Goal: Task Accomplishment & Management: Manage account settings

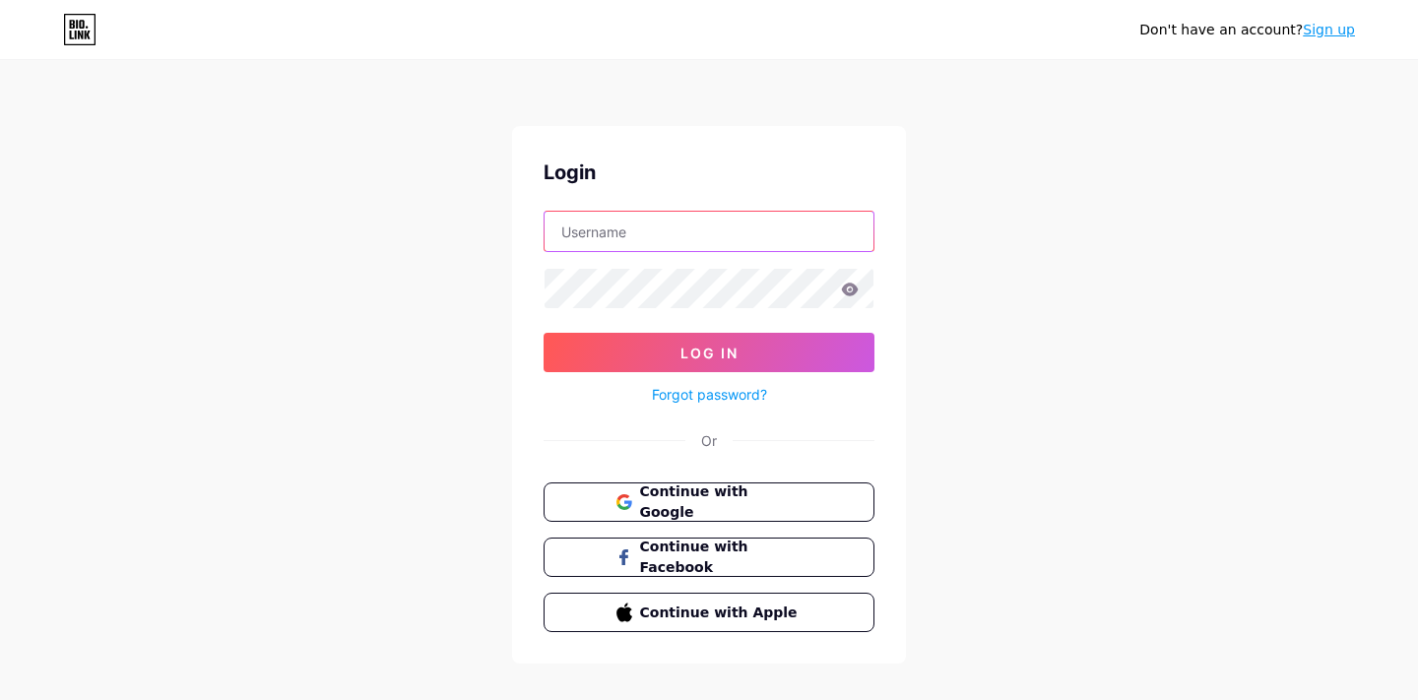
click at [702, 223] on input "text" at bounding box center [708, 231] width 329 height 39
type input "[EMAIL_ADDRESS][DOMAIN_NAME]"
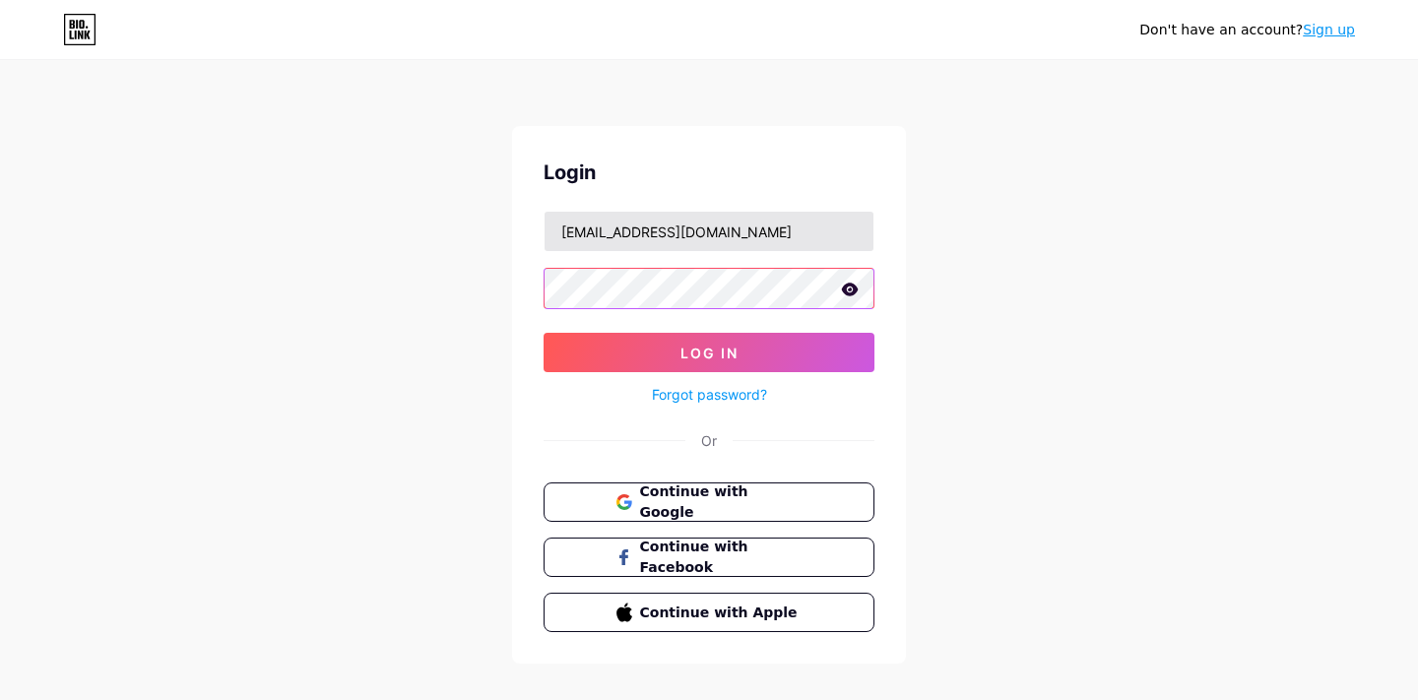
click at [543, 333] on button "Log In" at bounding box center [708, 352] width 331 height 39
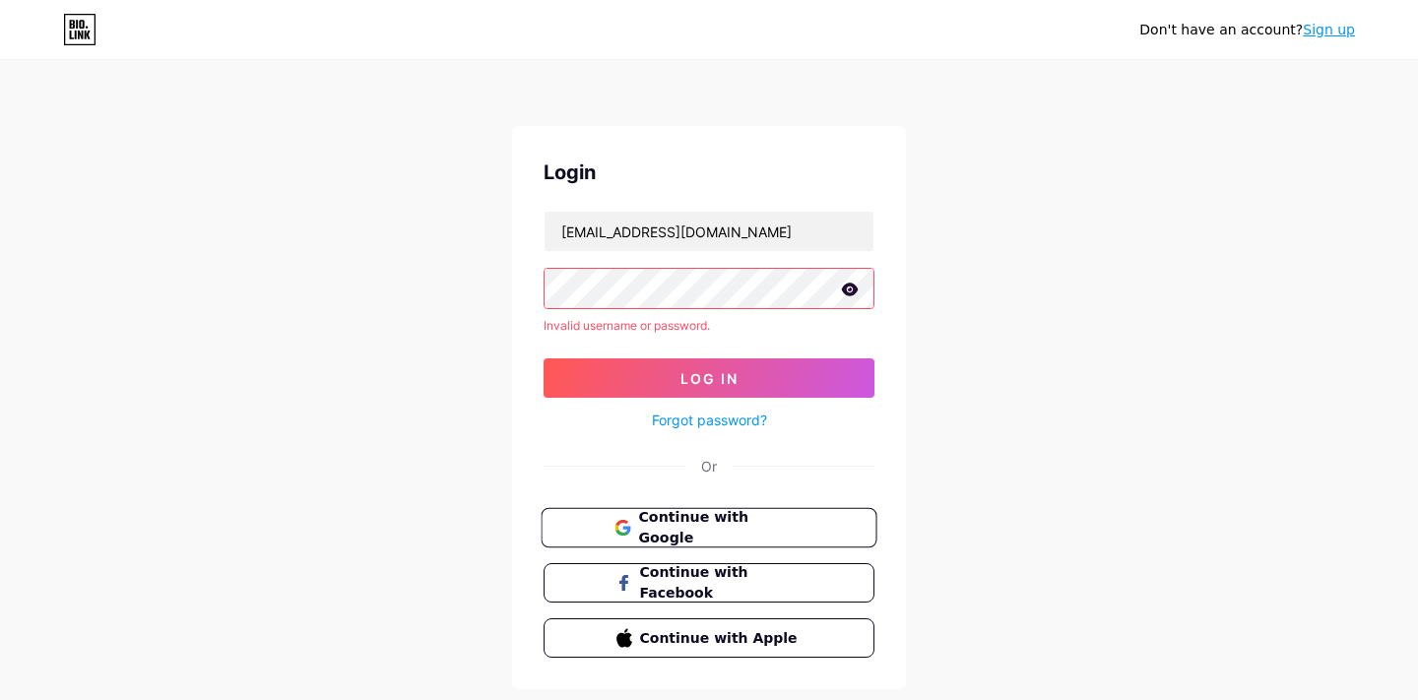
click at [771, 533] on span "Continue with Google" at bounding box center [720, 528] width 164 height 42
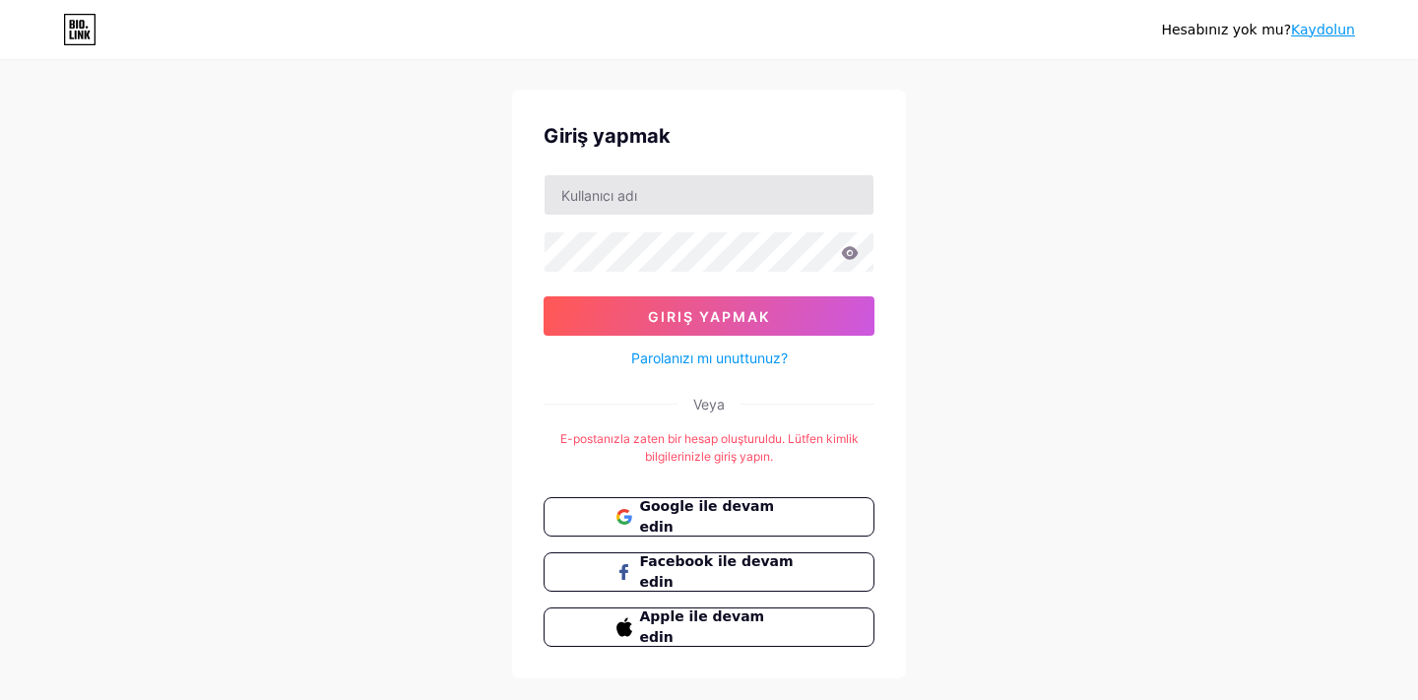
scroll to position [76, 0]
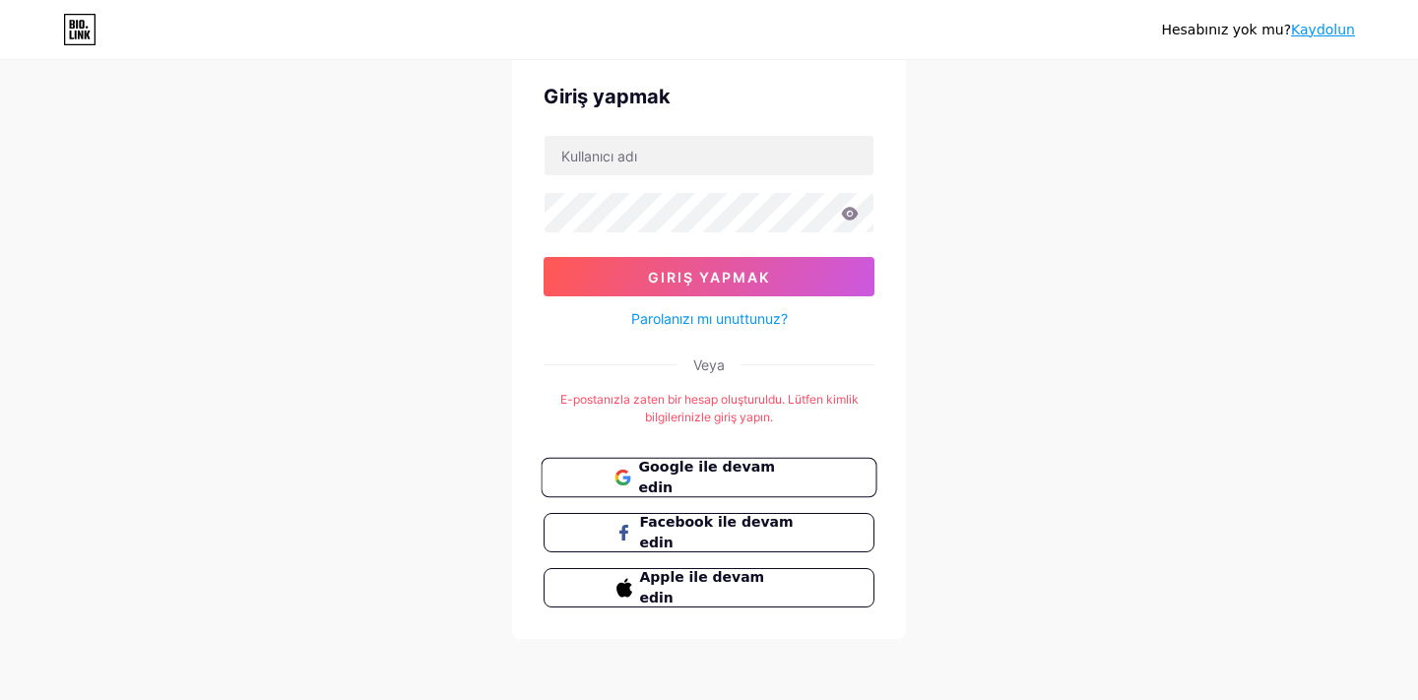
click at [718, 478] on font "Google ile devam edin" at bounding box center [706, 477] width 137 height 37
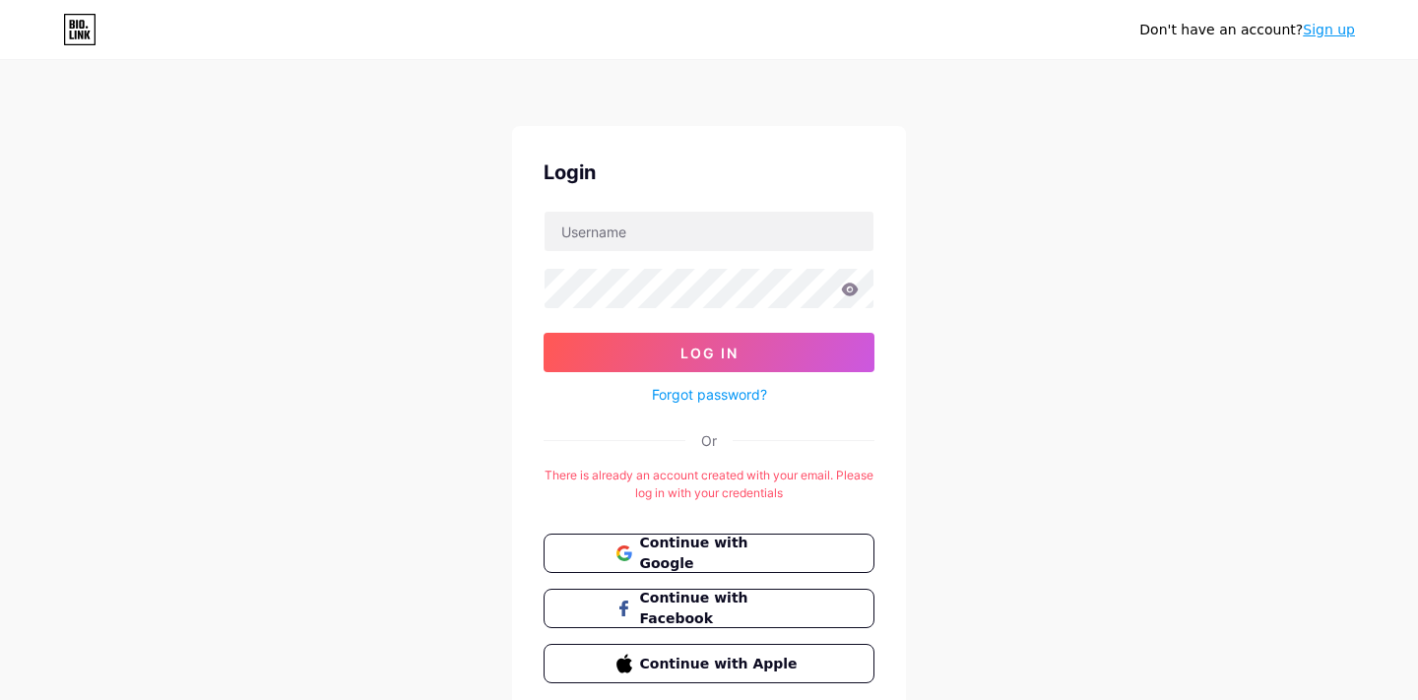
scroll to position [76, 0]
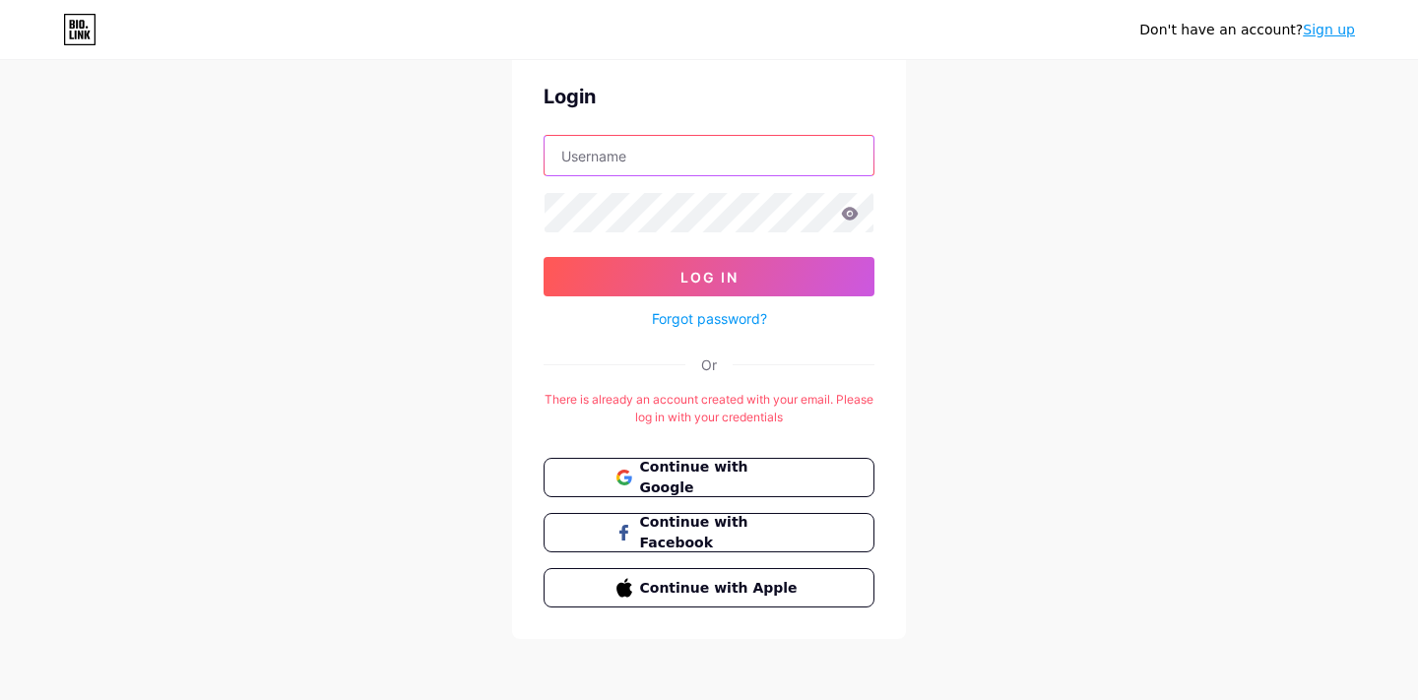
click at [706, 174] on input "text" at bounding box center [708, 155] width 329 height 39
type input "[EMAIL_ADDRESS][DOMAIN_NAME]"
click at [707, 322] on link "Forgot password?" at bounding box center [709, 318] width 115 height 21
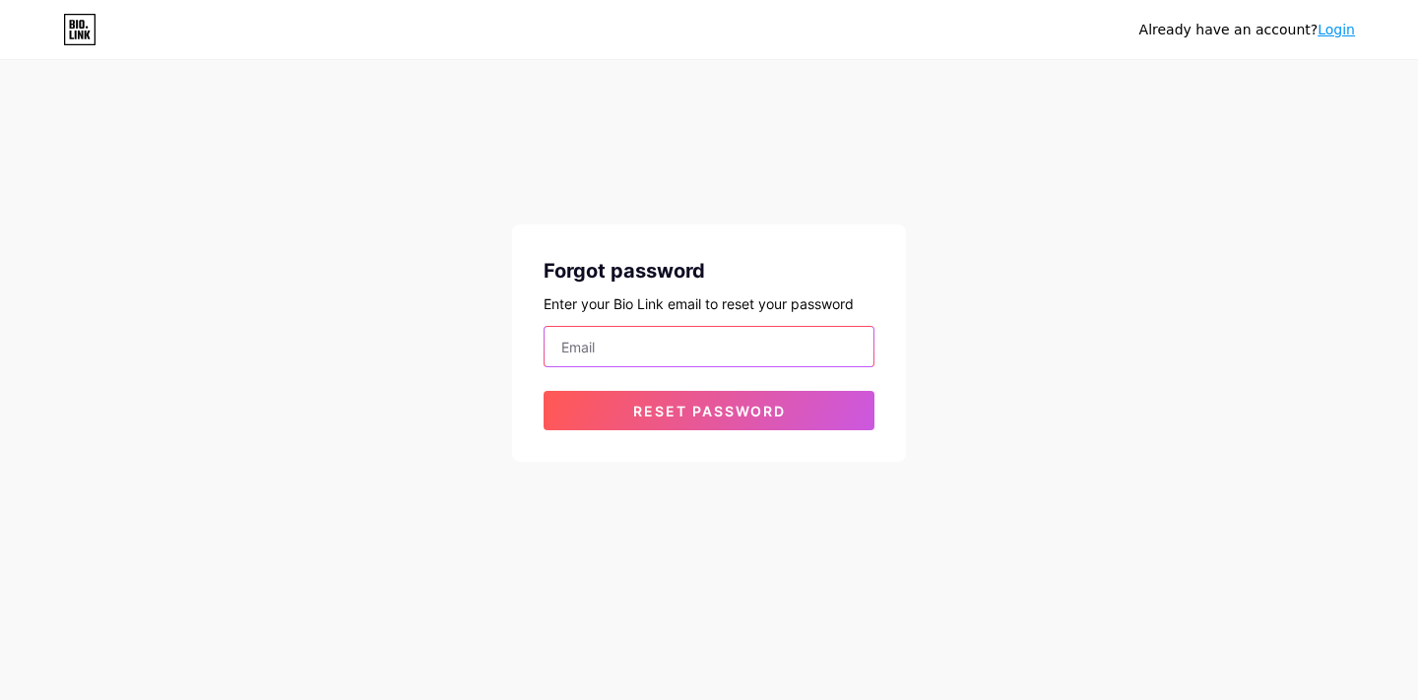
click at [686, 346] on input "email" at bounding box center [708, 346] width 329 height 39
type input "[EMAIL_ADDRESS][DOMAIN_NAME]"
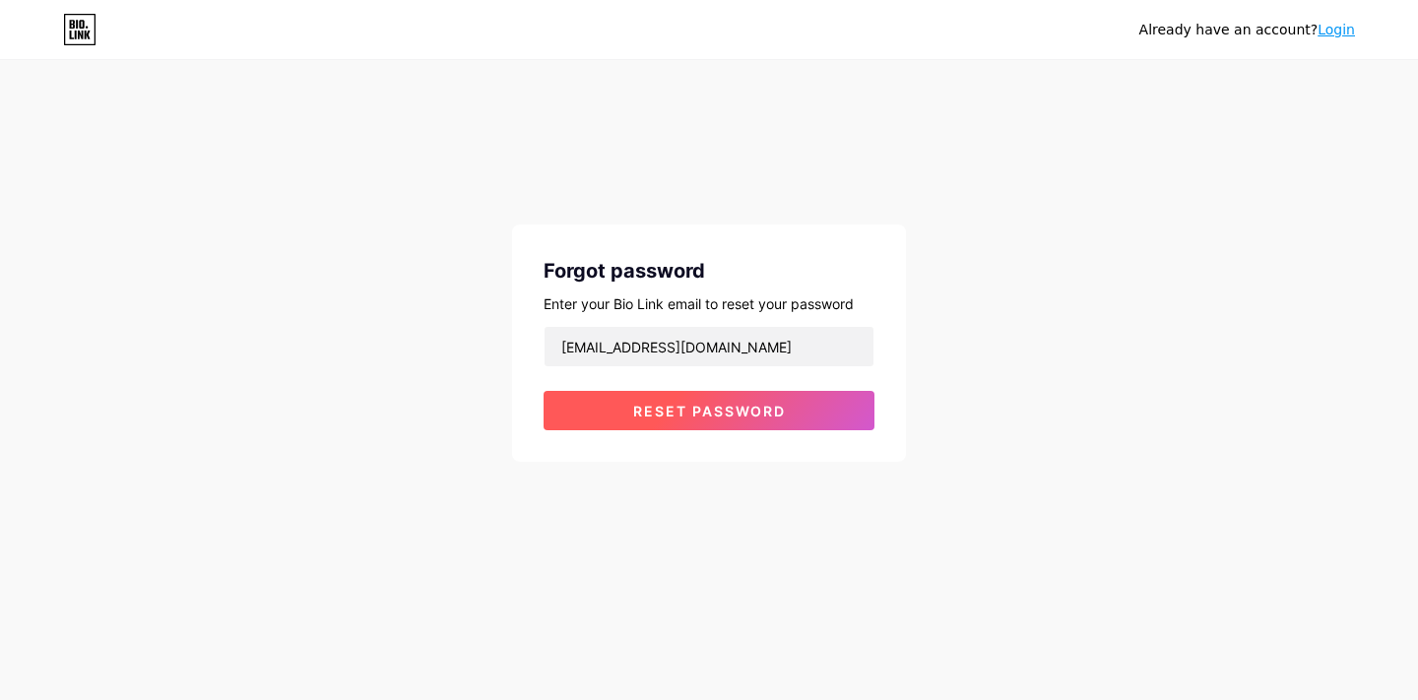
click at [705, 398] on button "Reset password" at bounding box center [708, 410] width 331 height 39
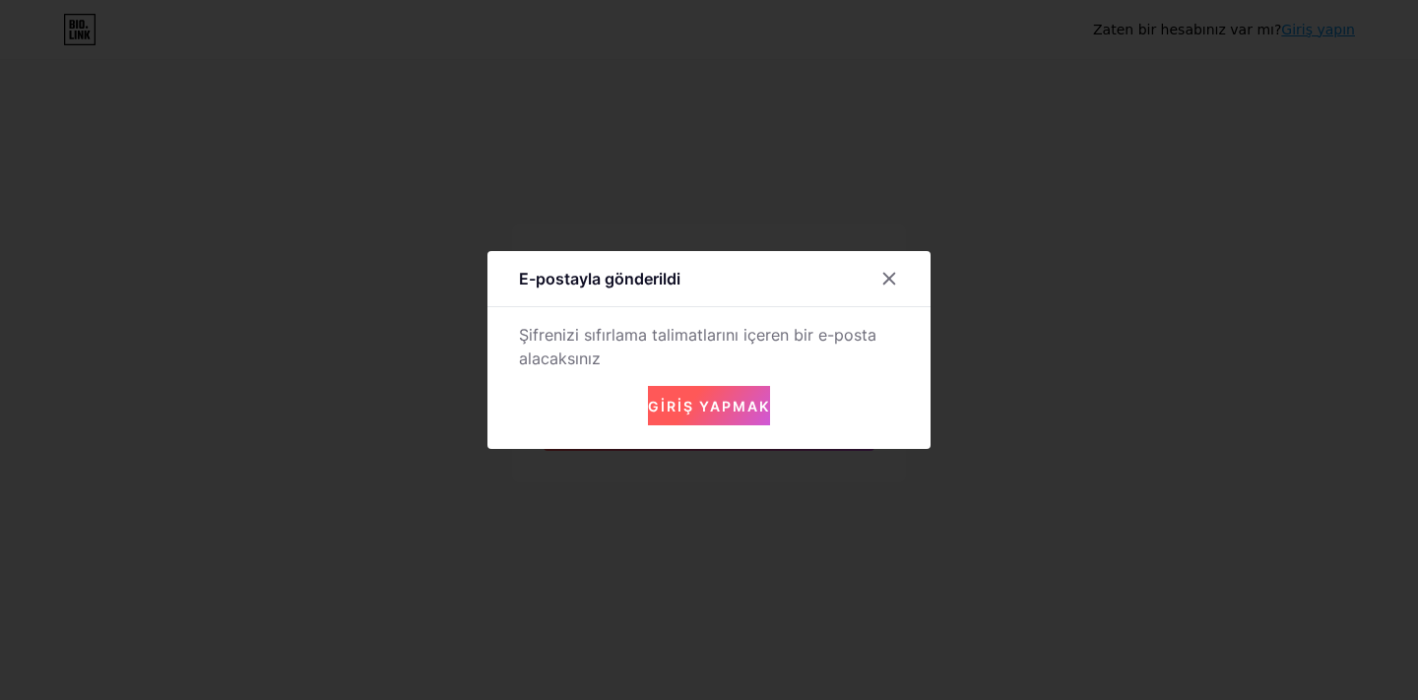
click at [932, 152] on div at bounding box center [709, 350] width 1418 height 700
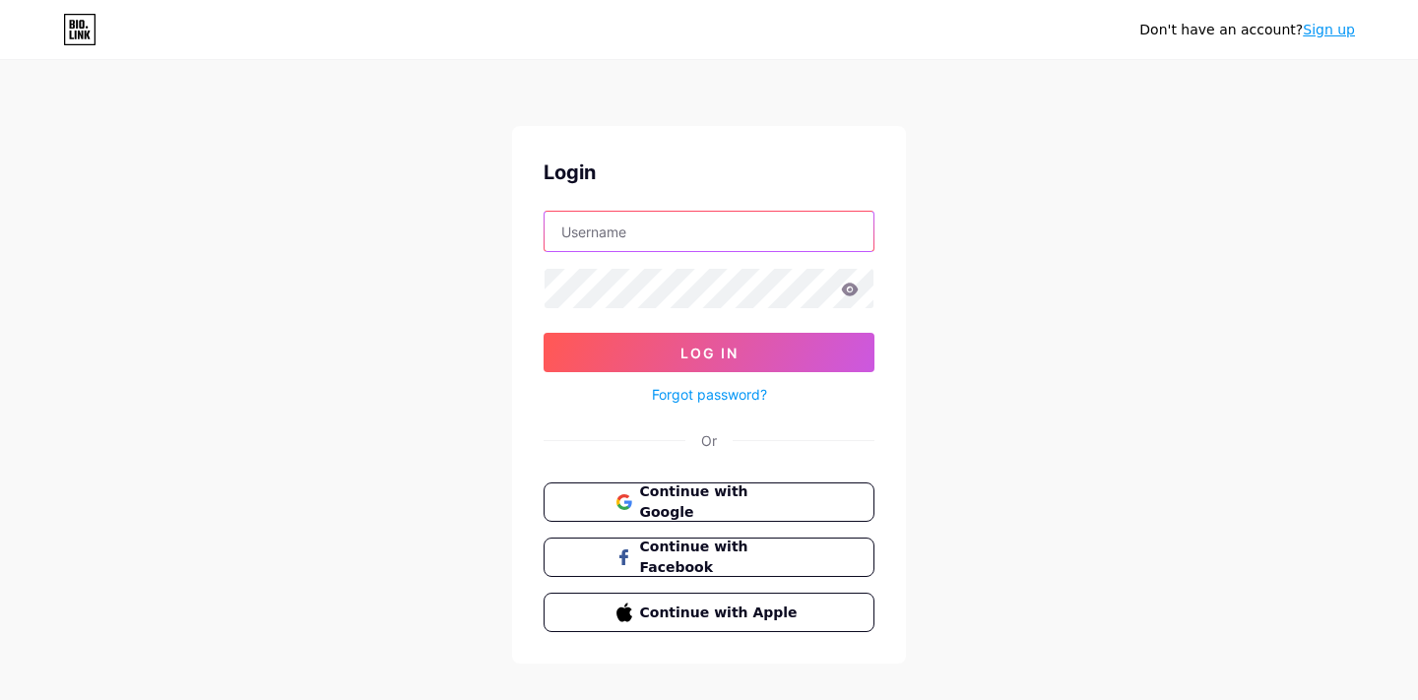
click at [775, 226] on input "text" at bounding box center [708, 231] width 329 height 39
type input "[EMAIL_ADDRESS][DOMAIN_NAME]"
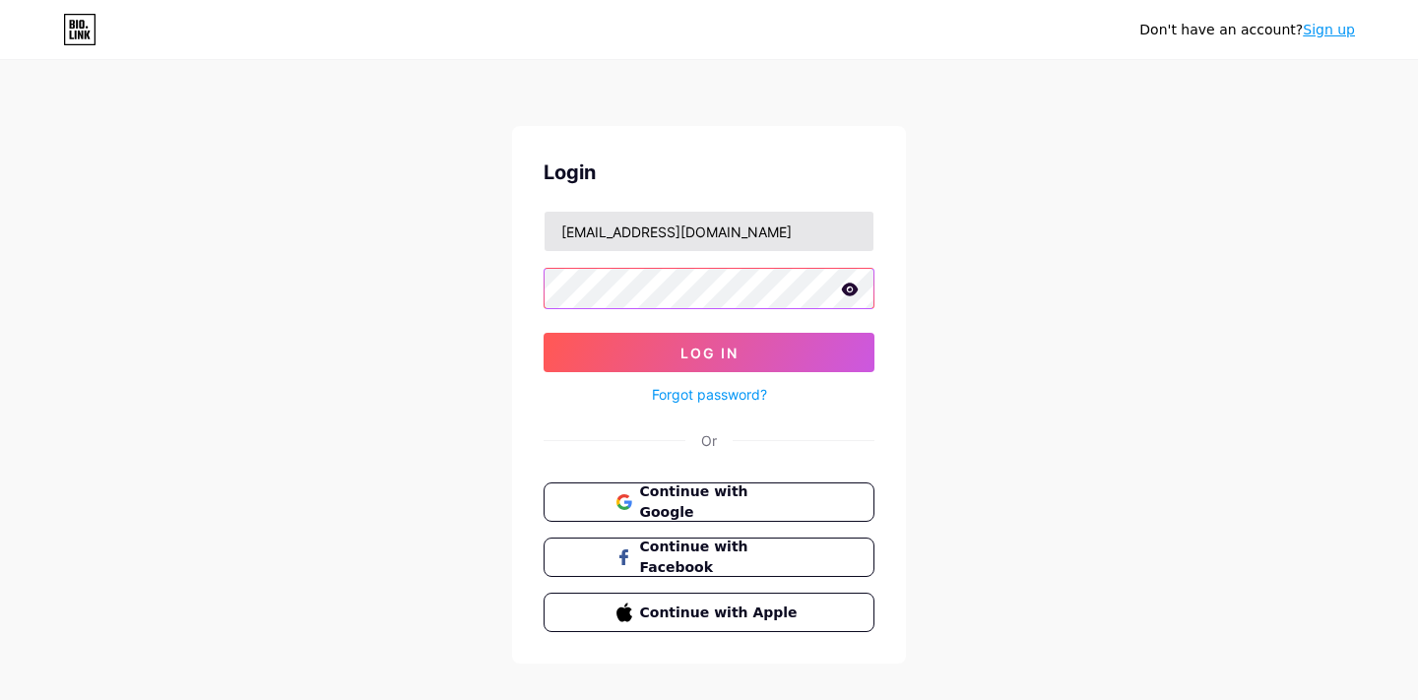
click at [543, 333] on button "Log In" at bounding box center [708, 352] width 331 height 39
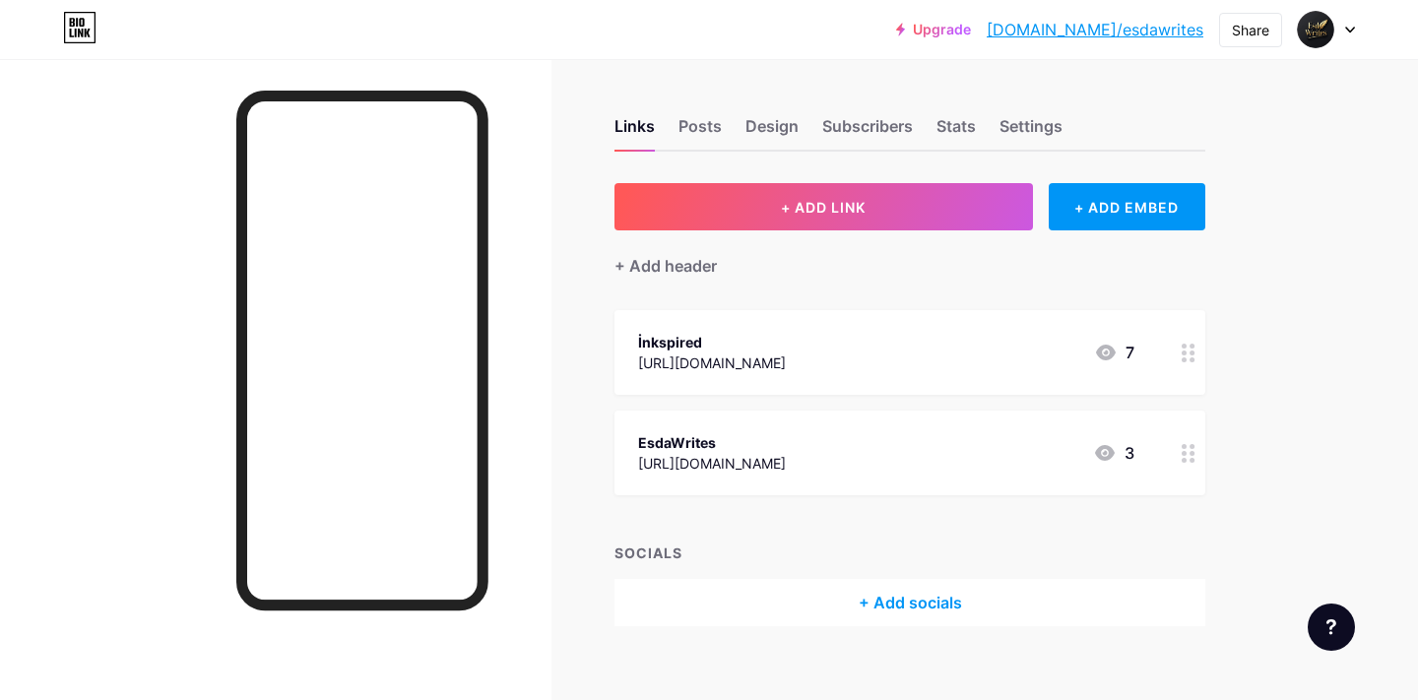
scroll to position [5, 0]
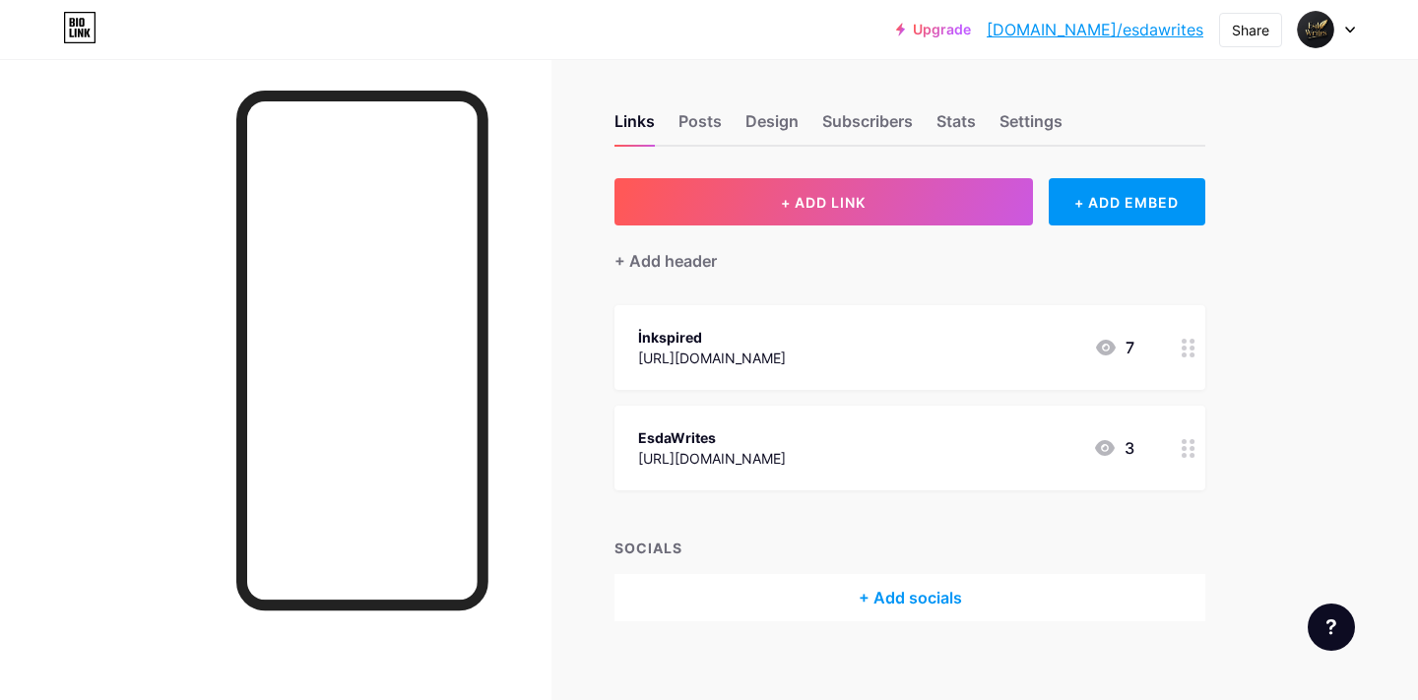
click at [937, 597] on div "+ Add socials" at bounding box center [909, 597] width 591 height 47
click at [889, 56] on icon at bounding box center [889, 55] width 11 height 11
click at [1110, 355] on icon at bounding box center [1106, 348] width 24 height 24
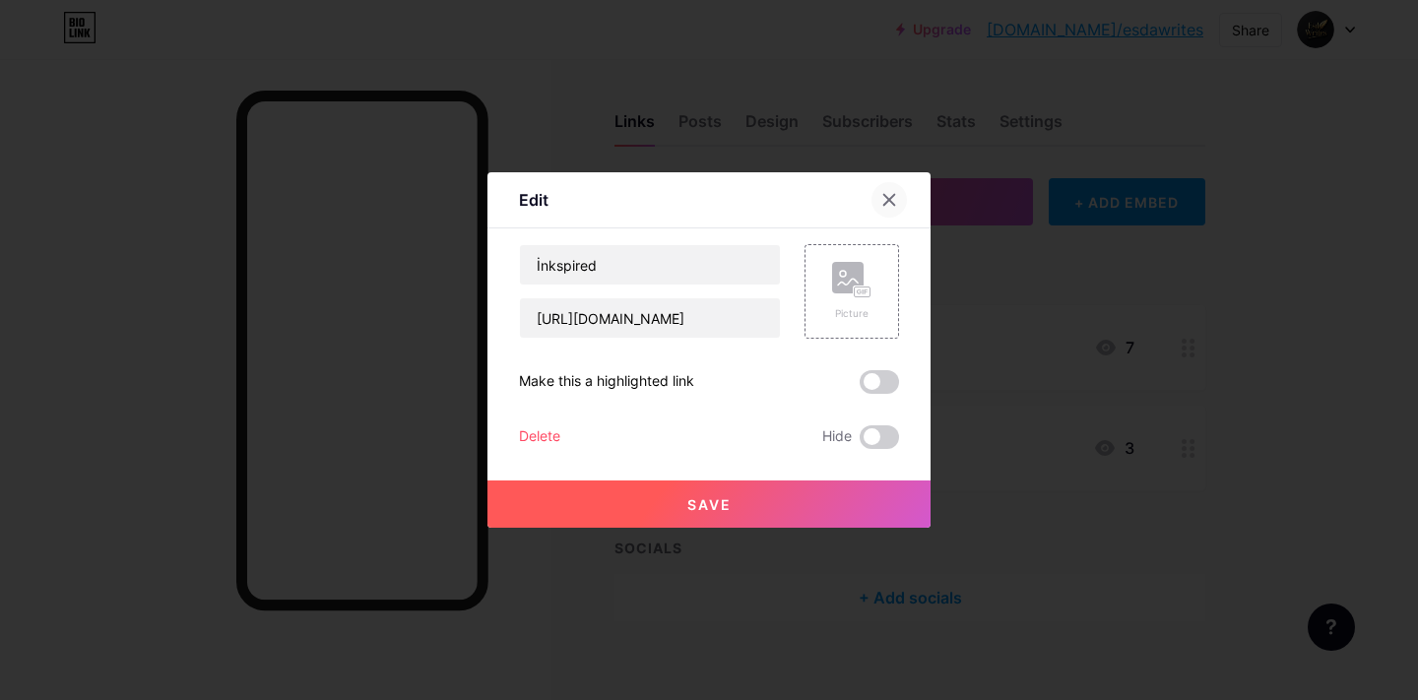
click at [885, 200] on icon at bounding box center [889, 200] width 16 height 16
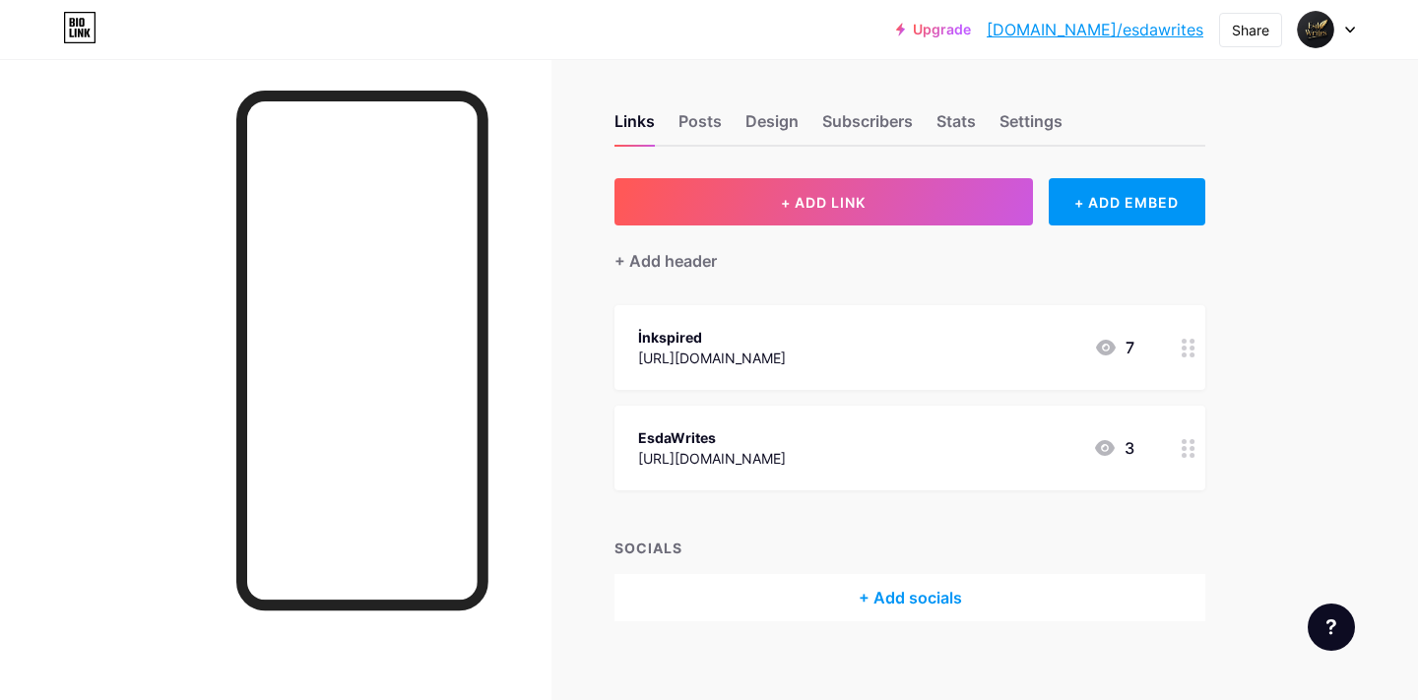
click at [1101, 444] on icon at bounding box center [1105, 448] width 20 height 16
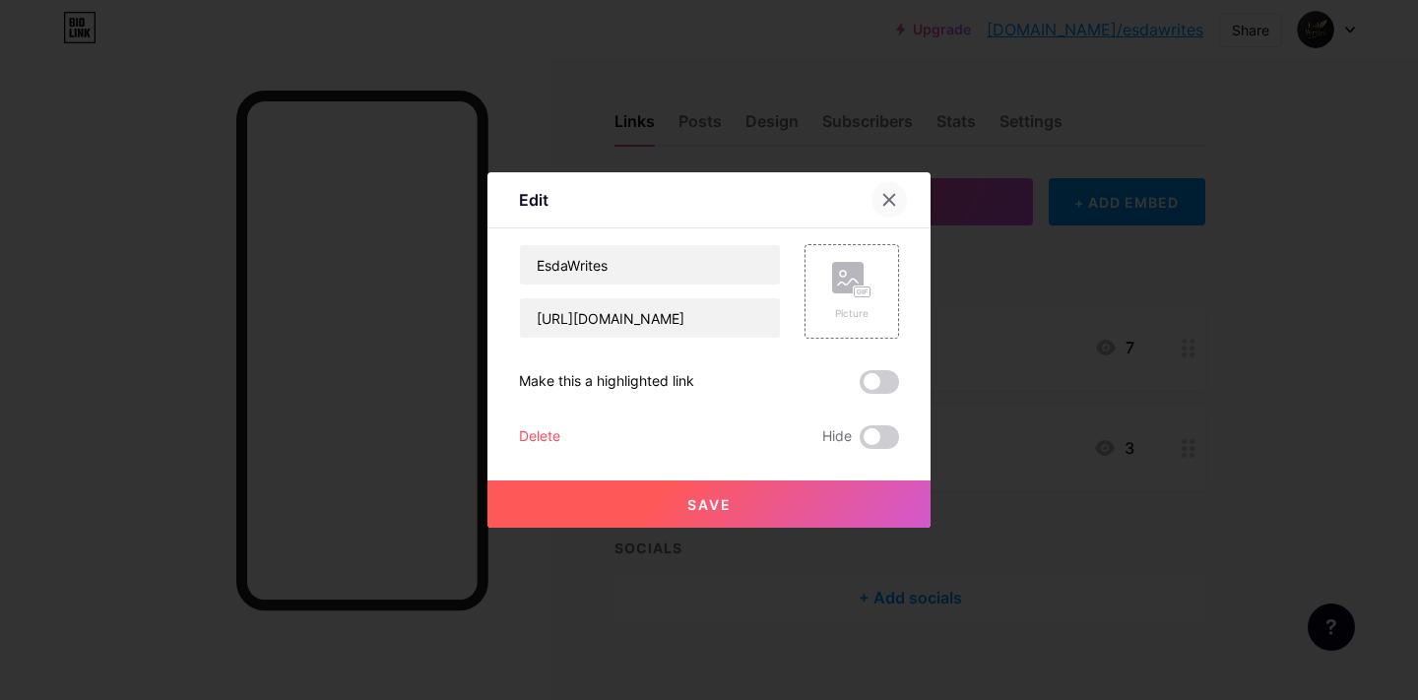
click at [879, 198] on div at bounding box center [888, 199] width 35 height 35
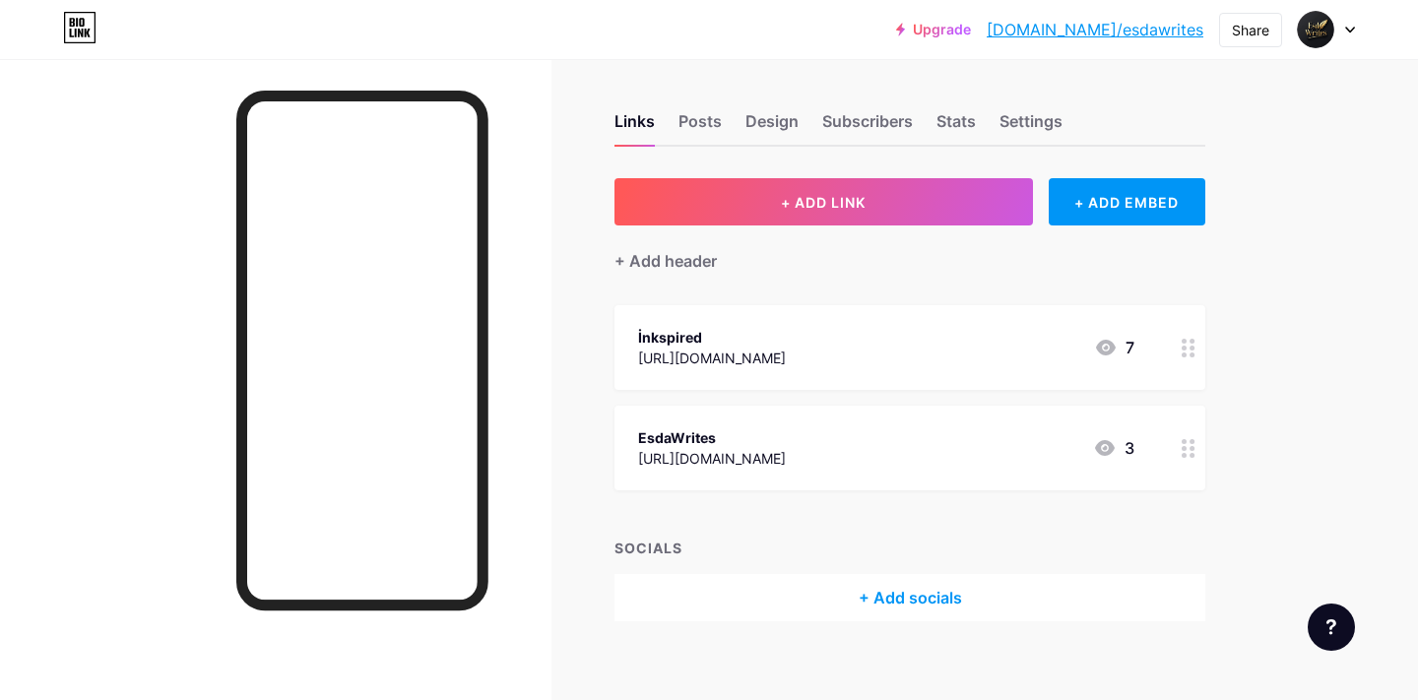
click at [928, 587] on div "+ Add socials" at bounding box center [909, 597] width 591 height 47
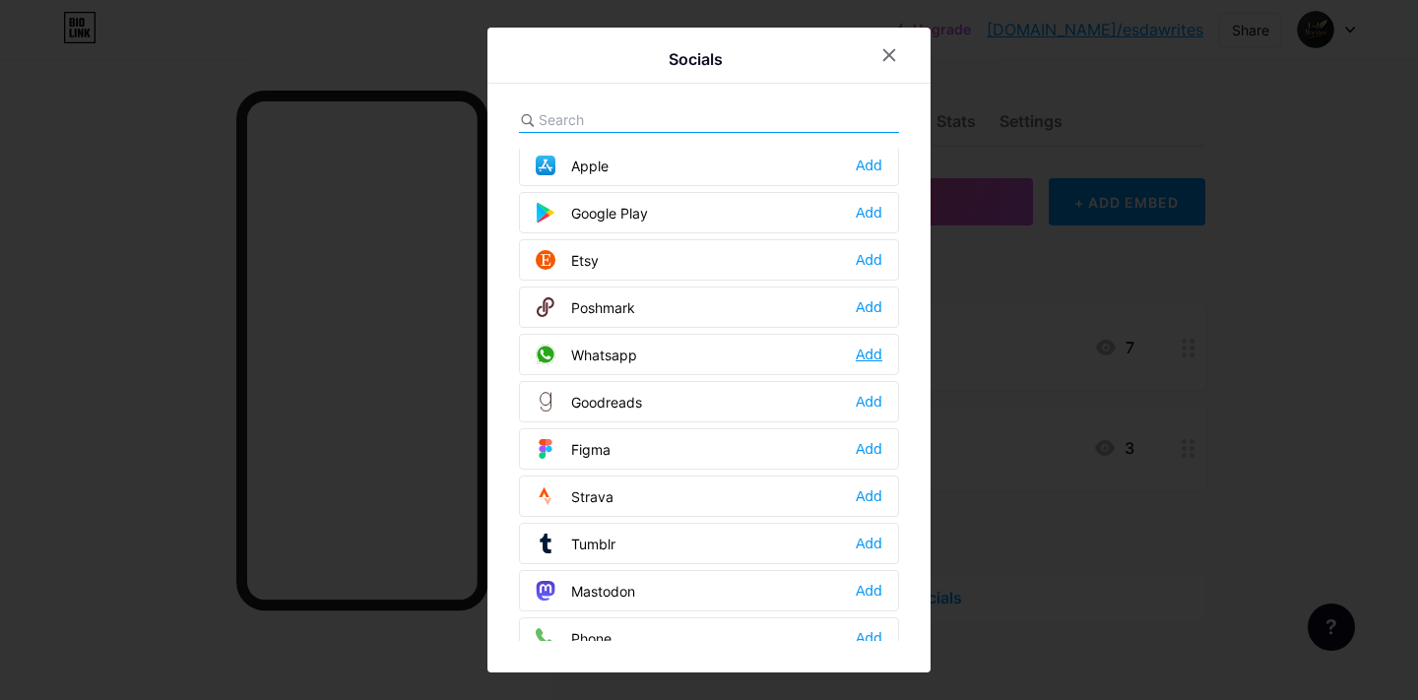
click at [880, 363] on div "Add" at bounding box center [869, 355] width 27 height 20
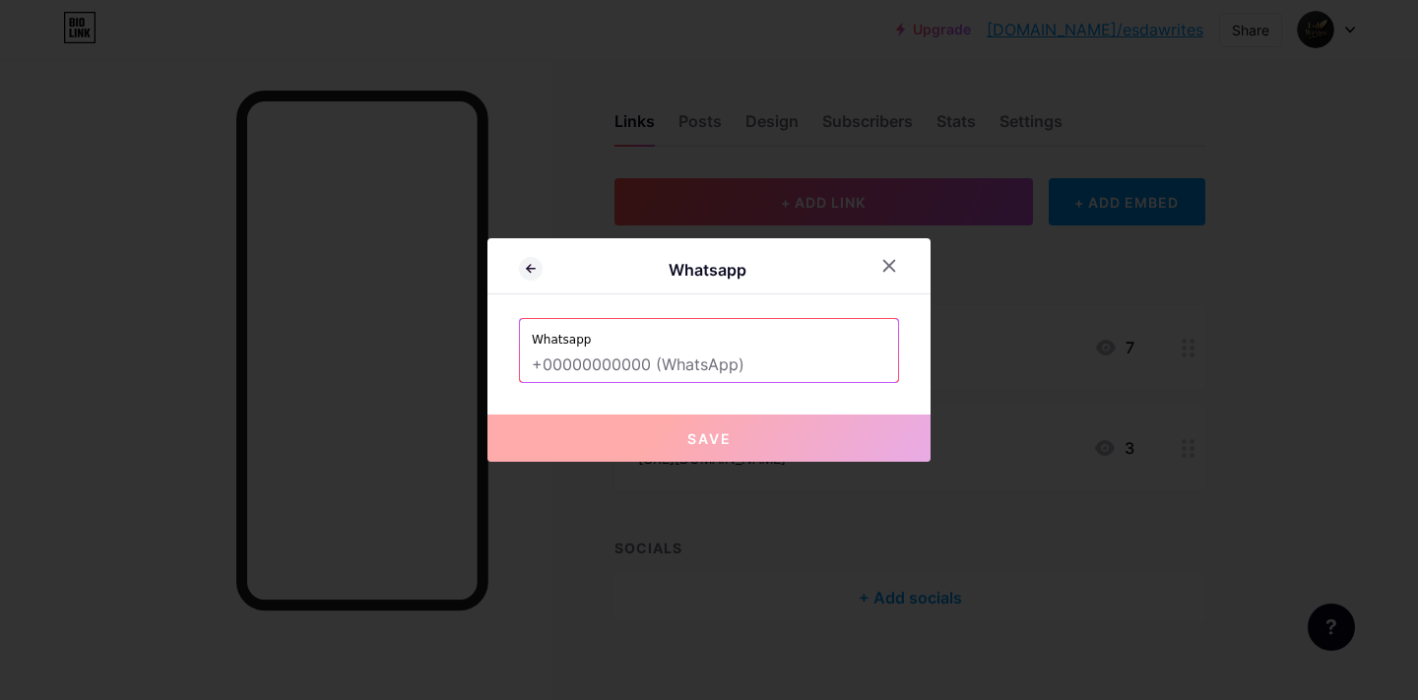
click at [779, 364] on input "text" at bounding box center [709, 365] width 354 height 33
paste input "50181688Esdadncr90,seda"
type input "50181688Esdadncr90,seda"
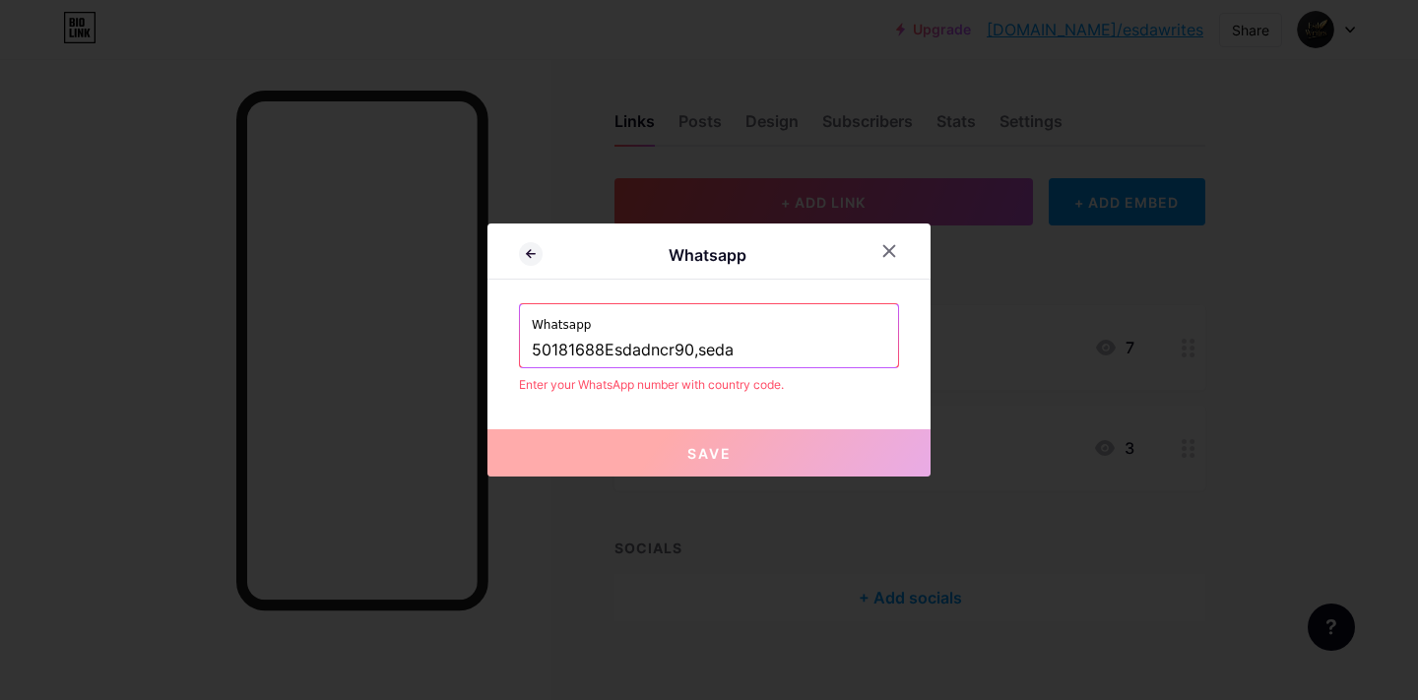
click at [770, 355] on input "50181688Esdadncr90,seda" at bounding box center [709, 350] width 354 height 33
click at [669, 349] on input "text" at bounding box center [709, 350] width 354 height 33
paste input "https://whatsapp.com/channel/0029Vb6KPN9LNSa1WLNR900w"
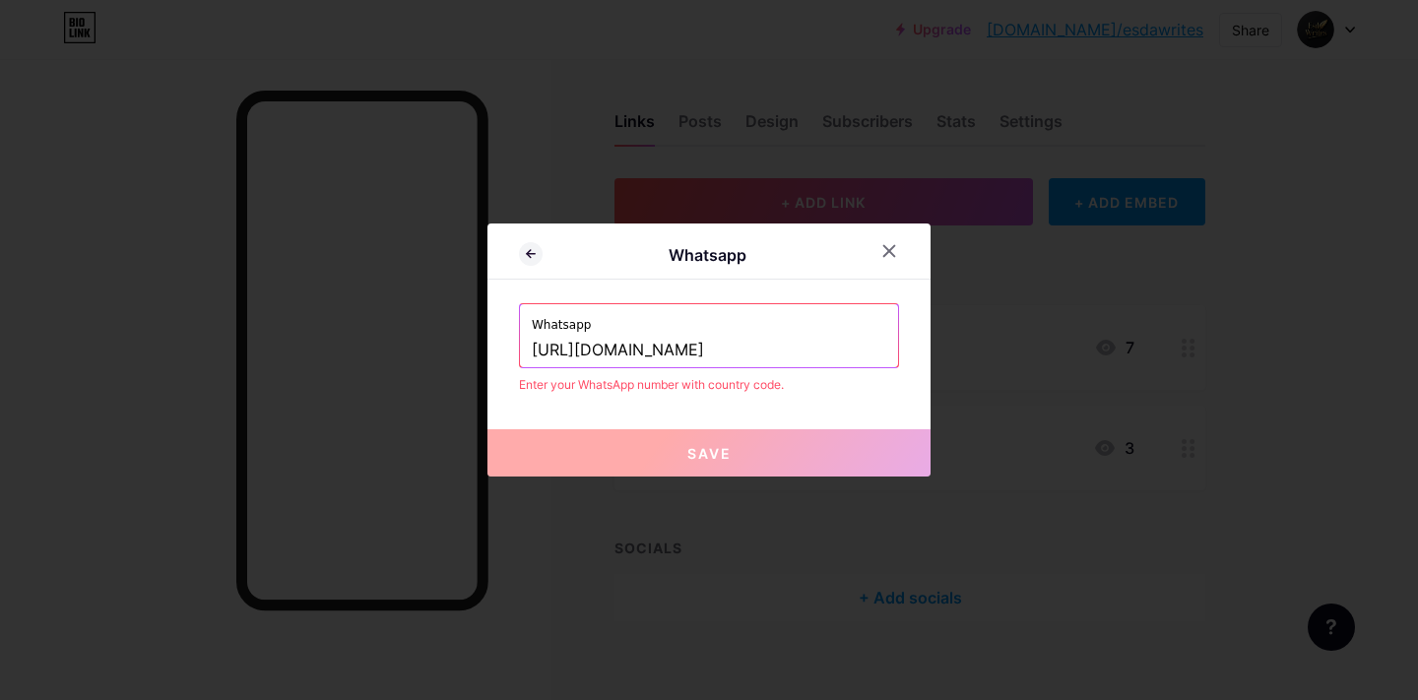
scroll to position [0, 124]
click at [806, 350] on input "https://whatsapp.com/channel/0029Vb6KPN9LNSa1WLNR900w" at bounding box center [709, 350] width 354 height 33
click at [754, 440] on button "Save" at bounding box center [708, 452] width 443 height 47
click at [753, 467] on button "Save" at bounding box center [708, 452] width 443 height 47
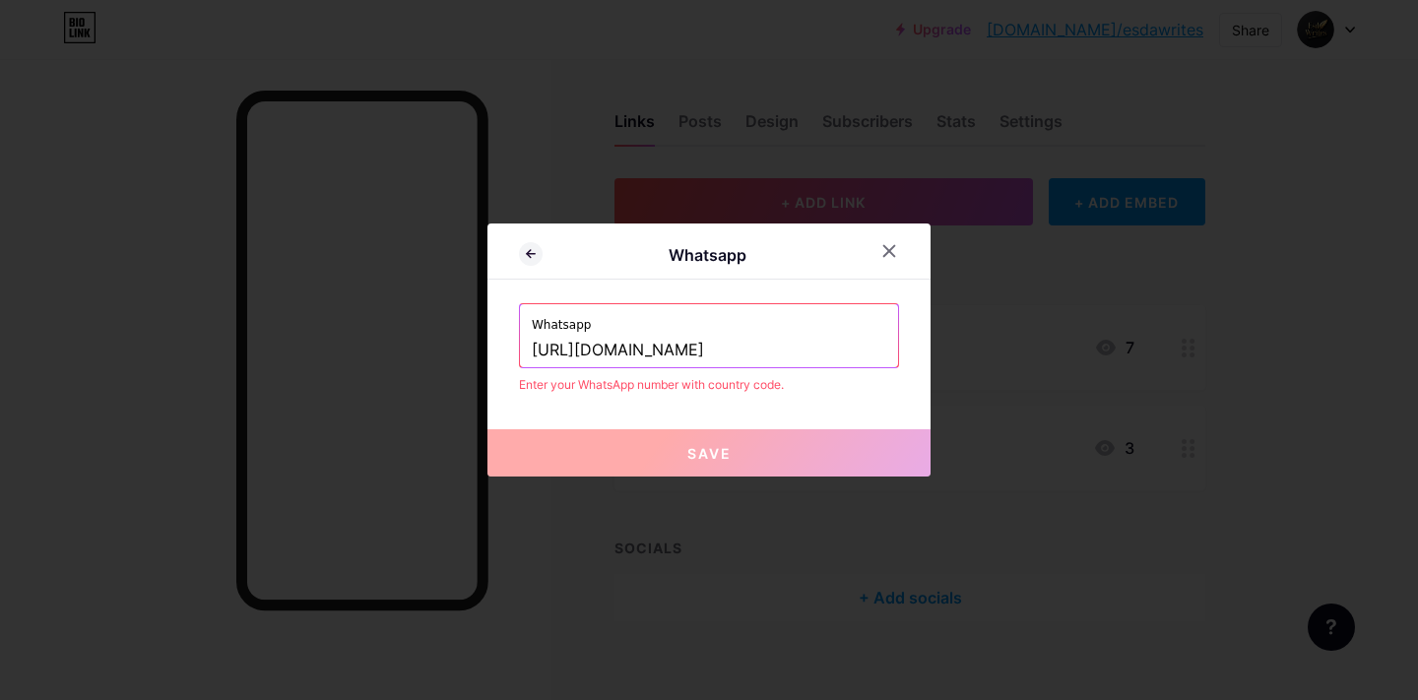
click at [769, 442] on button "Save" at bounding box center [708, 452] width 443 height 47
drag, startPoint x: 768, startPoint y: 338, endPoint x: 471, endPoint y: 331, distance: 297.4
click at [471, 331] on div "Whatsapp Whatsapp https://whatsapp.com/channel/0029Vb6KPN9LNSa1WLNR900w Enter y…" at bounding box center [709, 350] width 1418 height 700
click at [708, 352] on input "https://whatsapp.com/channel/0029Vb6KPN9LNSa1WLNR900w" at bounding box center [709, 350] width 354 height 33
click at [587, 356] on input "https://whatsapp.com/channel/0029Vb6KPN9LNSa1WLNR900w" at bounding box center [709, 350] width 354 height 33
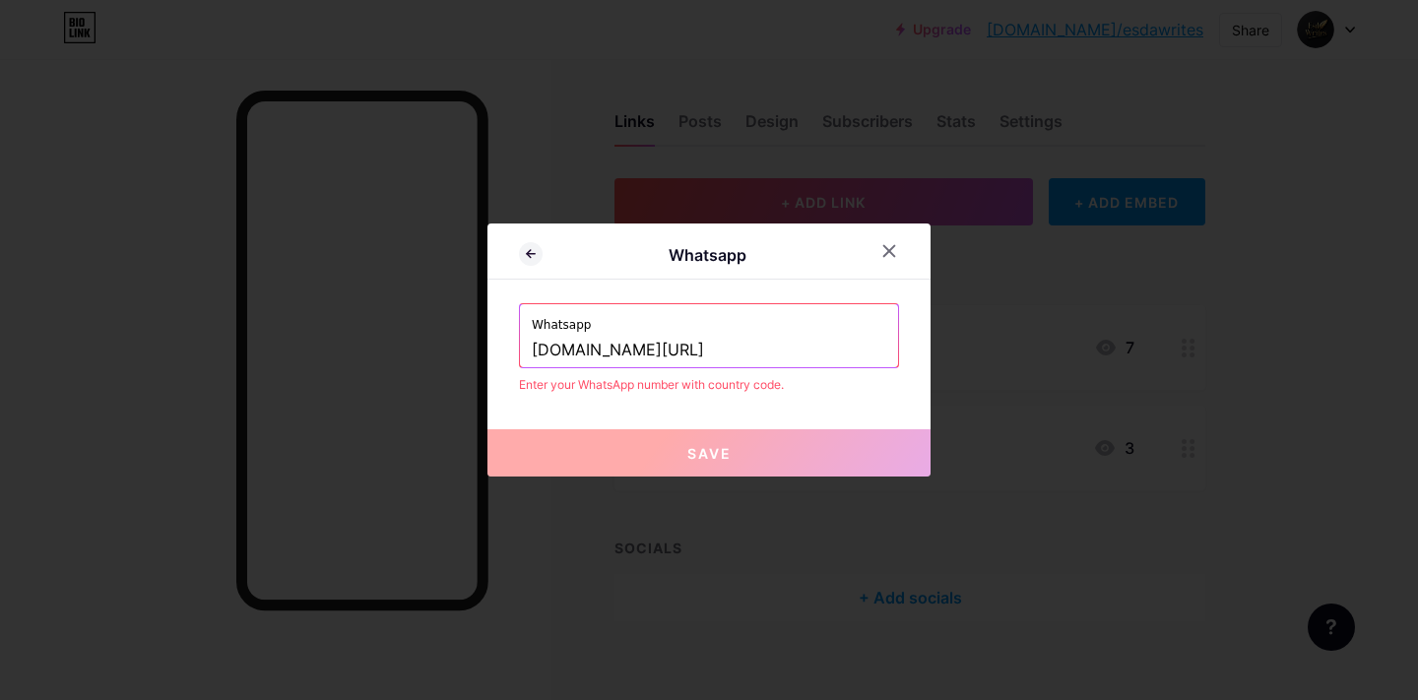
type input "https://whatsapp.com/channel/0029Vb6KPN9LNSa1WLNR900w"
click at [733, 378] on div "Enter your WhatsApp number with country code." at bounding box center [709, 385] width 380 height 18
click at [735, 462] on button "Save" at bounding box center [708, 452] width 443 height 47
click at [797, 351] on input "https://whatsapp.com/channel/0029Vb6KPN9LNSa1WLNR900w" at bounding box center [709, 350] width 354 height 33
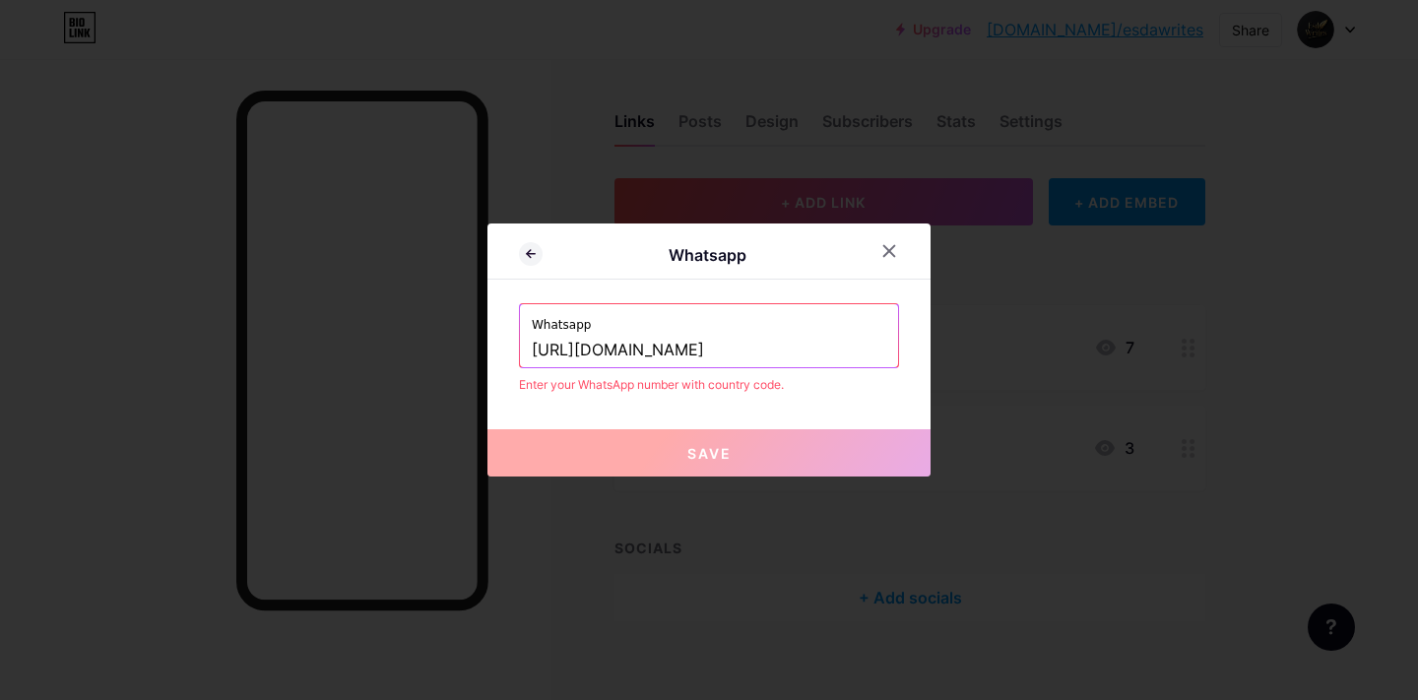
click at [797, 351] on input "https://whatsapp.com/channel/0029Vb6KPN9LNSa1WLNR900w" at bounding box center [709, 350] width 354 height 33
click at [893, 253] on icon at bounding box center [889, 251] width 16 height 16
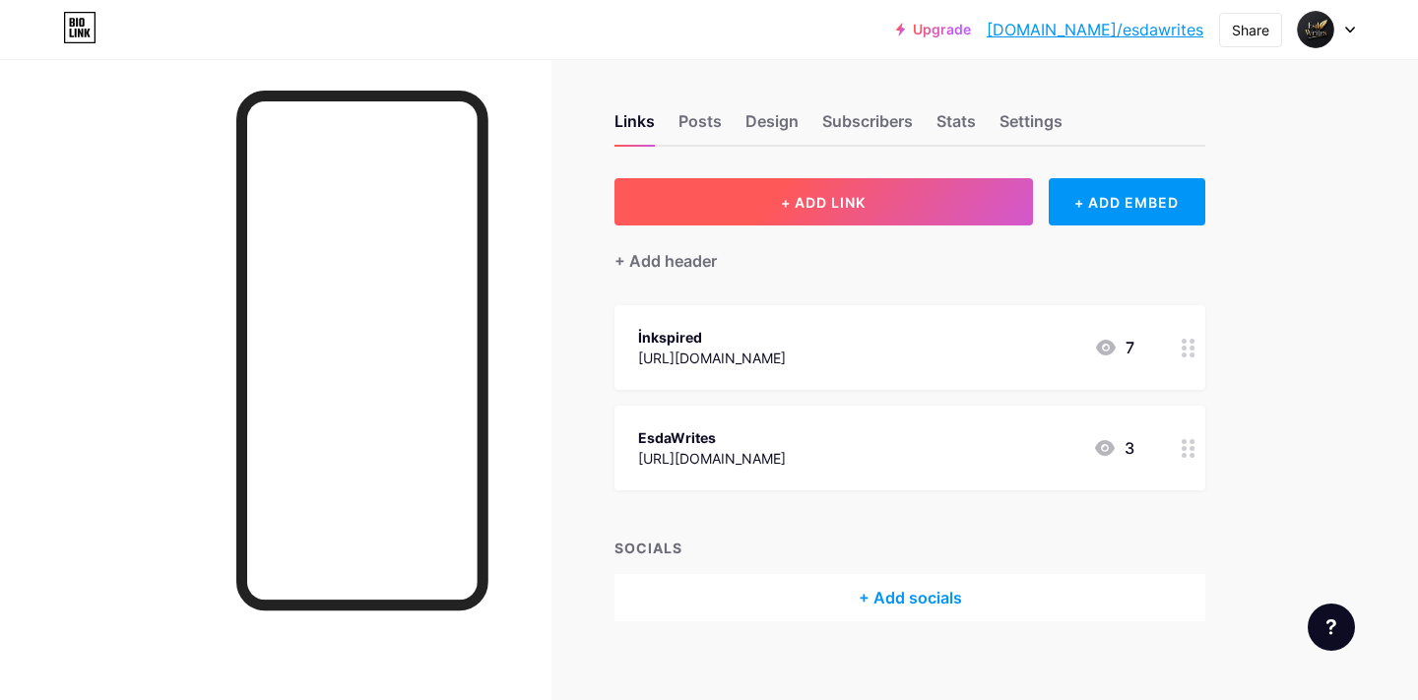
click at [956, 185] on button "+ ADD LINK" at bounding box center [823, 201] width 418 height 47
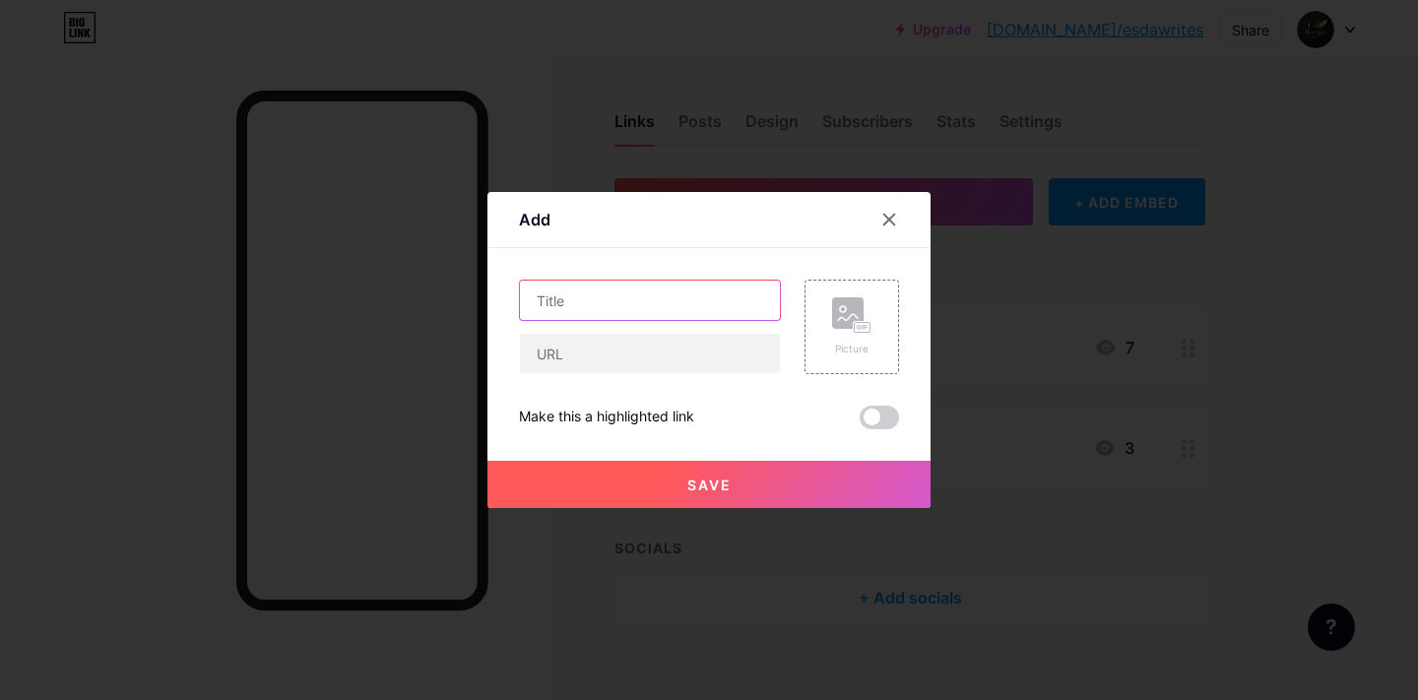
click at [665, 298] on input "text" at bounding box center [650, 300] width 260 height 39
click at [647, 348] on input "text" at bounding box center [650, 353] width 260 height 39
paste input "https://whatsapp.com/channel/0029Vb6KPN9LNSa1WLNR900w"
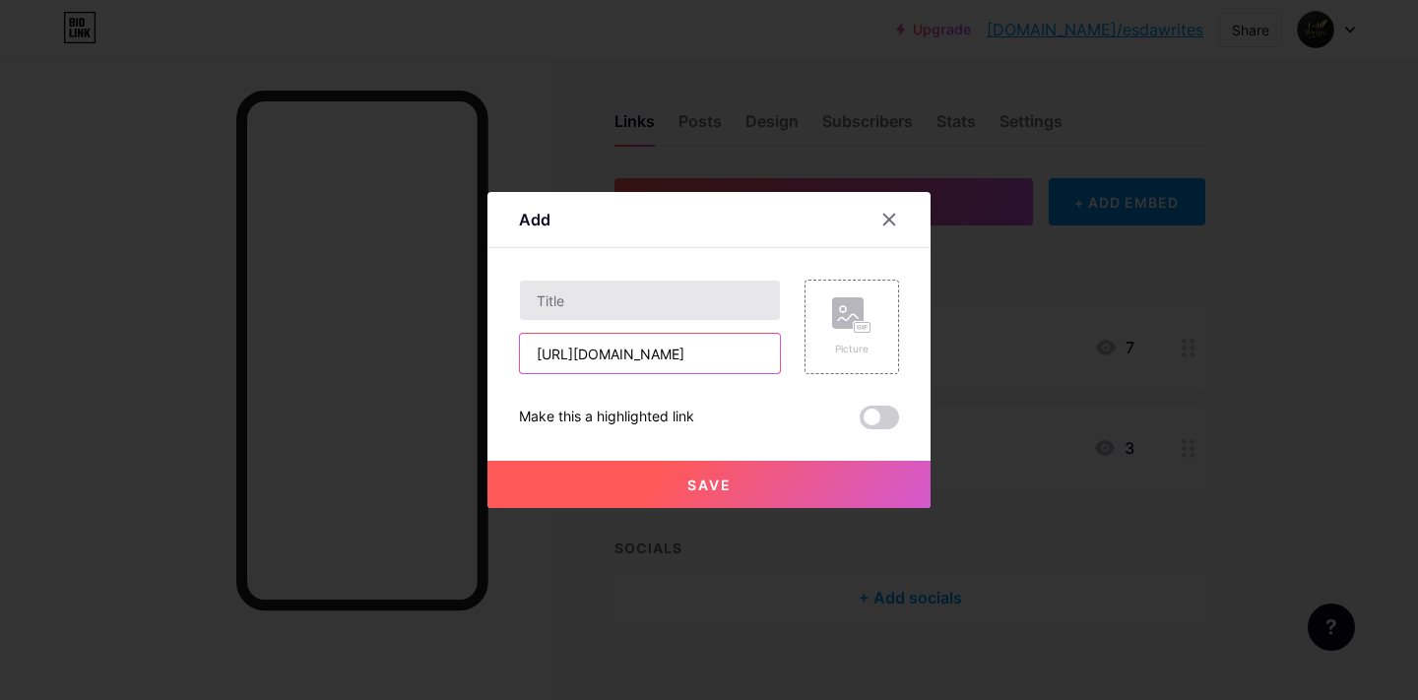
type input "https://whatsapp.com/channel/0029Vb6KPN9LNSa1WLNR900w"
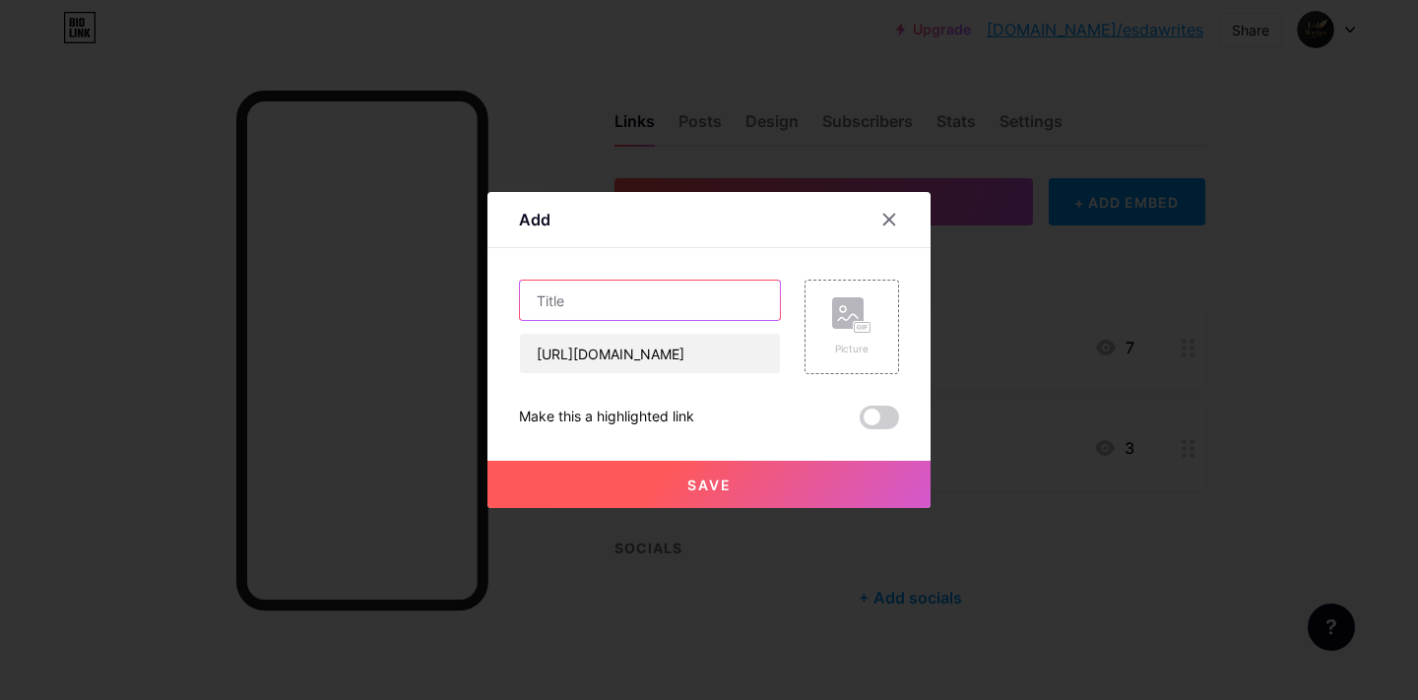
click at [619, 313] on input "text" at bounding box center [650, 300] width 260 height 39
type input "w"
type input "k"
type input "Whatsapp"
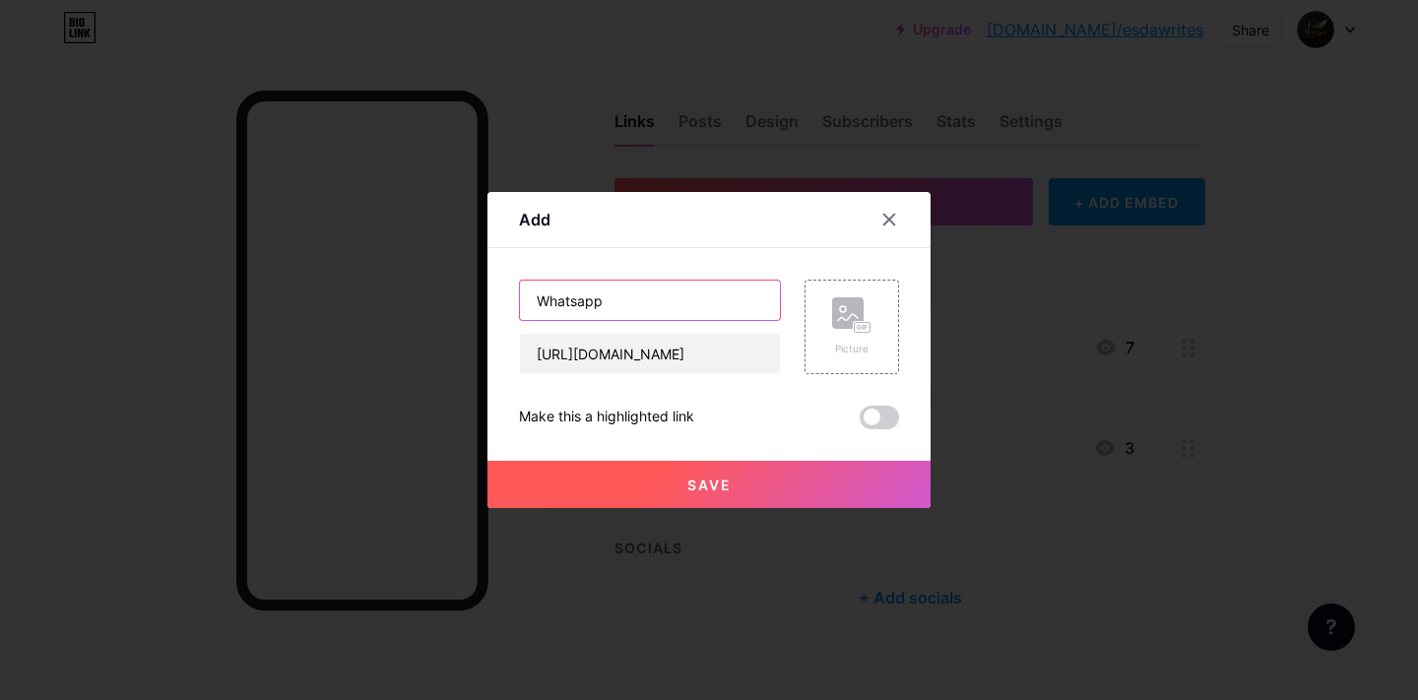
click at [625, 299] on input "Whatsapp" at bounding box center [650, 300] width 260 height 39
type input "k"
click at [536, 297] on input "KANAL" at bounding box center [650, 300] width 260 height 39
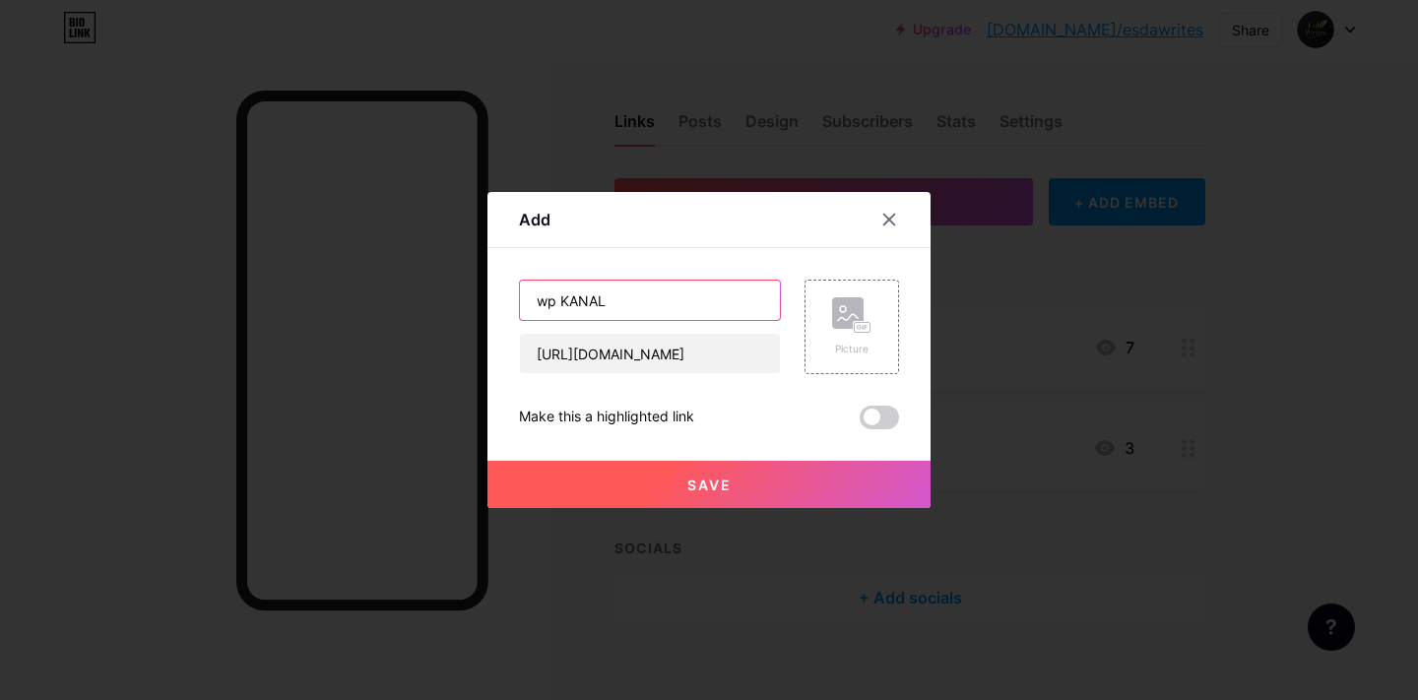
click at [636, 310] on input "wp KANAL" at bounding box center [650, 300] width 260 height 39
click at [549, 296] on input "Wp Kanal" at bounding box center [650, 300] width 260 height 39
type input "Watsapp Kanal"
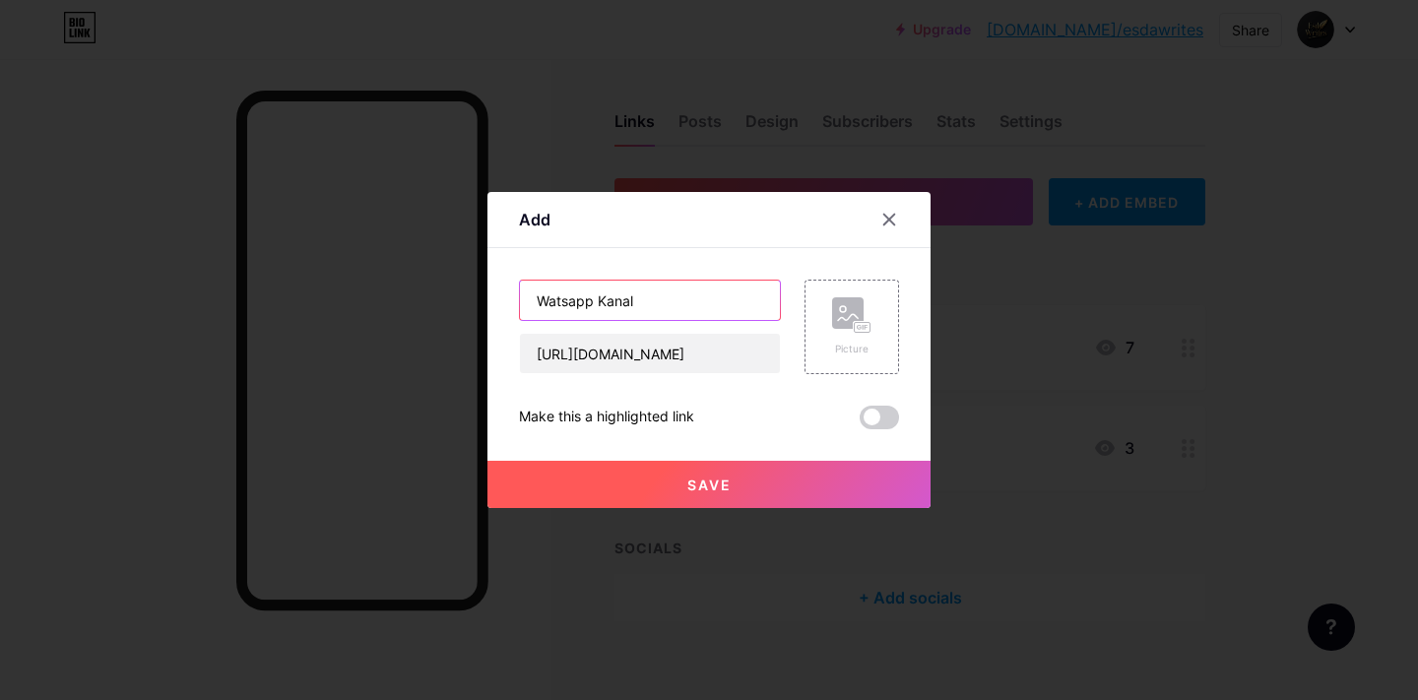
drag, startPoint x: 651, startPoint y: 295, endPoint x: 497, endPoint y: 299, distance: 153.6
click at [497, 299] on div "Add Content YouTube Play YouTube video without leaving your page. ADD Vimeo Pla…" at bounding box center [708, 350] width 443 height 316
type input "k"
type input "K"
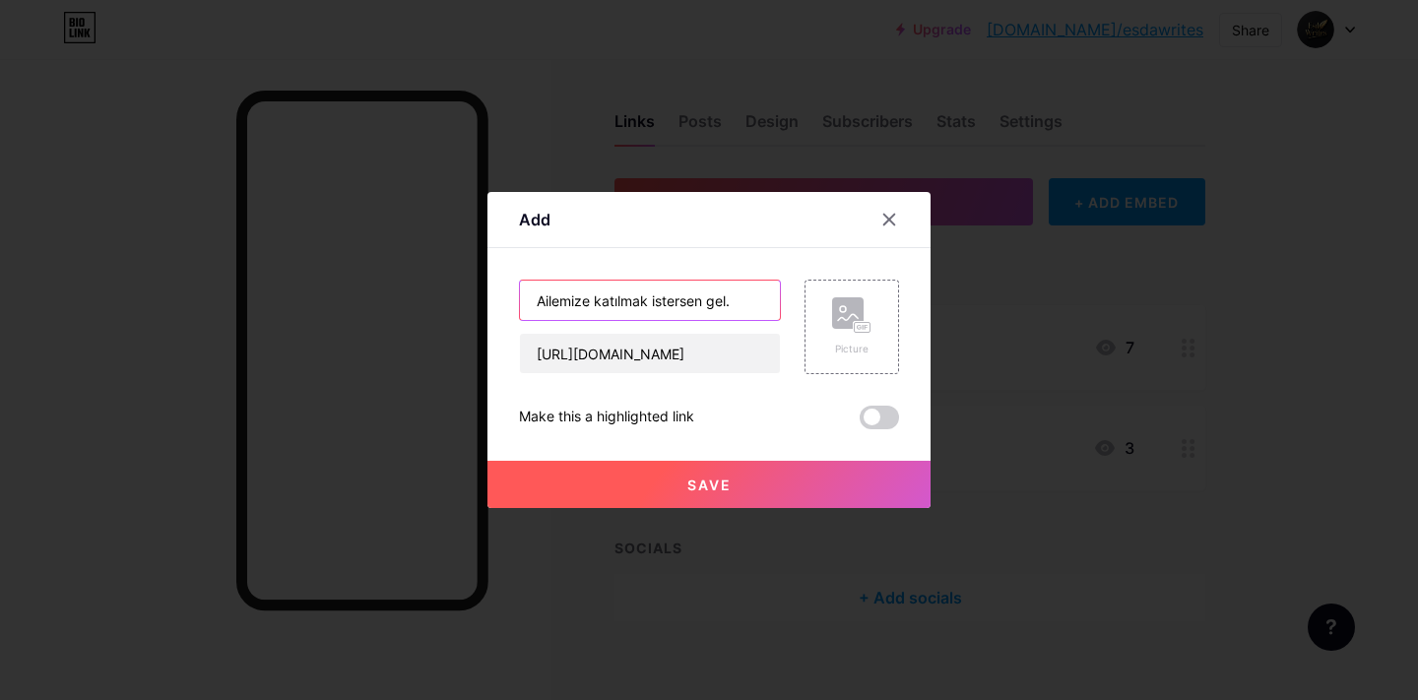
type input "Ailemize katılmak istersen gel."
click at [727, 487] on span "Save" at bounding box center [709, 485] width 44 height 17
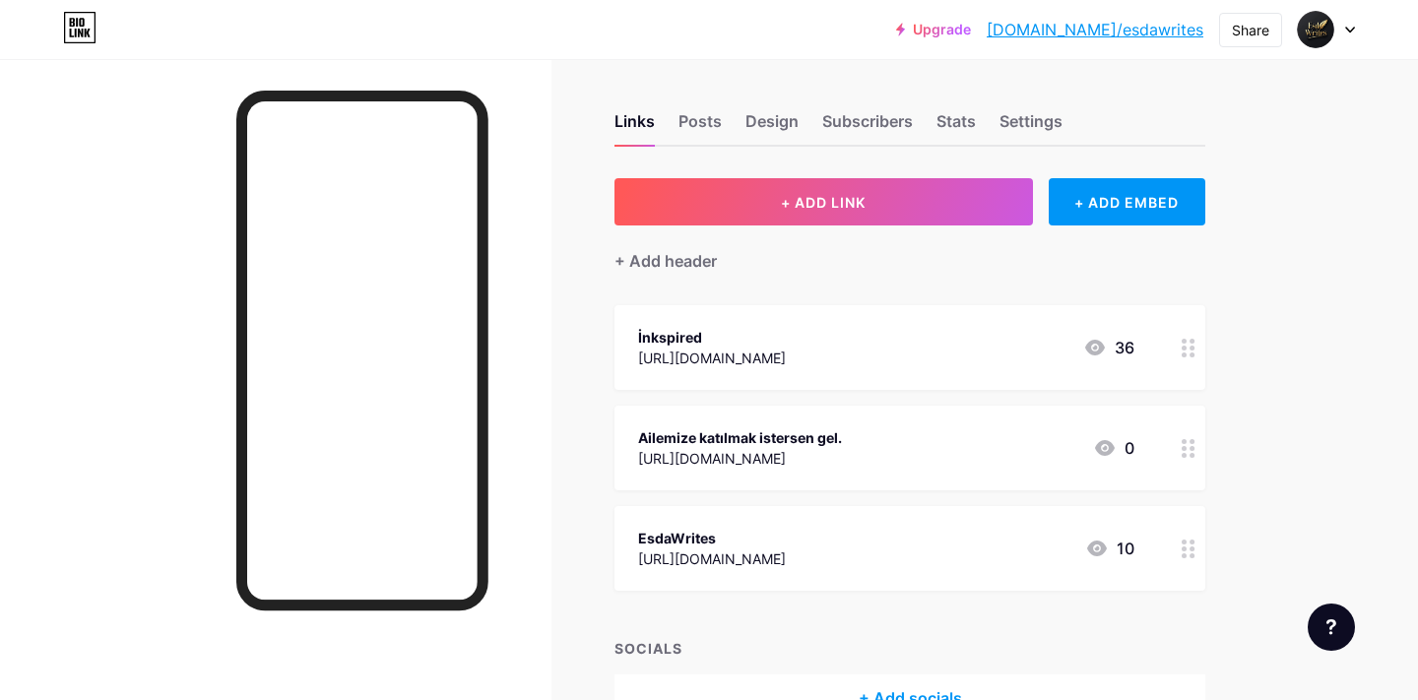
click at [831, 429] on div "Ailemize katılmak istersen gel." at bounding box center [740, 437] width 204 height 21
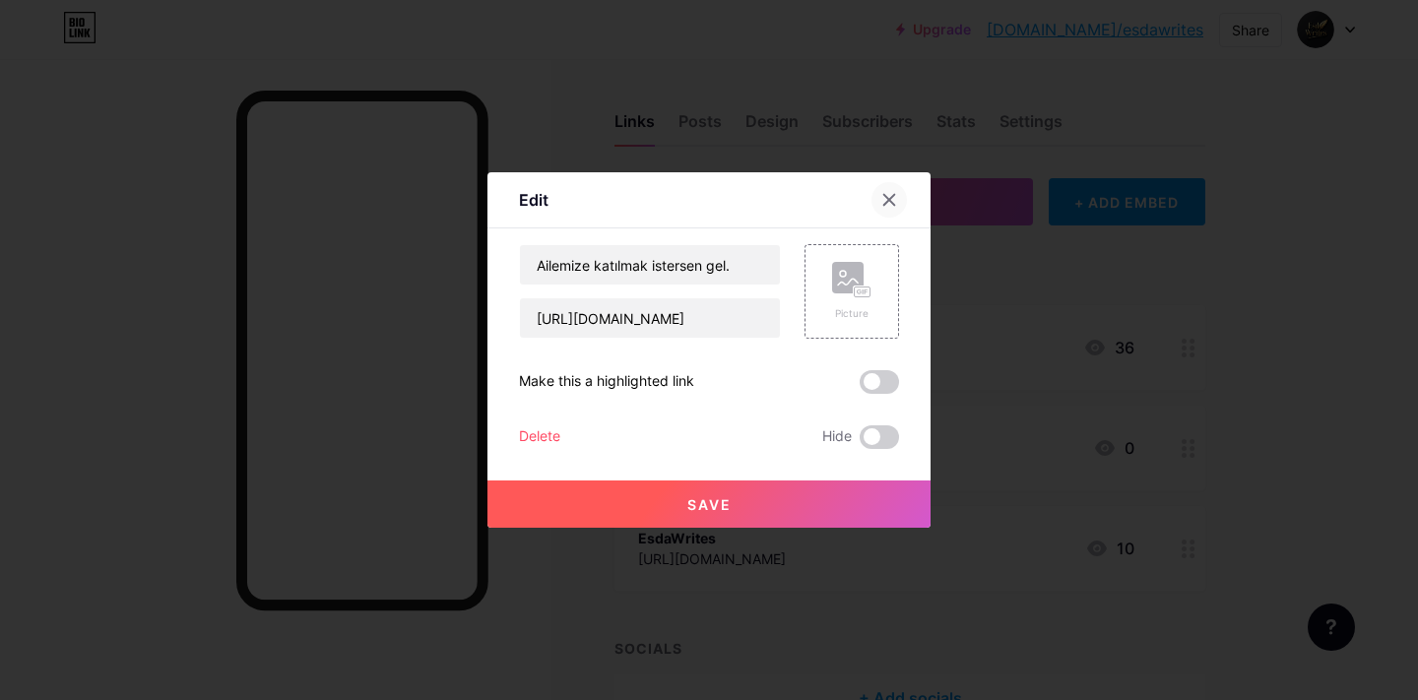
click at [889, 190] on div at bounding box center [888, 199] width 35 height 35
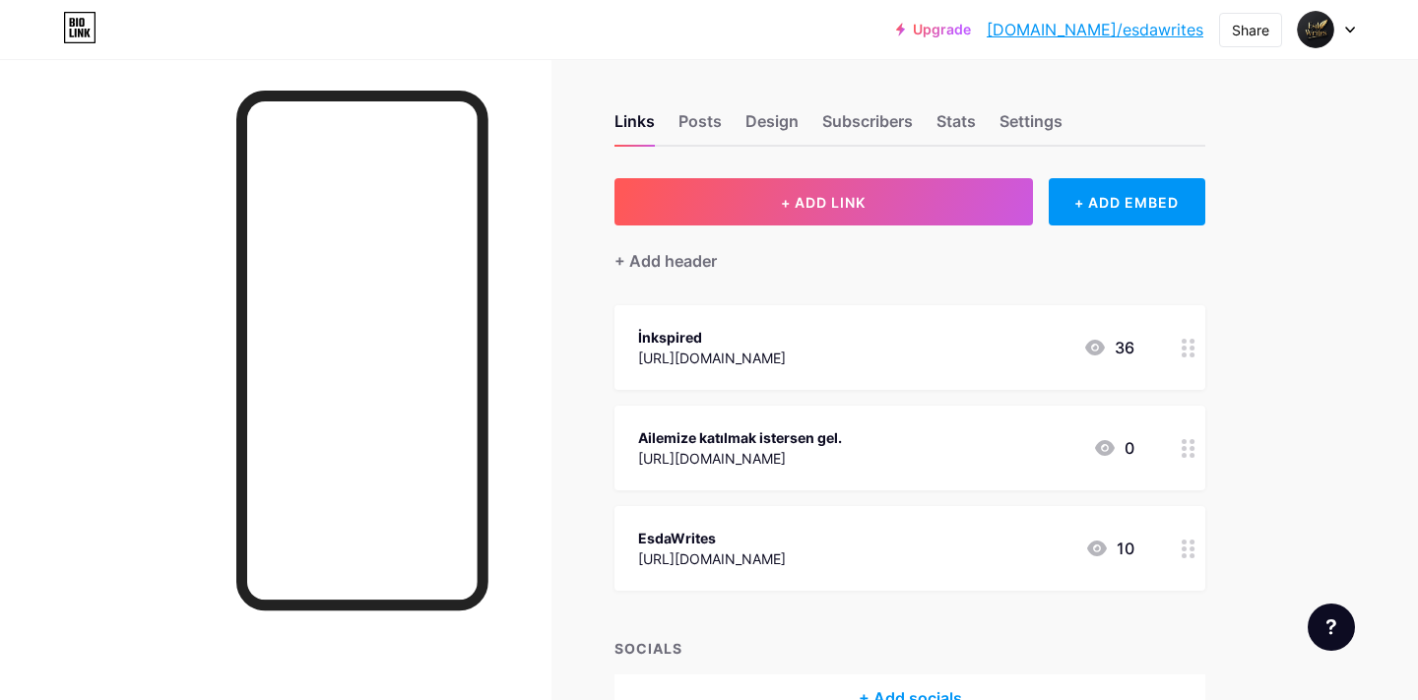
click at [830, 450] on div "https://whatsapp.com/channel/0029Vb6KPN9LNSa1WLNR900w" at bounding box center [740, 458] width 204 height 21
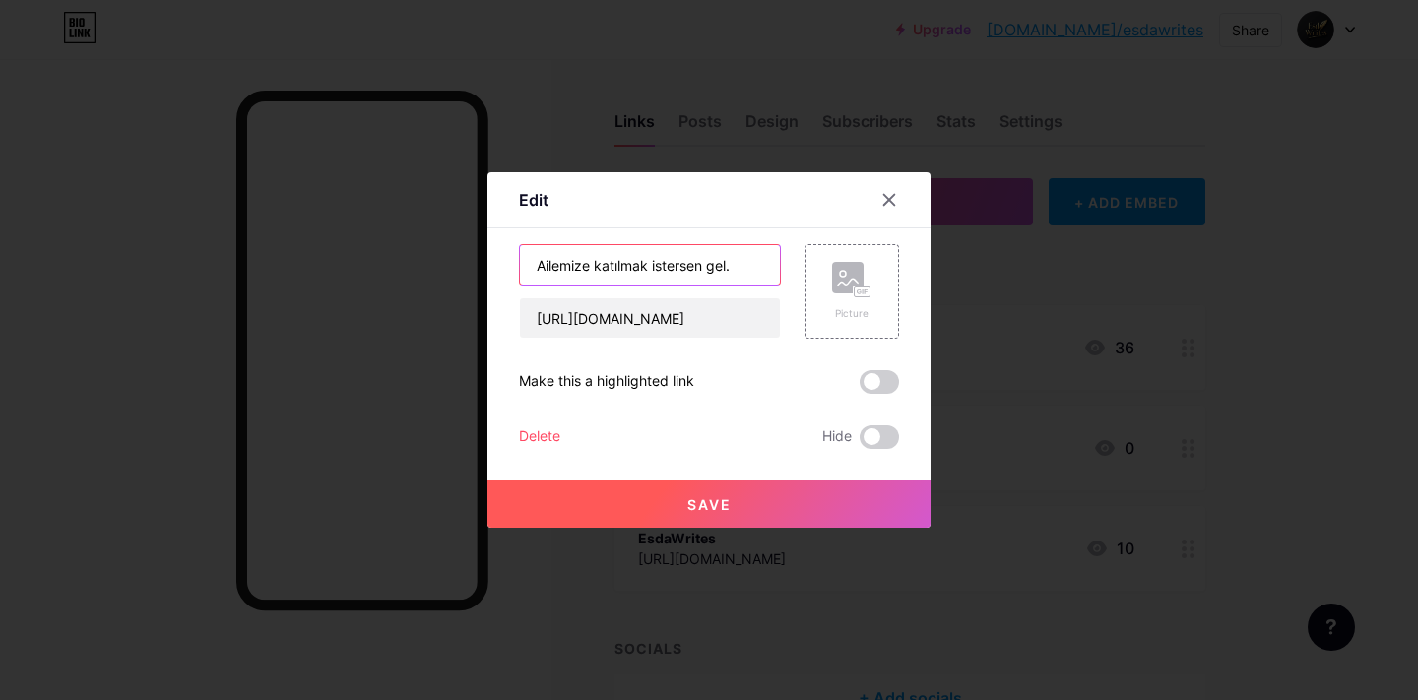
drag, startPoint x: 745, startPoint y: 265, endPoint x: 709, endPoint y: 269, distance: 36.6
click at [709, 269] on input "Ailemize katılmak istersen gel." at bounding box center [650, 264] width 260 height 39
click at [638, 261] on input "Ailemize ka" at bounding box center [650, 264] width 260 height 39
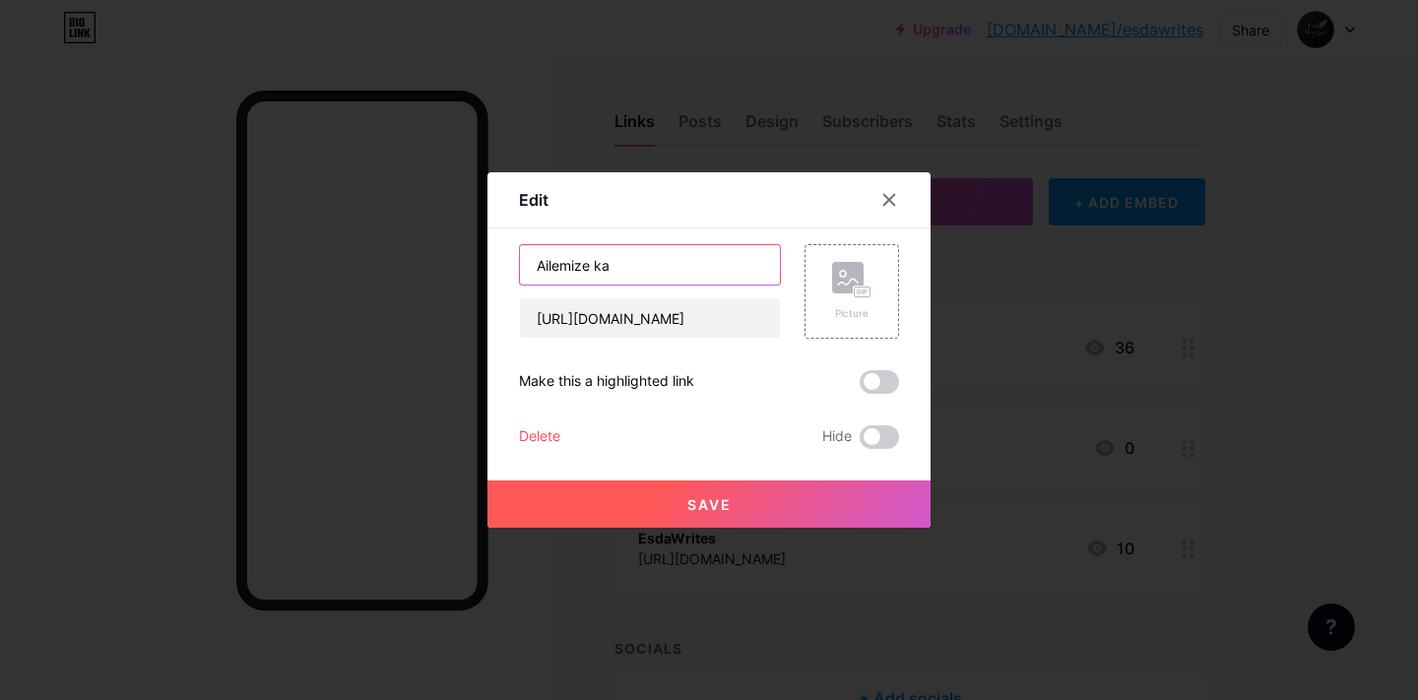
paste input "Sizleri de aramızda görmekten büyük mutluluk duyarım"
drag, startPoint x: 733, startPoint y: 265, endPoint x: 537, endPoint y: 259, distance: 197.0
click at [537, 259] on input "Sizleri de aramızda görmekten büyük mutluluk duyarım." at bounding box center [650, 264] width 260 height 39
click at [628, 263] on input "Sizleri de aramızda görmekten büyük mutluluk duyarım." at bounding box center [650, 264] width 260 height 39
type input "Sizleri de aramızda görmekten büyük mutluluk duyarım."
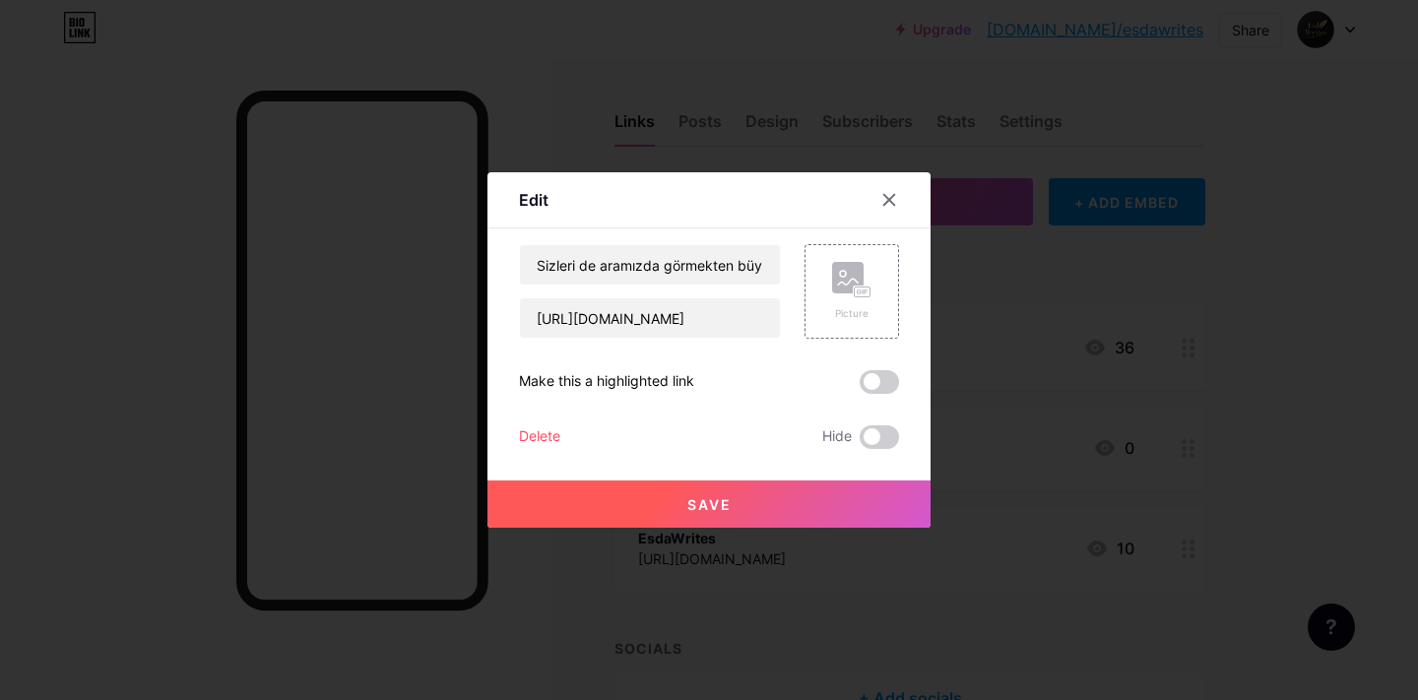
click at [733, 508] on button "Save" at bounding box center [708, 503] width 443 height 47
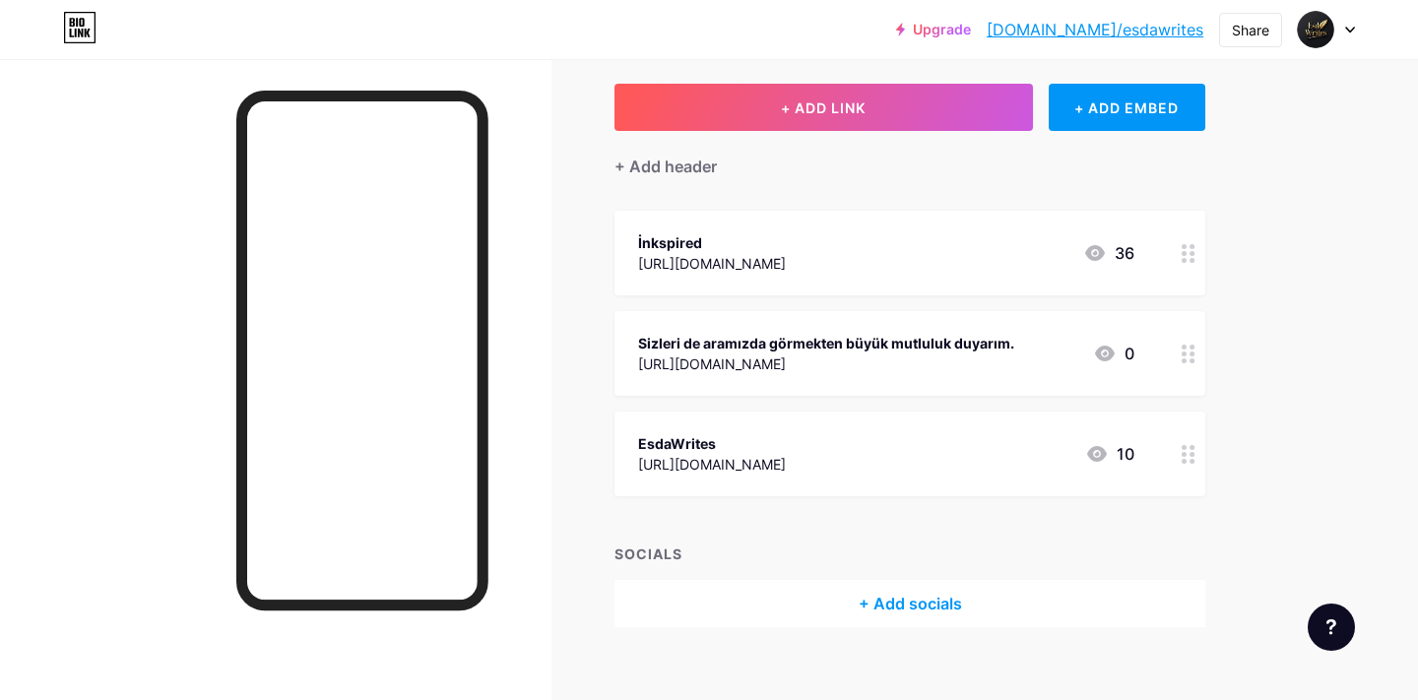
scroll to position [124, 0]
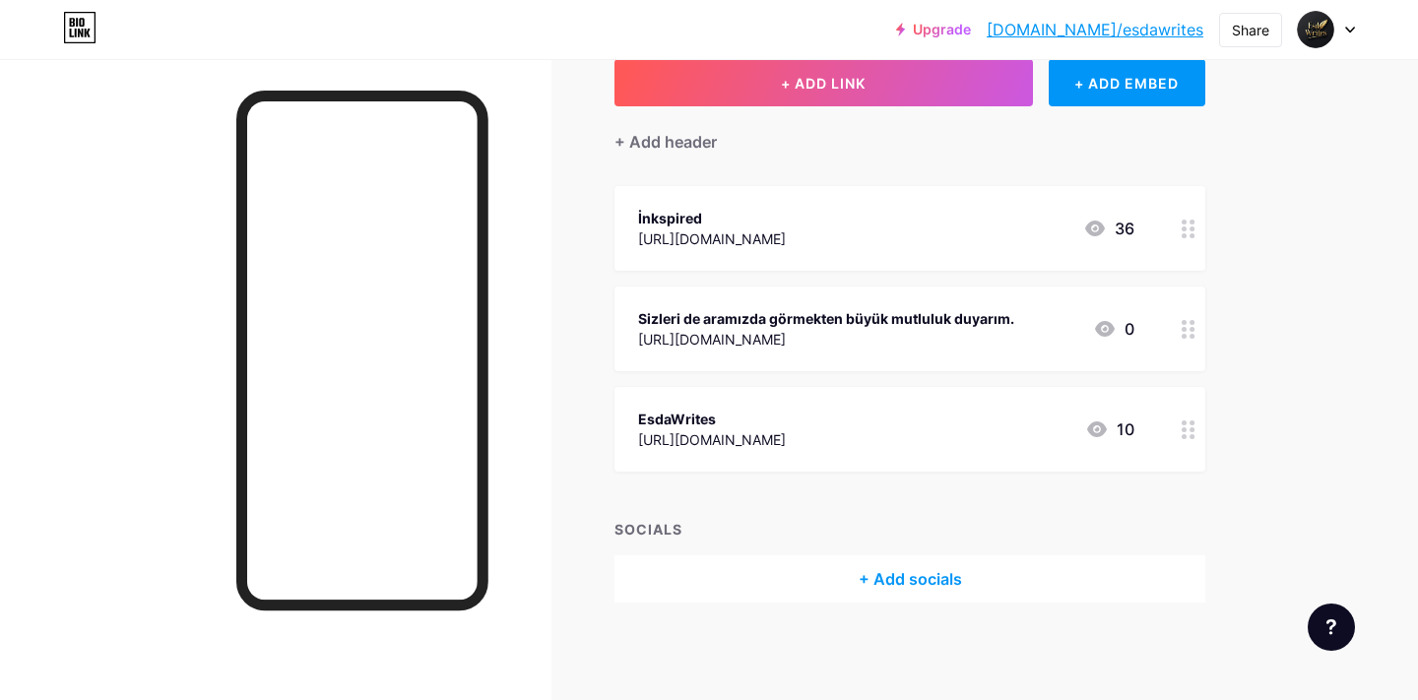
click at [992, 315] on div "Sizleri de aramızda görmekten büyük mutluluk duyarım." at bounding box center [826, 318] width 376 height 21
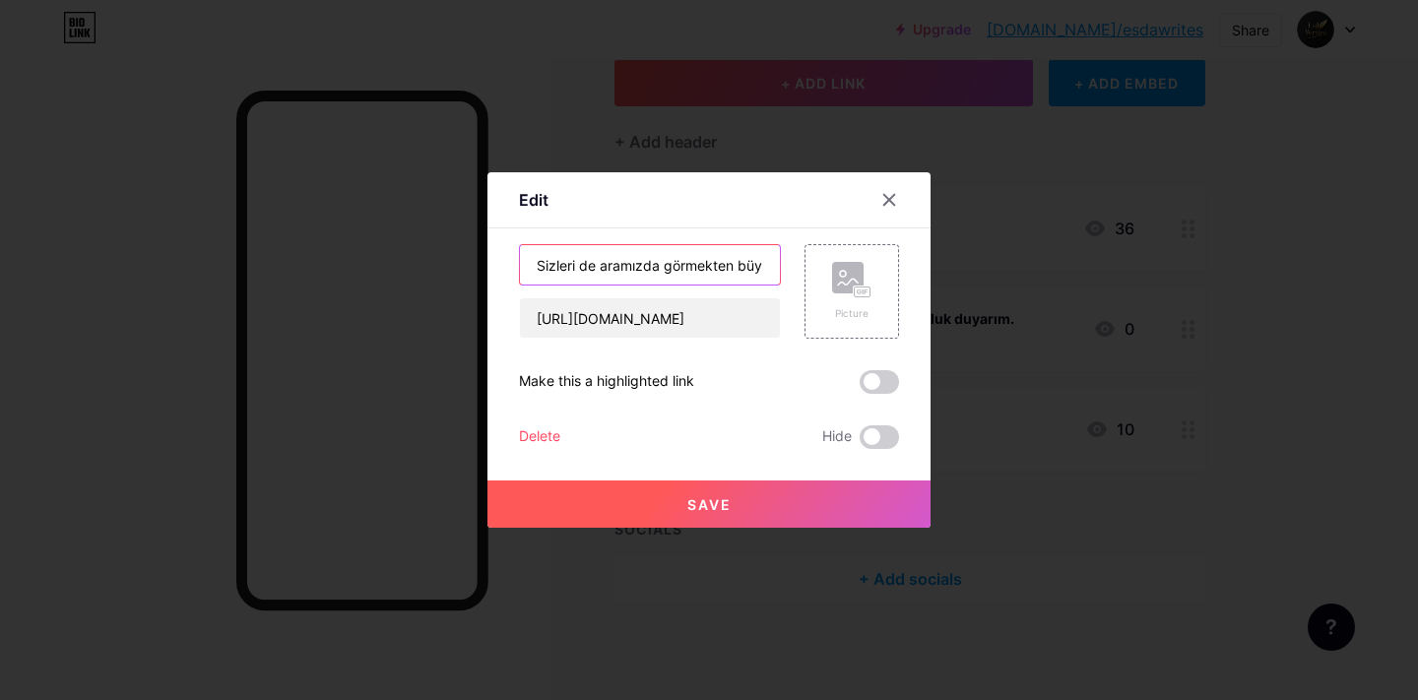
click at [749, 268] on input "Sizleri de aramızda görmekten büyük mutluluk duyarım." at bounding box center [650, 264] width 260 height 39
click at [891, 198] on icon at bounding box center [889, 200] width 11 height 11
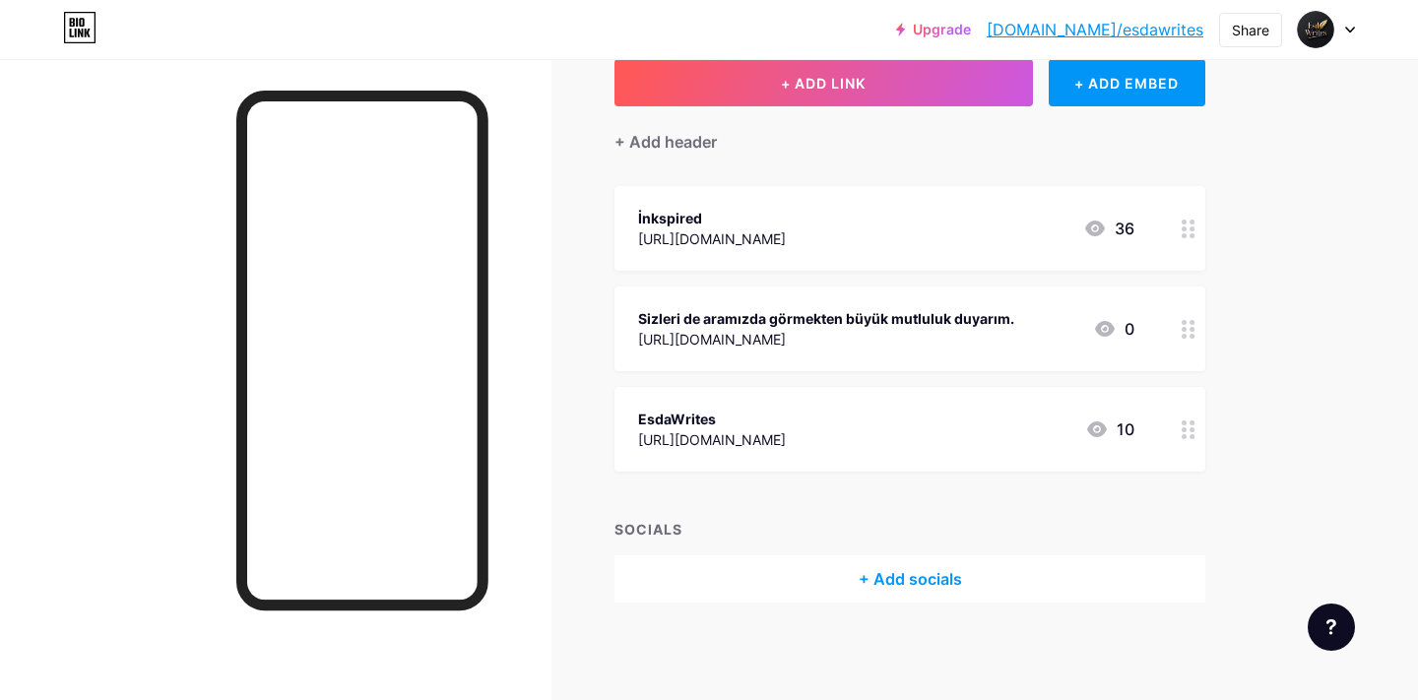
click at [1001, 326] on div "Sizleri de aramızda görmekten büyük mutluluk duyarım." at bounding box center [826, 318] width 376 height 21
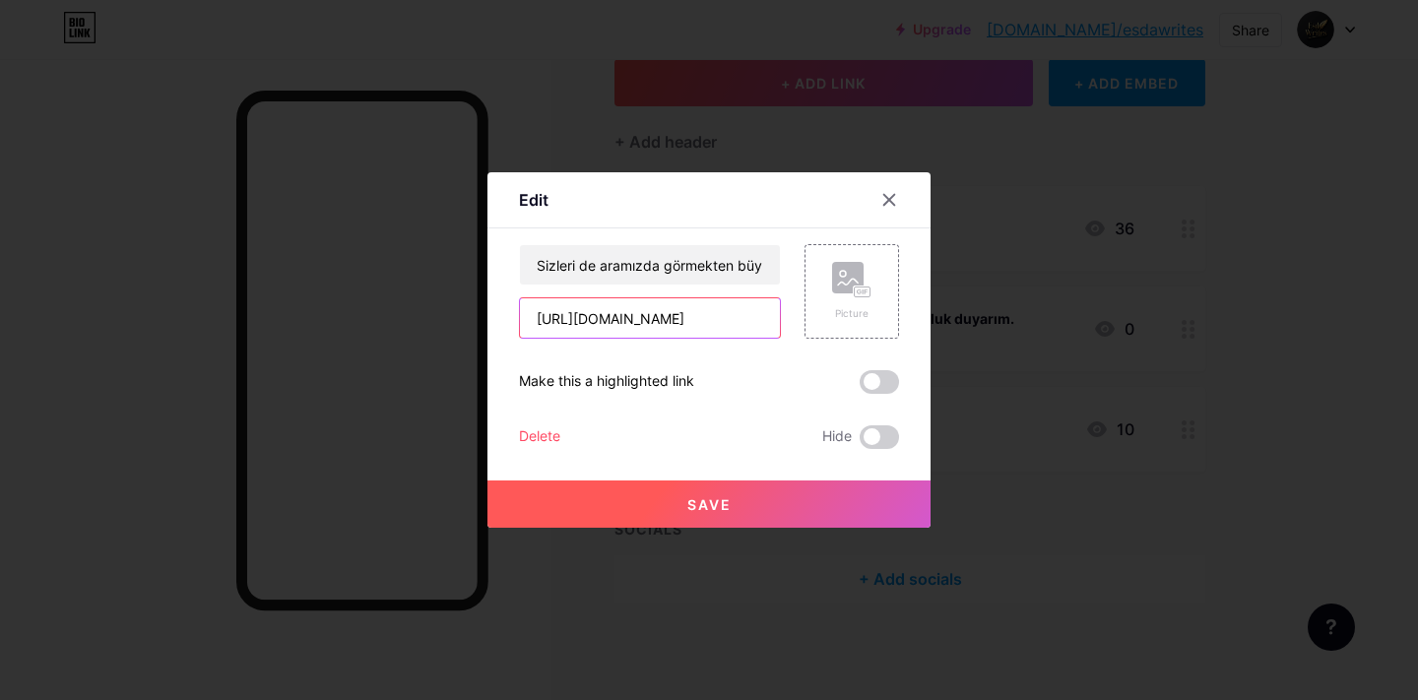
click at [686, 326] on input "https://whatsapp.com/channel/0029Vb6KPN9LNSa1WLNR900w" at bounding box center [650, 317] width 260 height 39
click at [710, 257] on input "Sizleri de aramızda görmekten büyük mutluluk duyarım." at bounding box center [650, 264] width 260 height 39
paste input "Bölümler, özel alıntılar ve perde arkasındaki notlar bu kanalda"
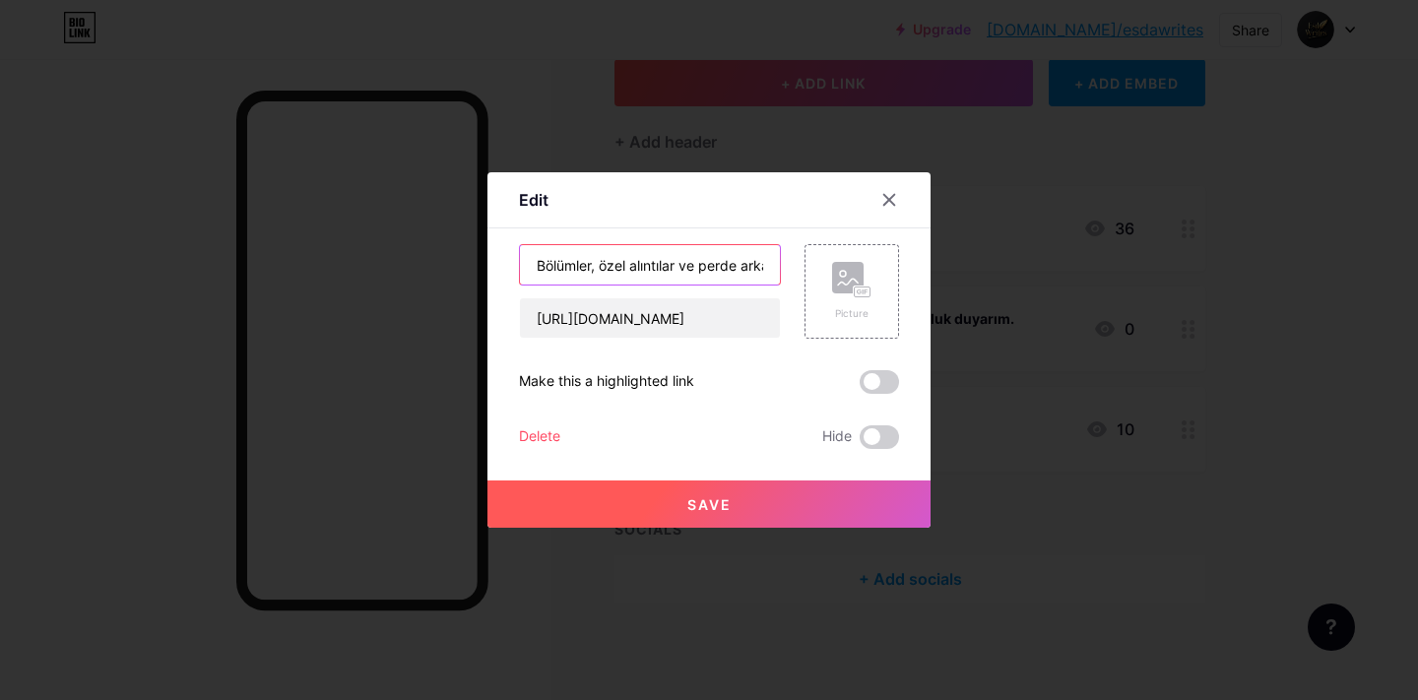
scroll to position [0, 173]
type input "Bölümler, özel alıntılar ve perde arkasındaki notlar bu kanalda."
click at [793, 495] on button "Save" at bounding box center [708, 503] width 443 height 47
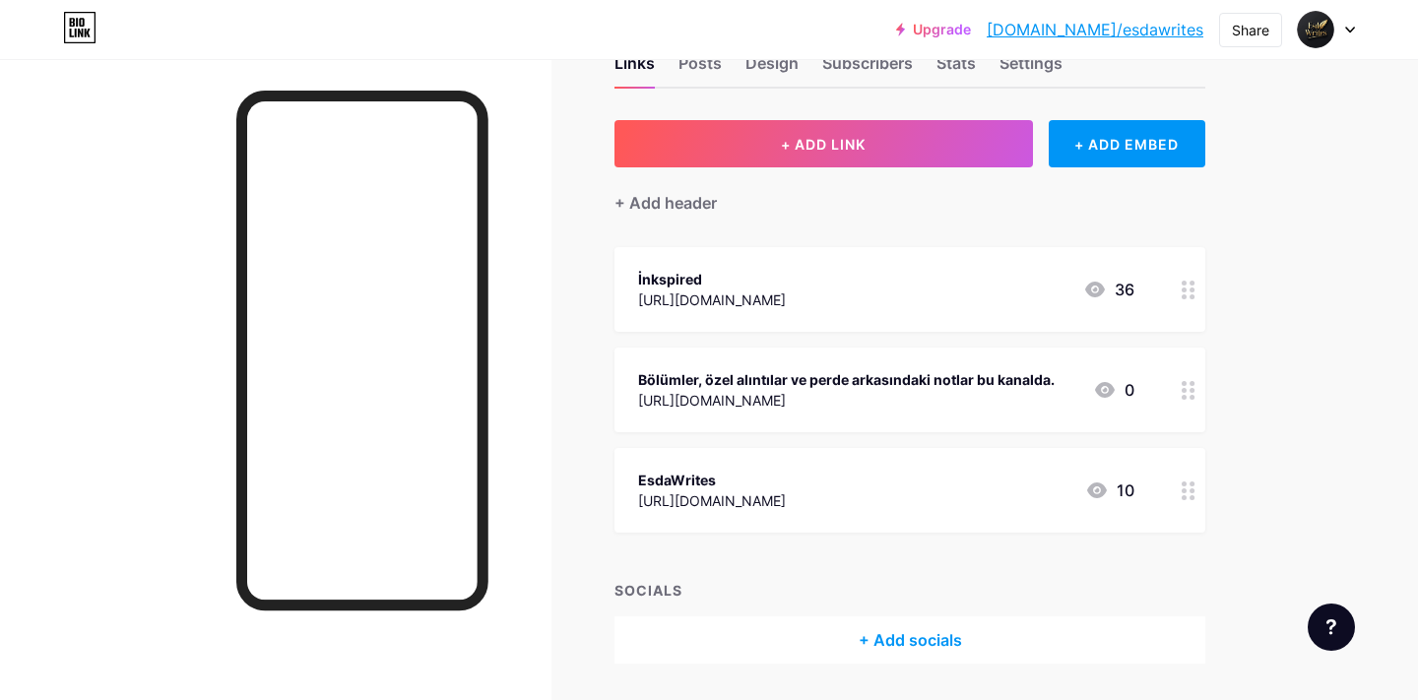
scroll to position [0, 0]
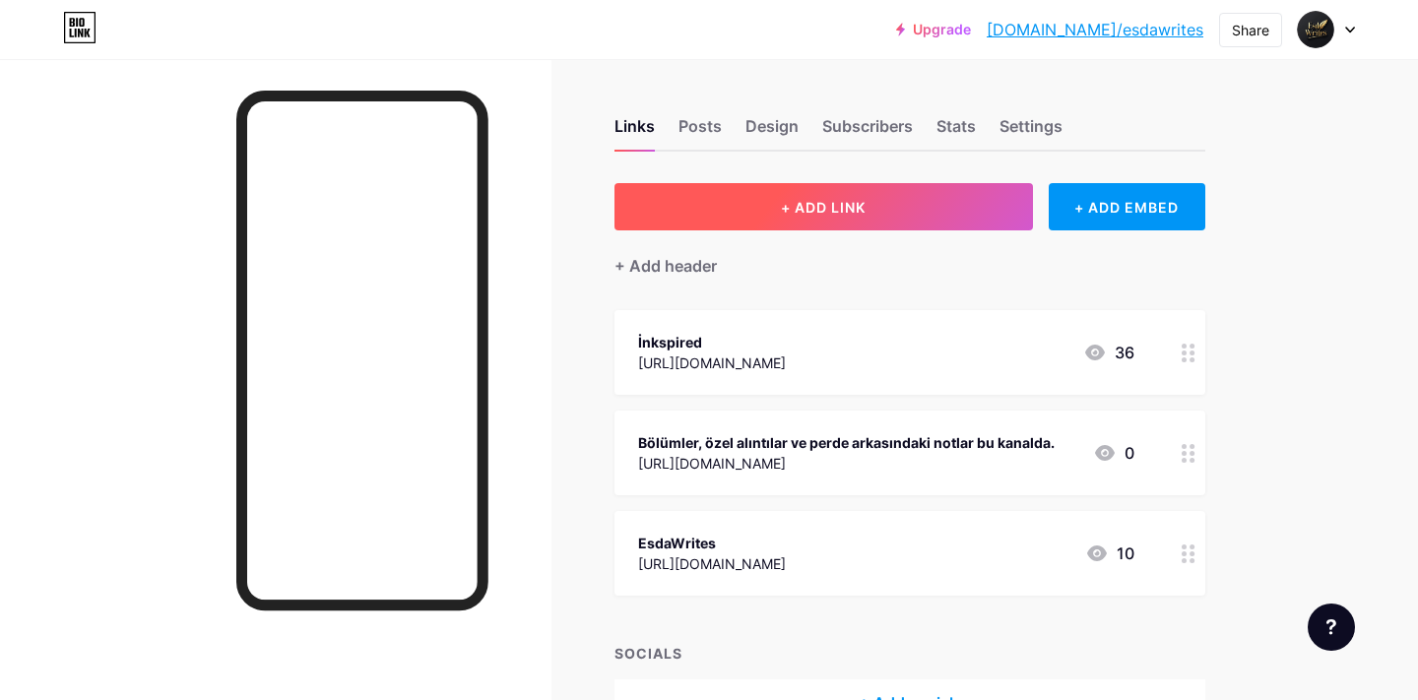
click at [774, 207] on button "+ ADD LINK" at bounding box center [823, 206] width 418 height 47
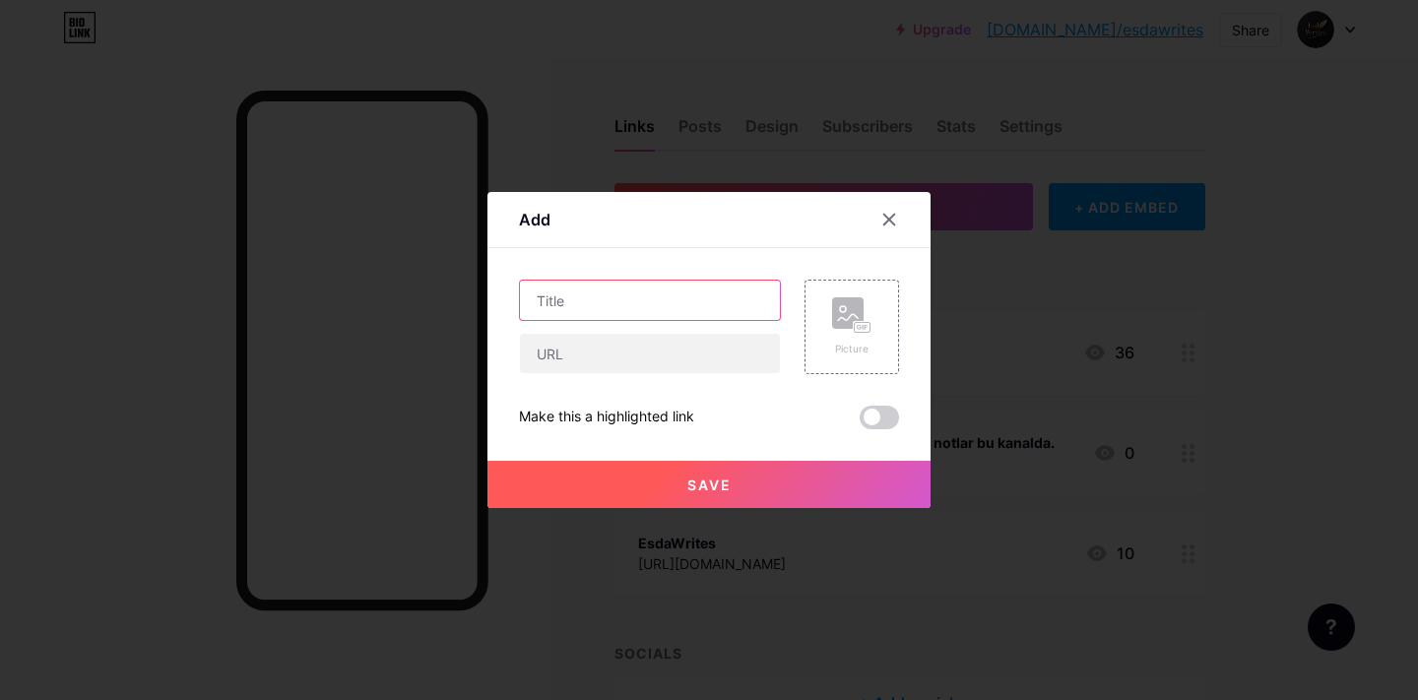
click at [657, 301] on input "text" at bounding box center [650, 300] width 260 height 39
click at [543, 307] on input "wattpad" at bounding box center [650, 300] width 260 height 39
type input "Wattpad"
click at [647, 347] on input "text" at bounding box center [650, 353] width 260 height 39
paste input "https://www.wattpad.com/user/sedadncr"
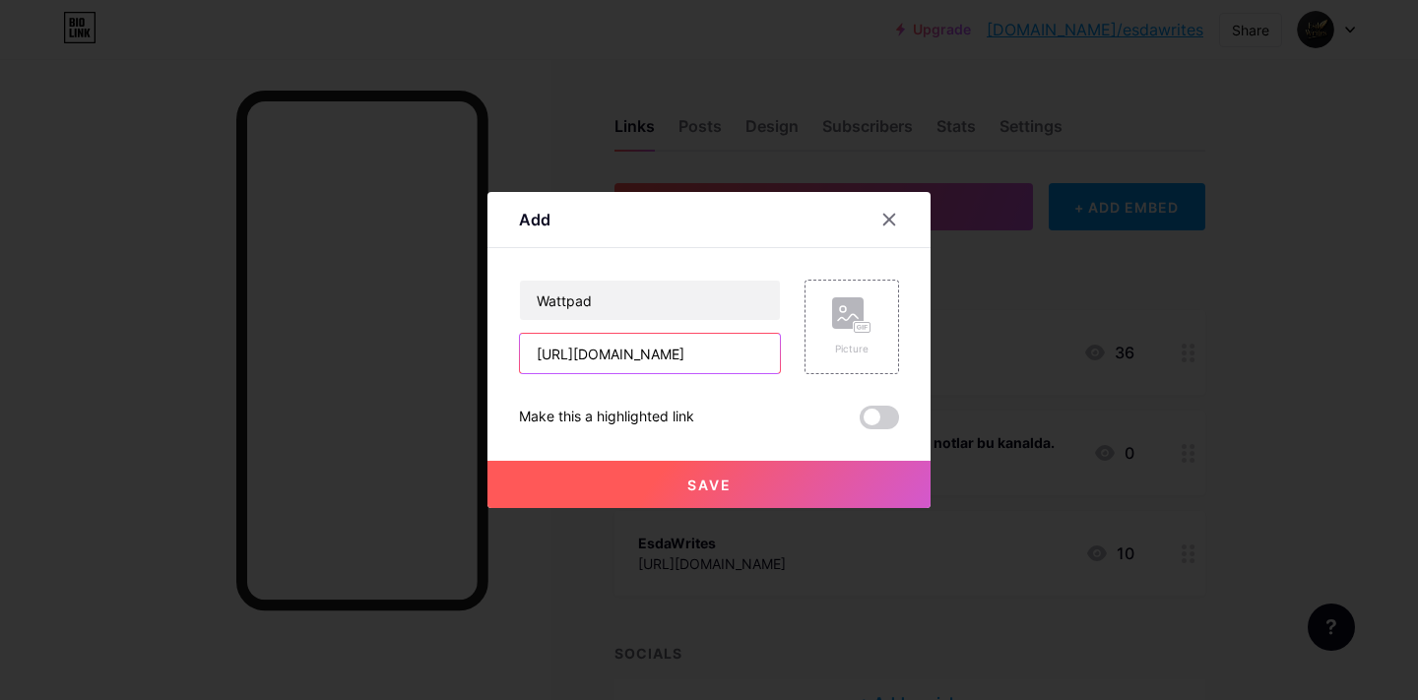
scroll to position [0, 41]
type input "https://www.wattpad.com/user/sedadncr"
click at [698, 473] on button "Save" at bounding box center [708, 484] width 443 height 47
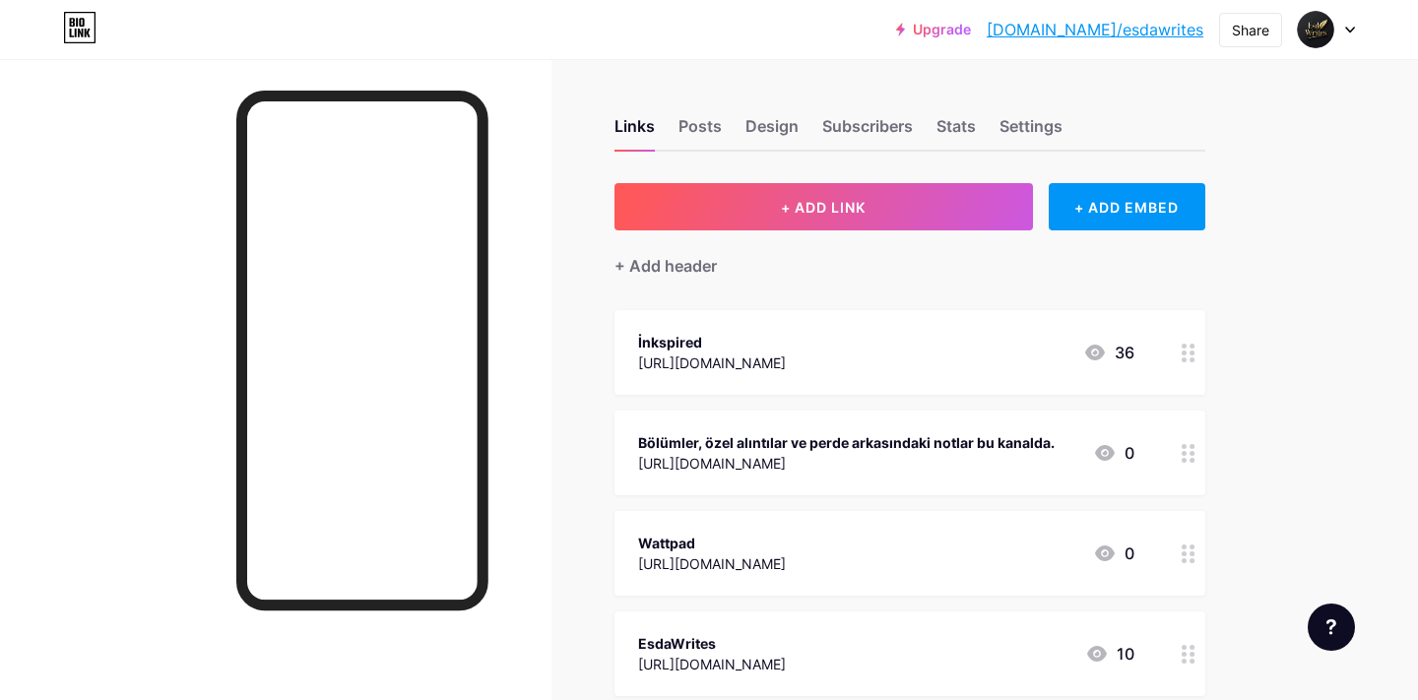
click at [1188, 653] on icon at bounding box center [1188, 654] width 14 height 19
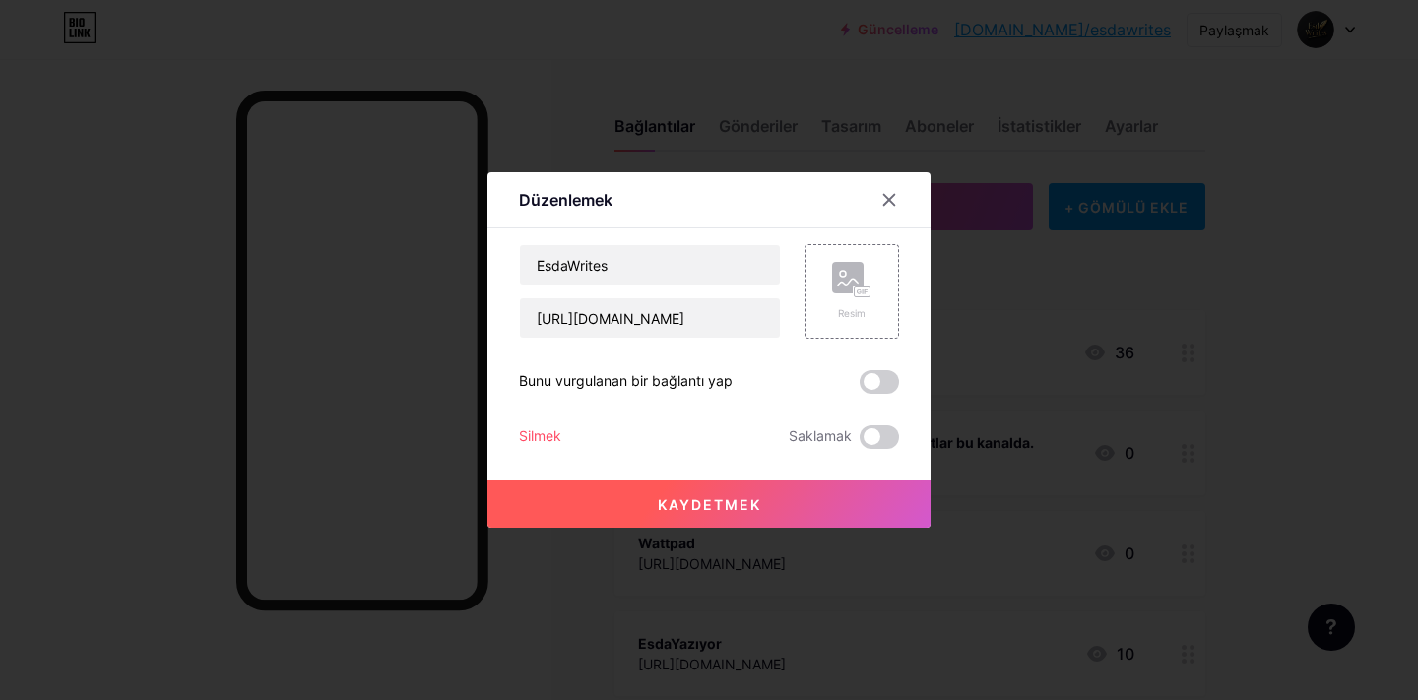
click at [550, 441] on font "Silmek" at bounding box center [540, 435] width 42 height 17
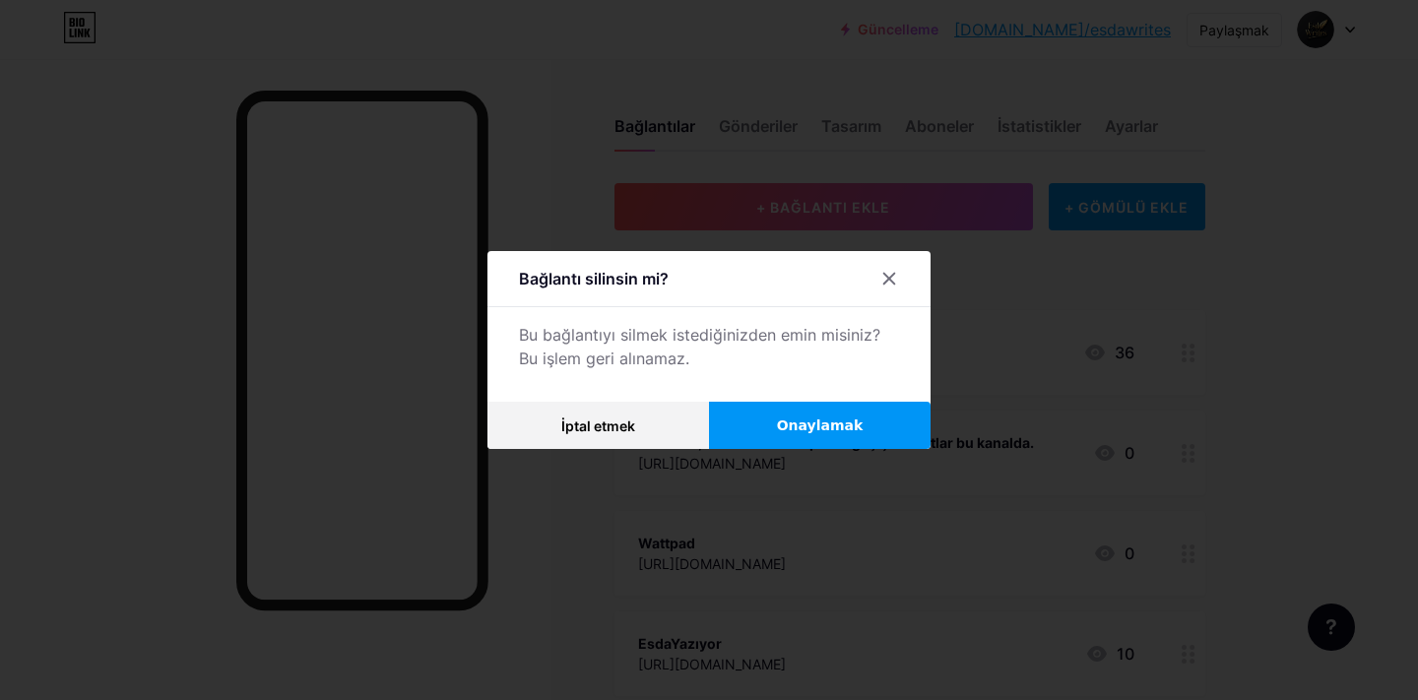
click at [744, 423] on button "Onaylamak" at bounding box center [820, 425] width 222 height 47
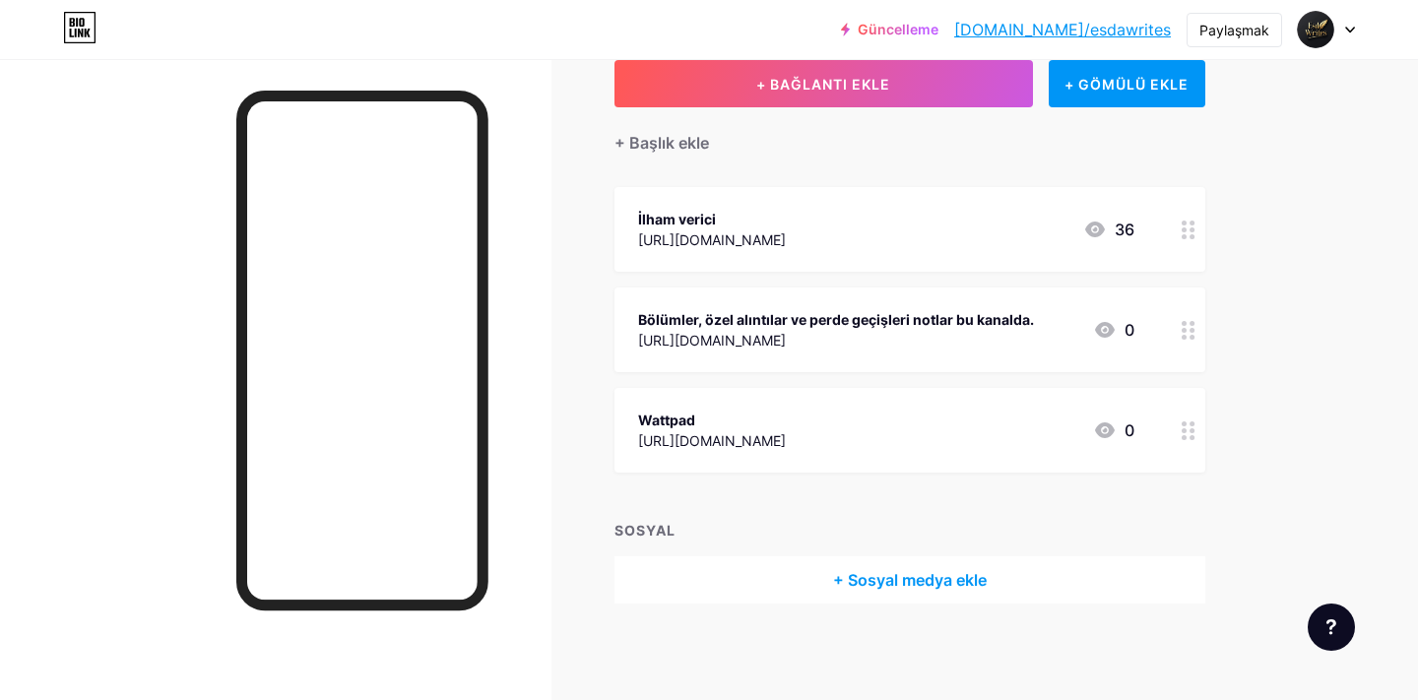
scroll to position [124, 0]
click at [927, 567] on font "+ Sosyal medya ekle" at bounding box center [910, 579] width 154 height 24
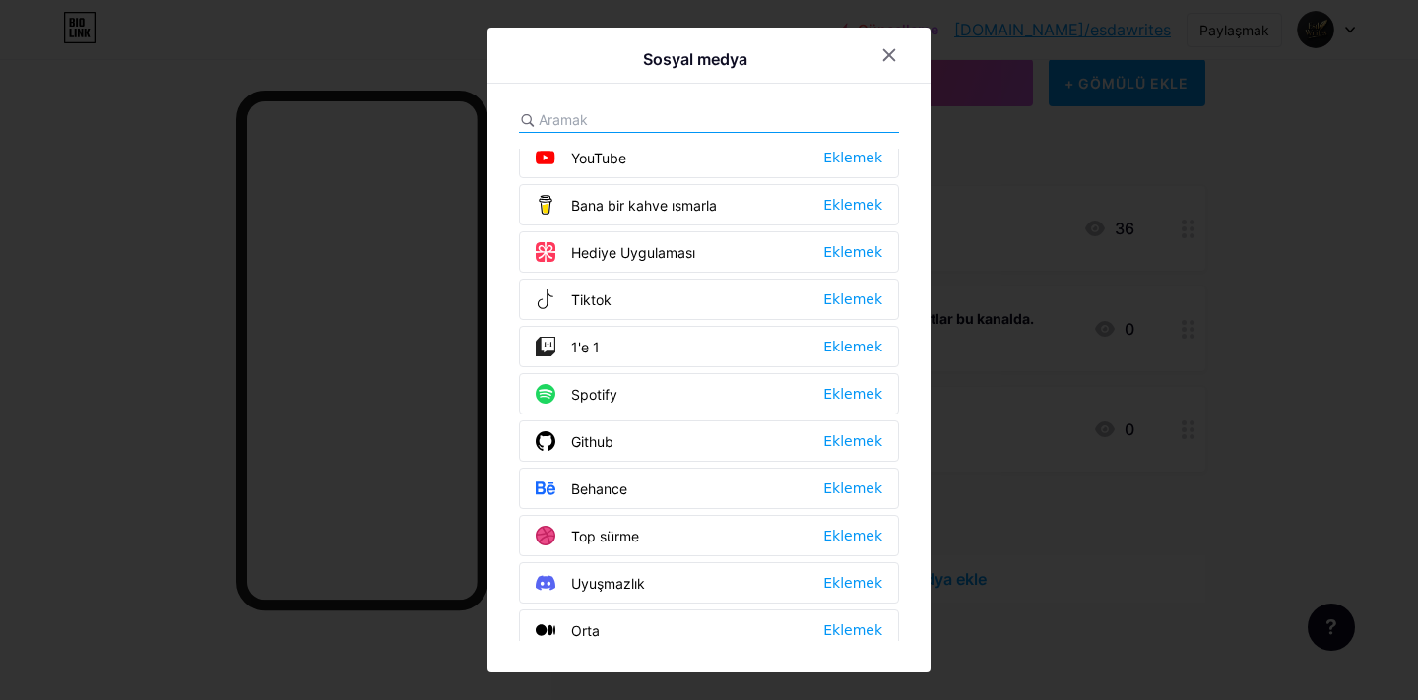
scroll to position [144, 0]
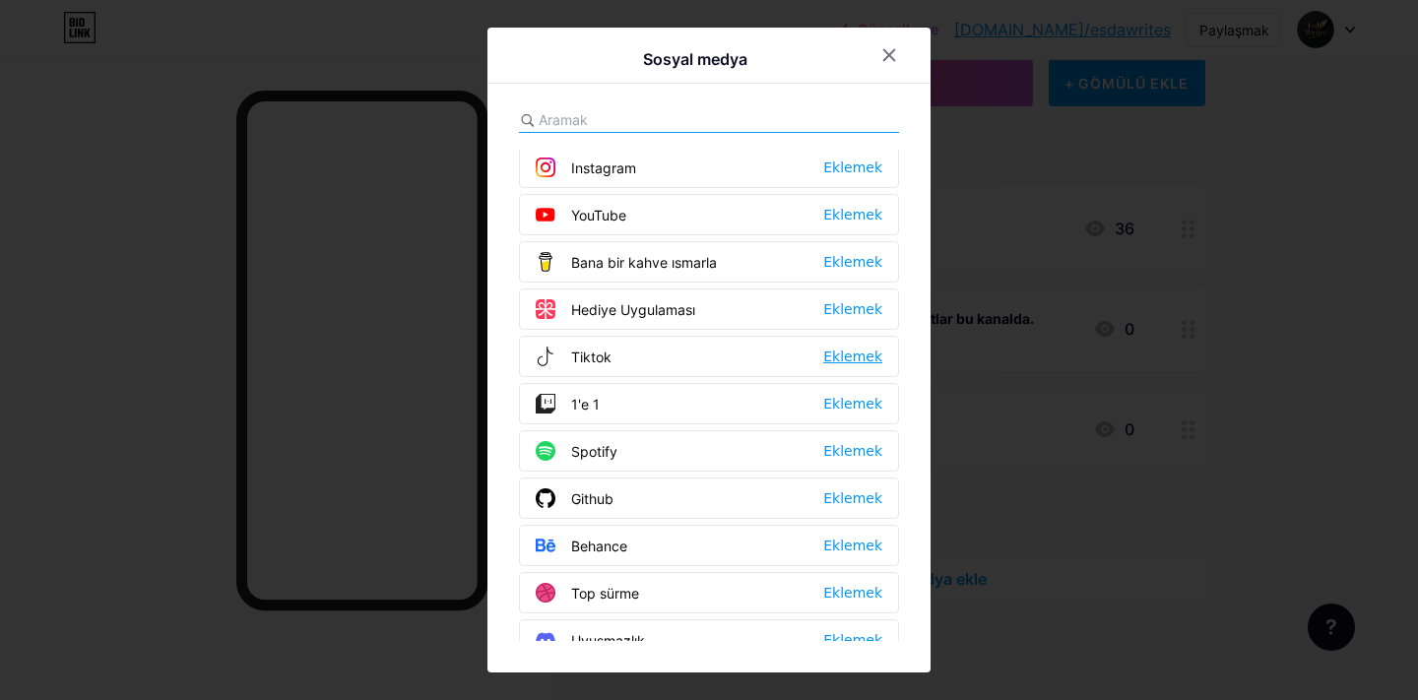
click at [874, 357] on font "Eklemek" at bounding box center [852, 357] width 59 height 16
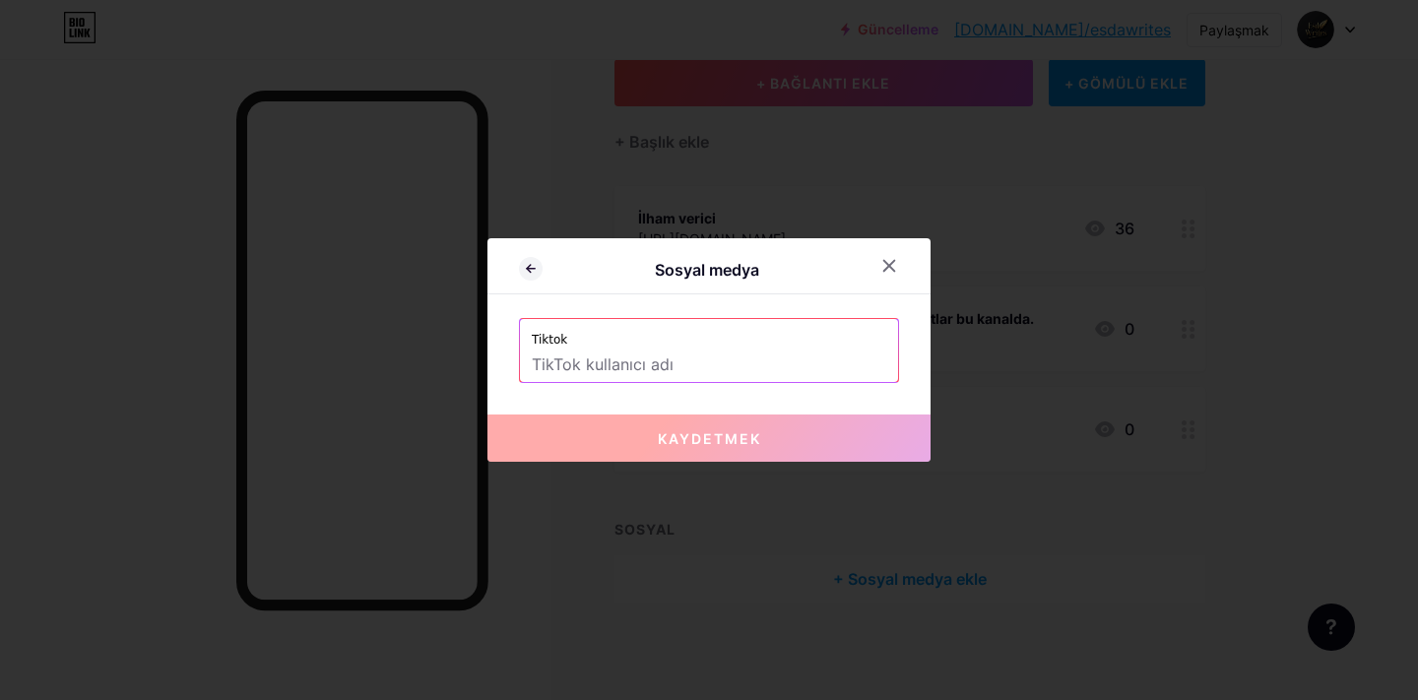
click at [793, 360] on input "text" at bounding box center [709, 365] width 354 height 33
click at [673, 357] on input "text" at bounding box center [709, 365] width 354 height 33
paste input "https://www.tiktok.com/@esdawrites"
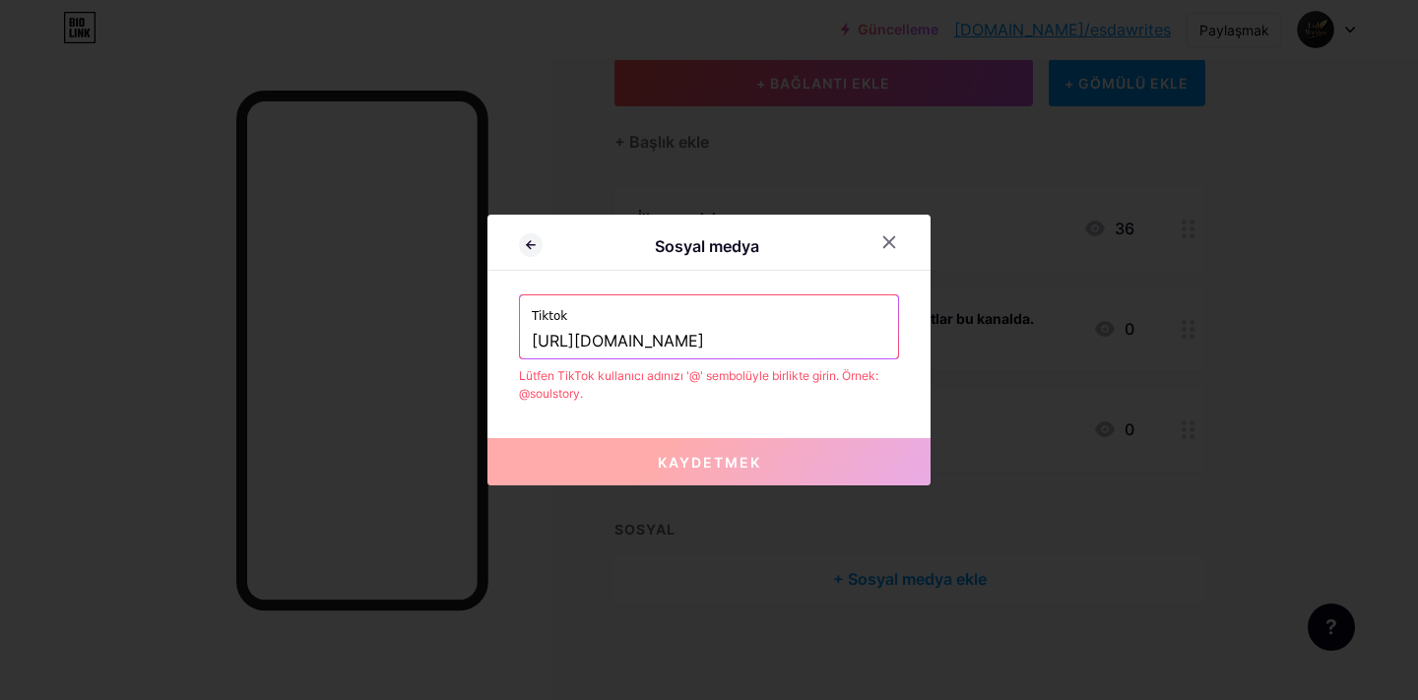
drag, startPoint x: 710, startPoint y: 336, endPoint x: 323, endPoint y: 366, distance: 388.1
click at [323, 366] on div "Sosyal medya Tiktok https://www.tiktok.com/@esdawrites Lütfen TikTok kullanıcı …" at bounding box center [709, 350] width 1418 height 700
click at [721, 339] on input "https://www.tiktok.com/@esdawrites" at bounding box center [709, 341] width 354 height 33
drag, startPoint x: 707, startPoint y: 338, endPoint x: 676, endPoint y: 344, distance: 31.1
click at [676, 344] on input "https://www.tiktok.com/@esdawrites" at bounding box center [709, 341] width 354 height 33
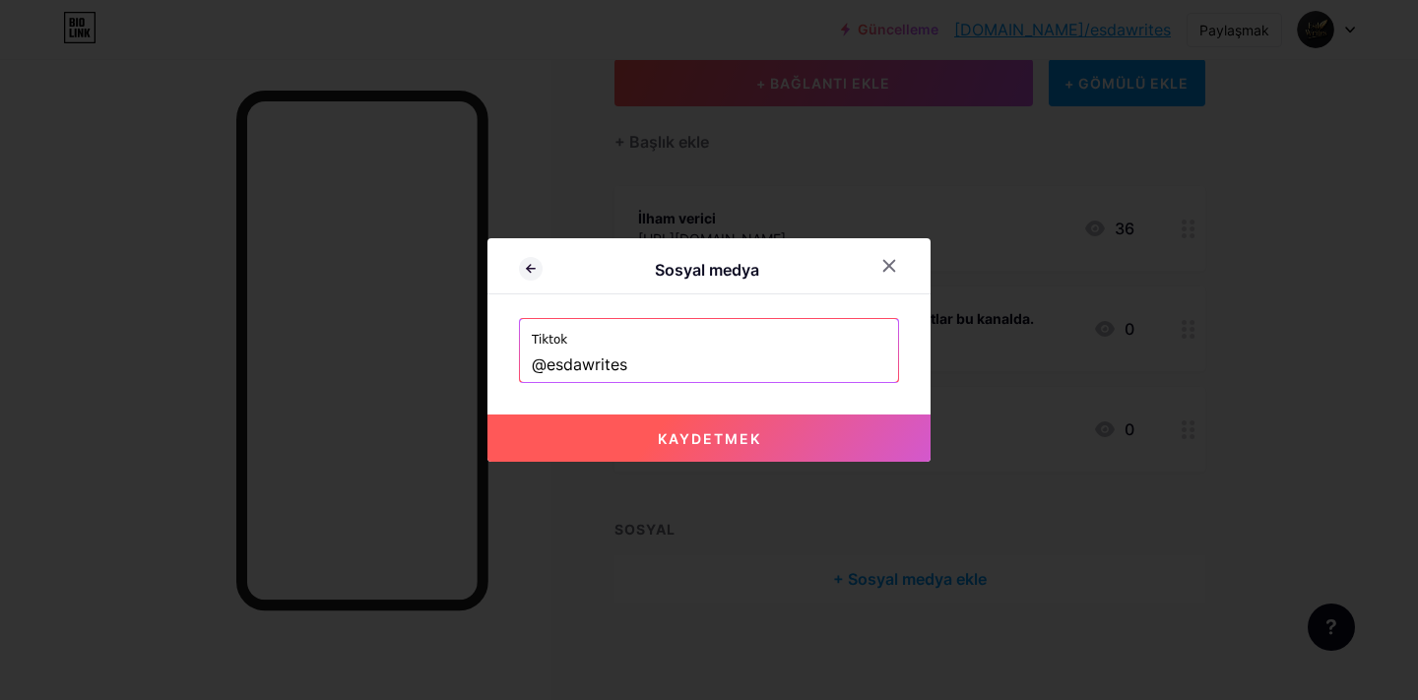
click at [794, 444] on button "Kaydetmek" at bounding box center [708, 437] width 443 height 47
type input "https://tiktok.com/@esdawrites"
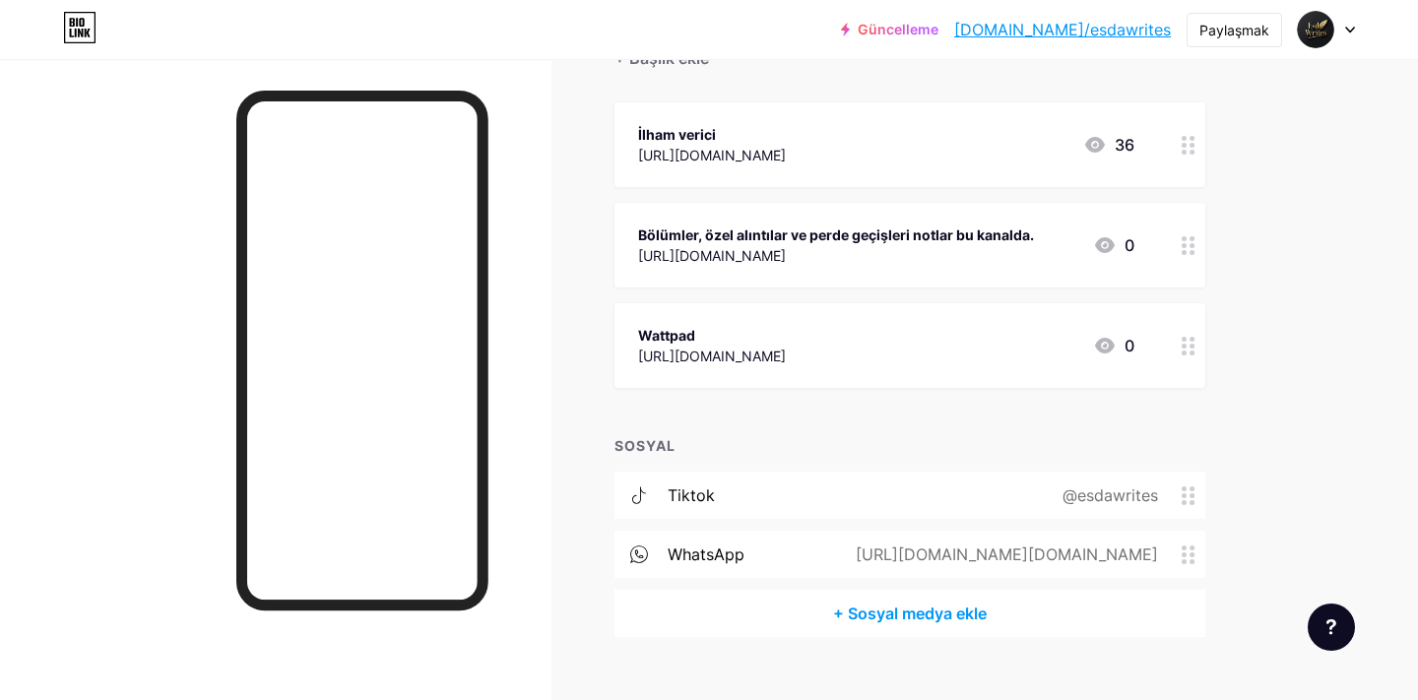
scroll to position [242, 0]
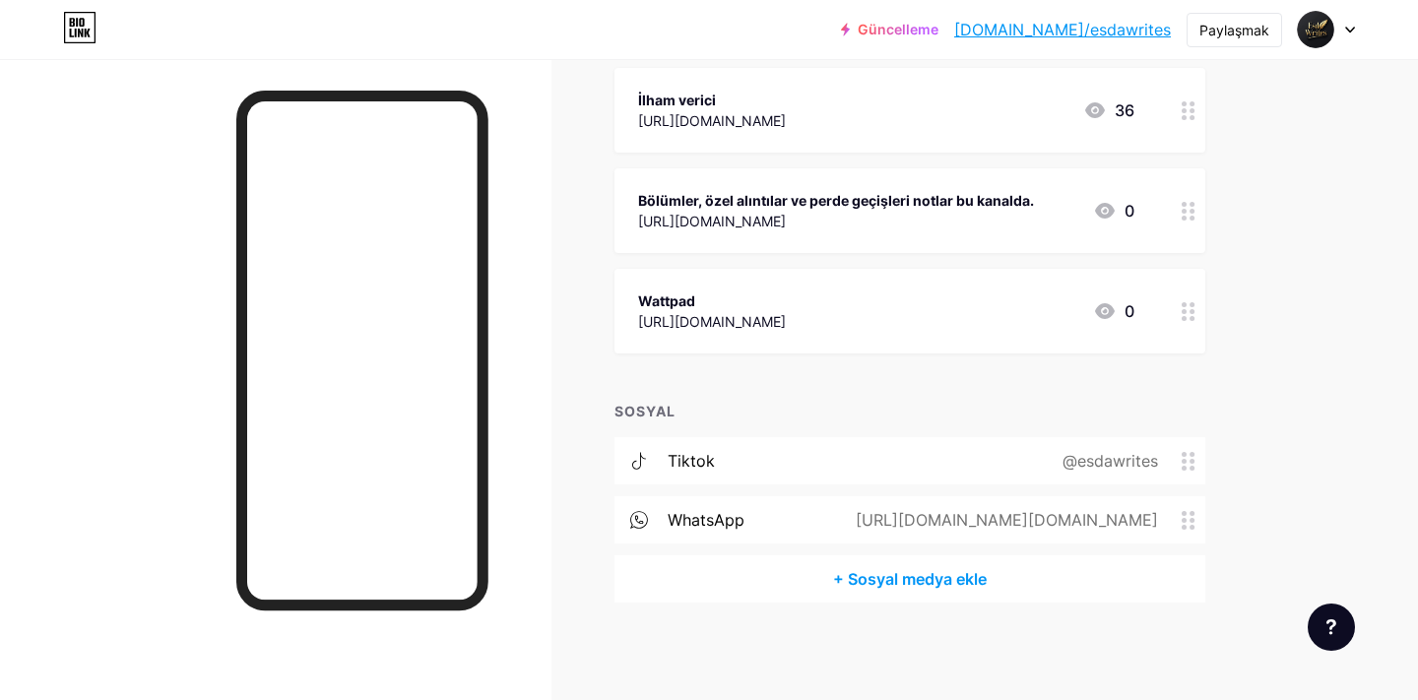
click at [1019, 515] on font "https://wa.me/https://whatsapp.com/channel/0029Vb6KPN9LNSa1WLNR900w" at bounding box center [1007, 520] width 302 height 20
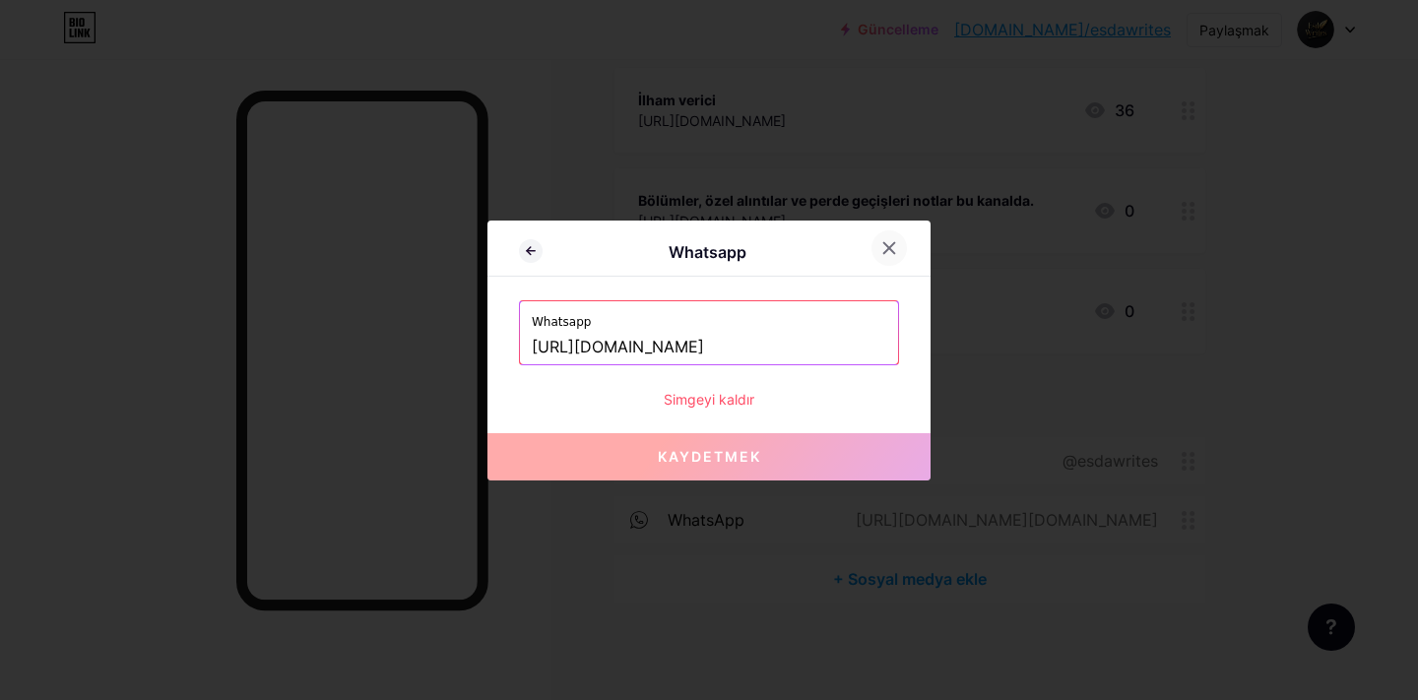
click at [888, 245] on icon at bounding box center [889, 248] width 16 height 16
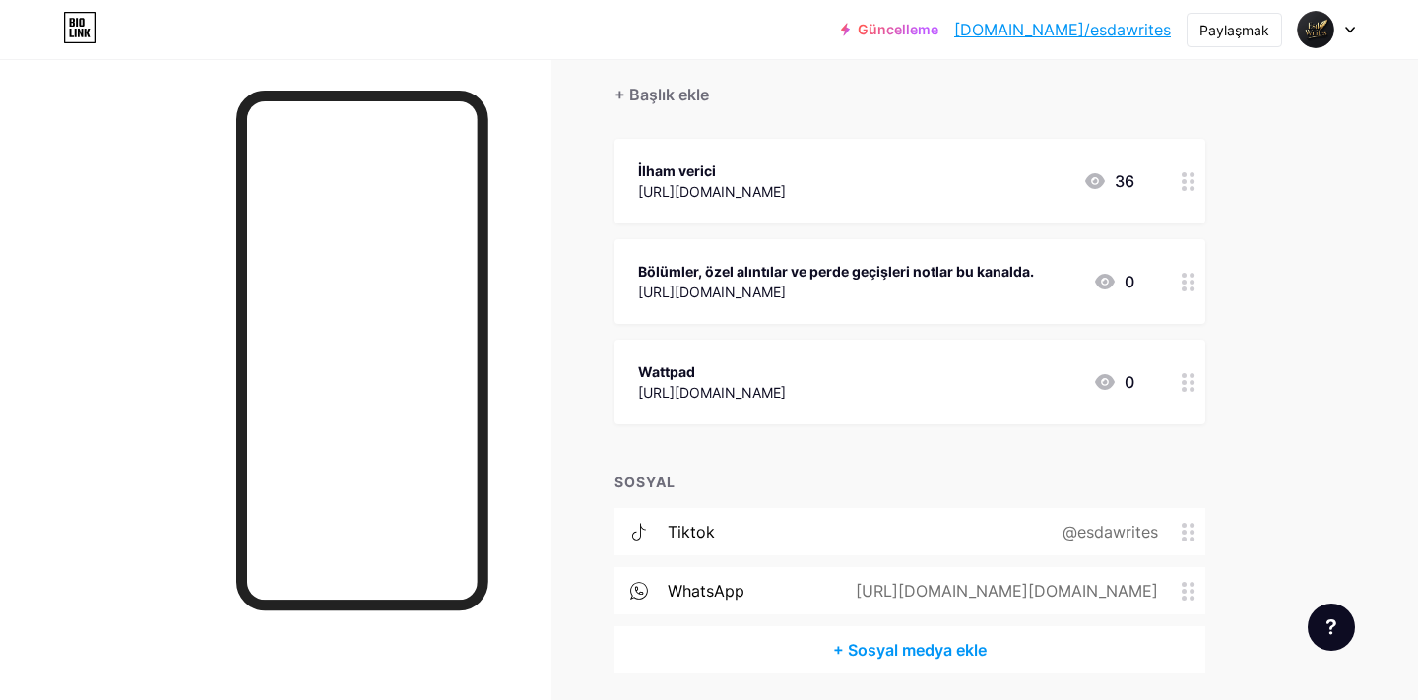
scroll to position [162, 0]
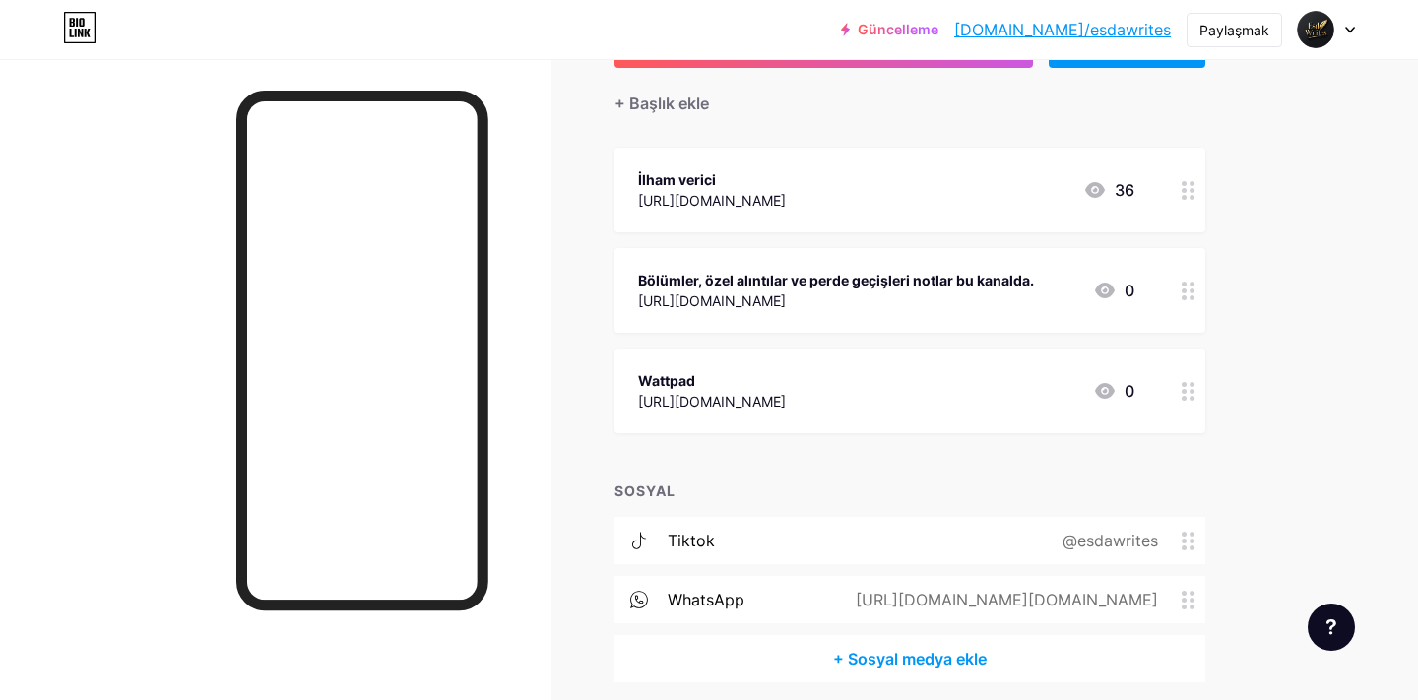
click at [786, 399] on font "https://www.wattpad.com/user/sedadncr" at bounding box center [712, 401] width 148 height 17
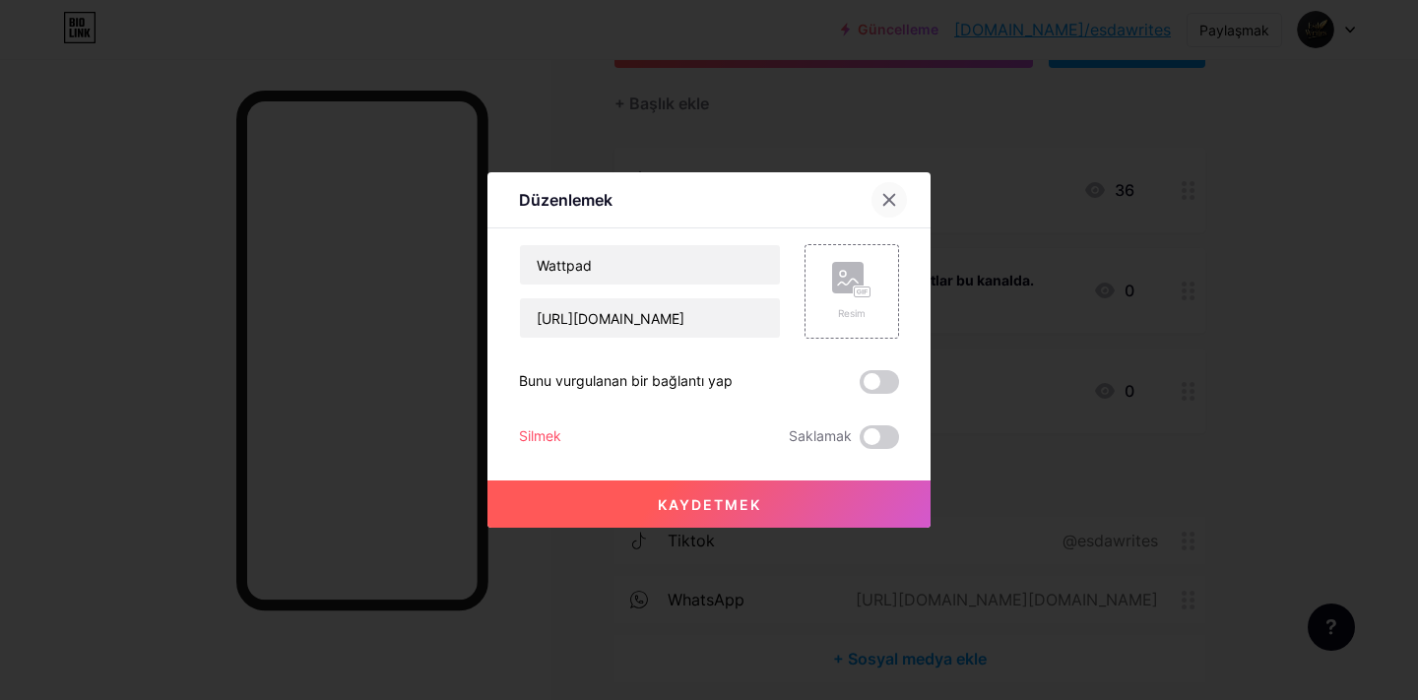
click at [889, 198] on icon at bounding box center [889, 200] width 11 height 11
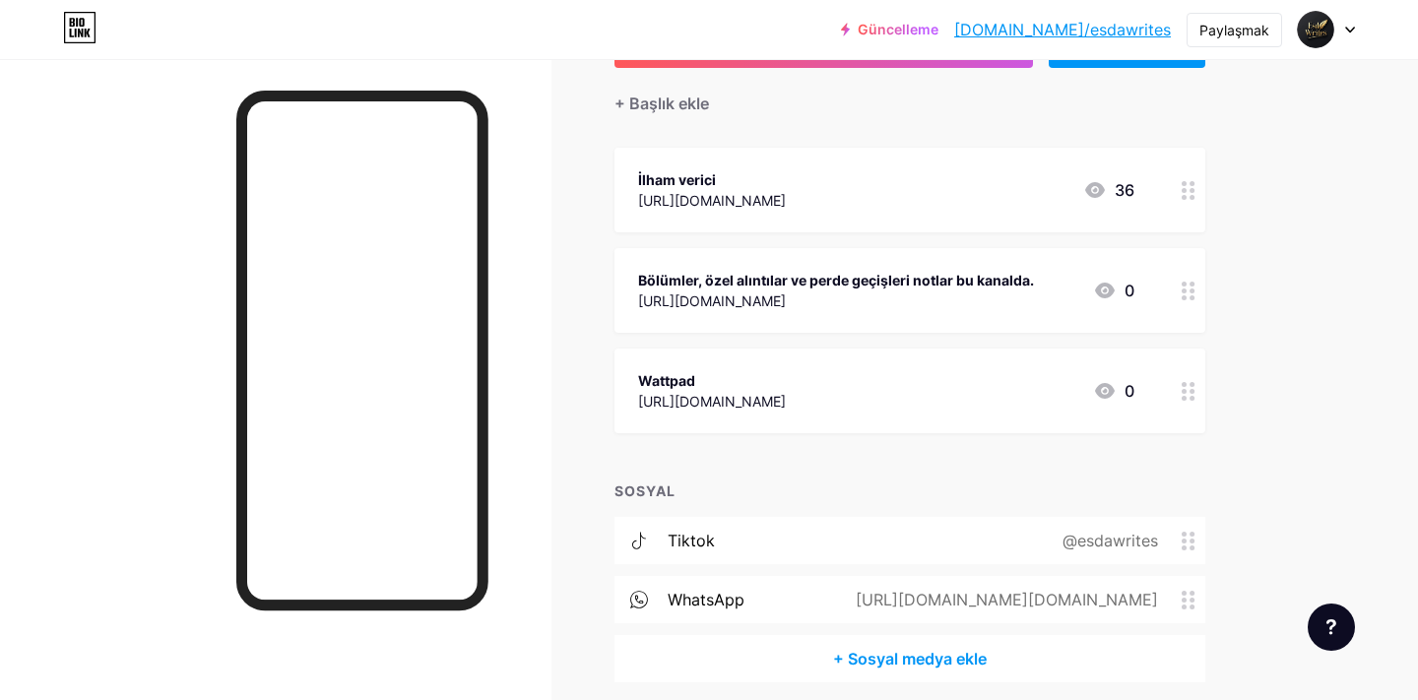
click at [1179, 590] on div "https://wa.me/https://whatsapp.com/channel/0029Vb6KPN9LNSa1WLNR900w" at bounding box center [1002, 600] width 357 height 24
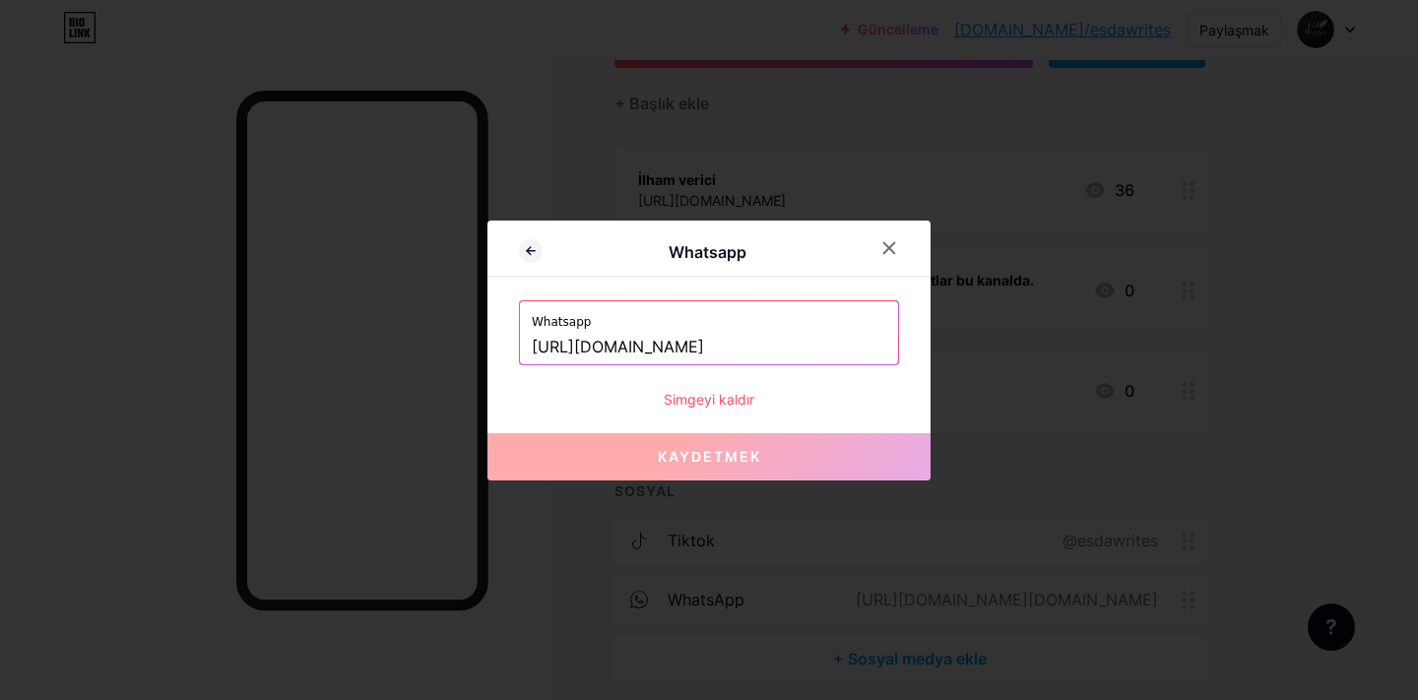
click at [742, 394] on font "Simgeyi kaldır" at bounding box center [709, 399] width 91 height 17
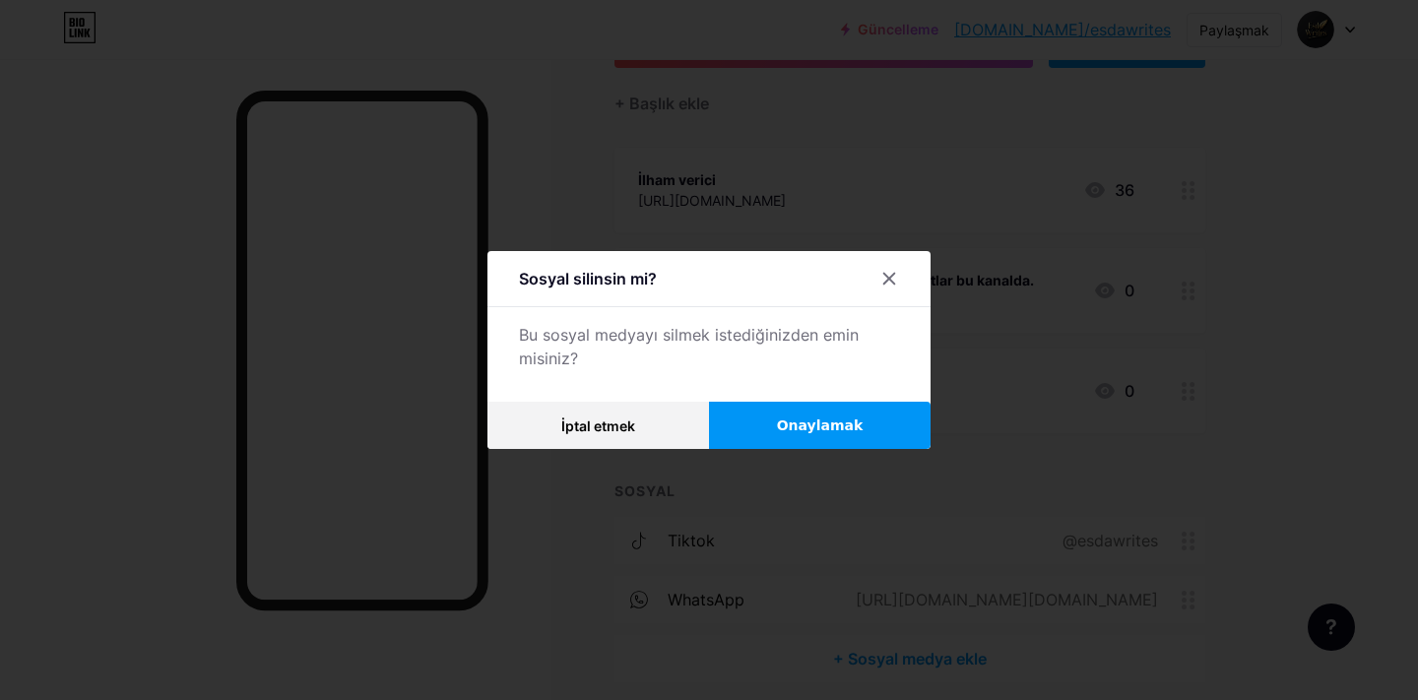
click at [793, 428] on font "Onaylamak" at bounding box center [820, 425] width 87 height 16
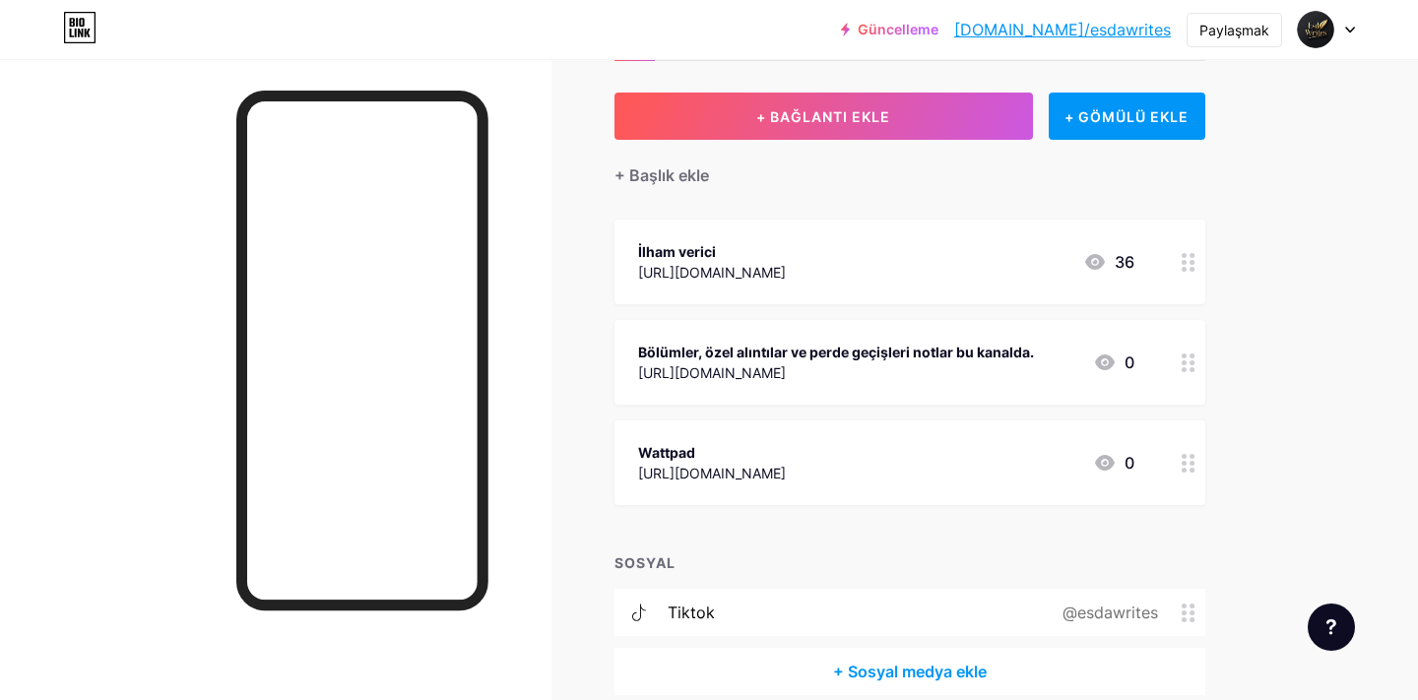
scroll to position [183, 0]
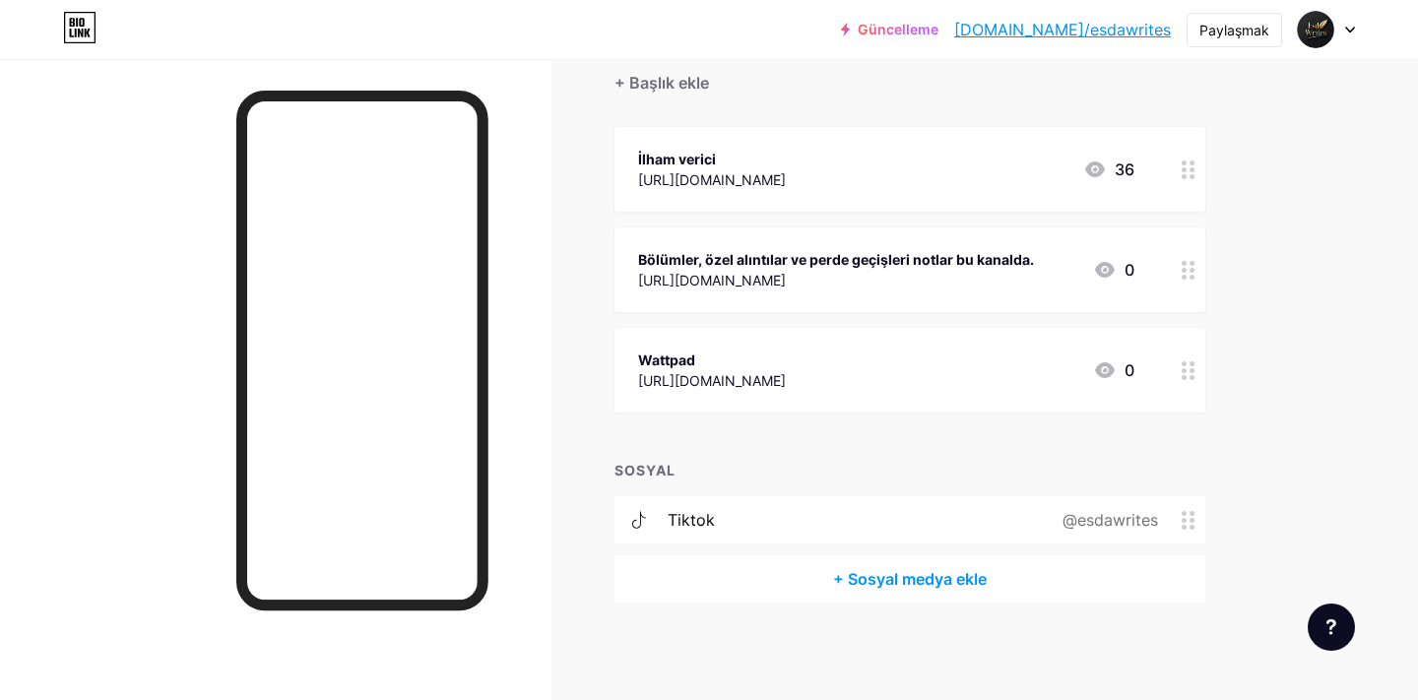
click at [1090, 529] on div "@esdawrites" at bounding box center [1106, 520] width 151 height 24
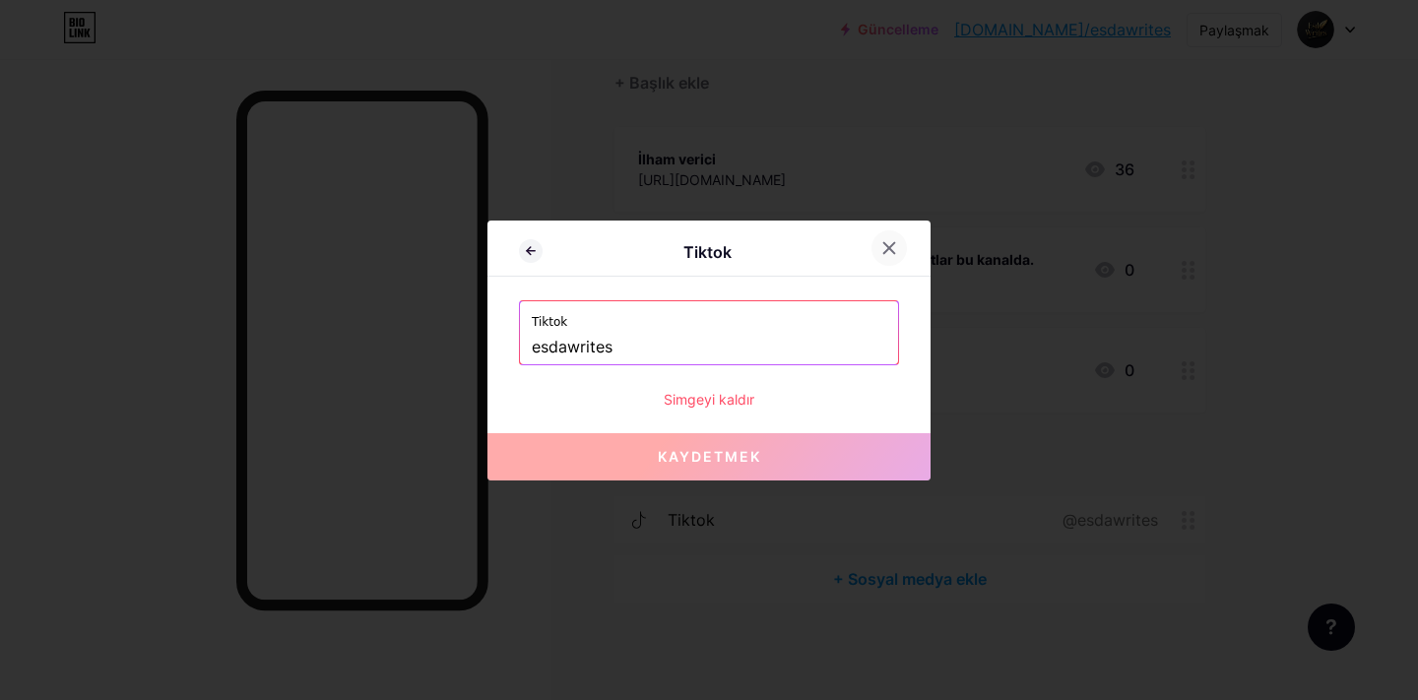
click at [889, 247] on icon at bounding box center [889, 247] width 11 height 11
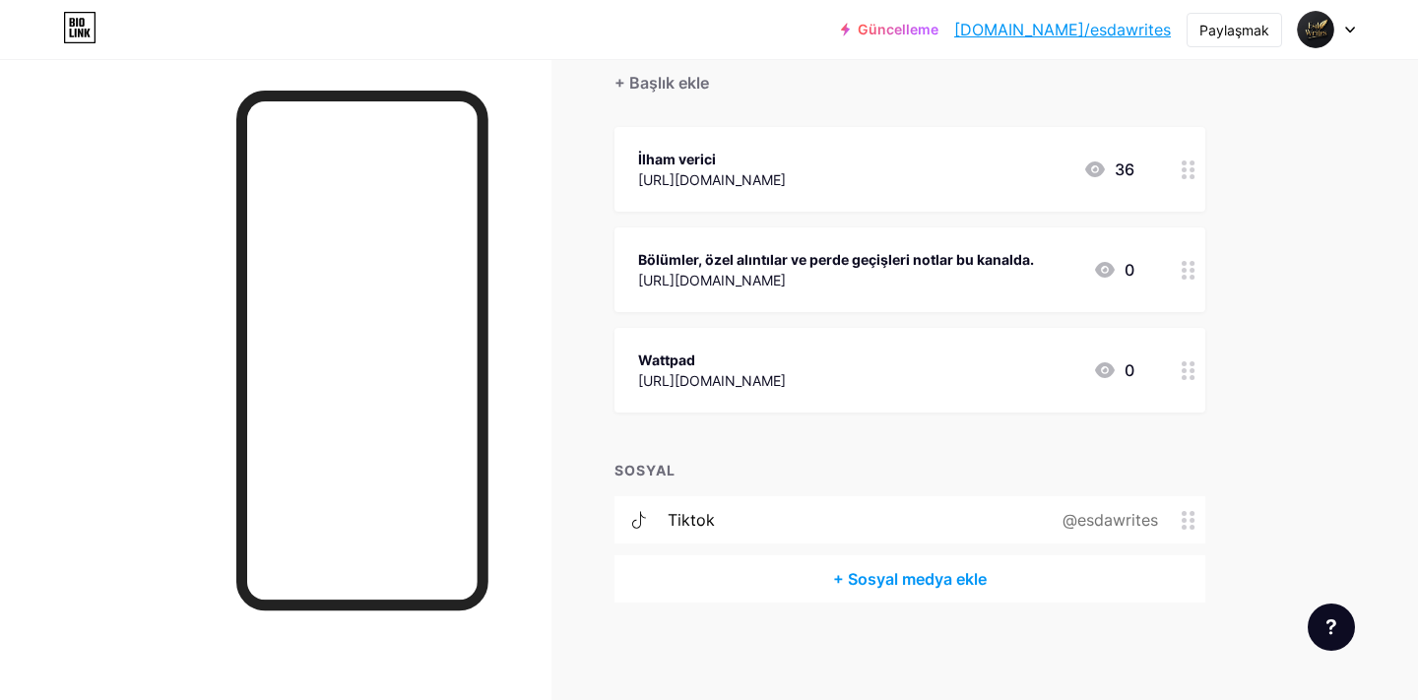
click at [1189, 529] on div "@esdawrites" at bounding box center [1118, 520] width 174 height 24
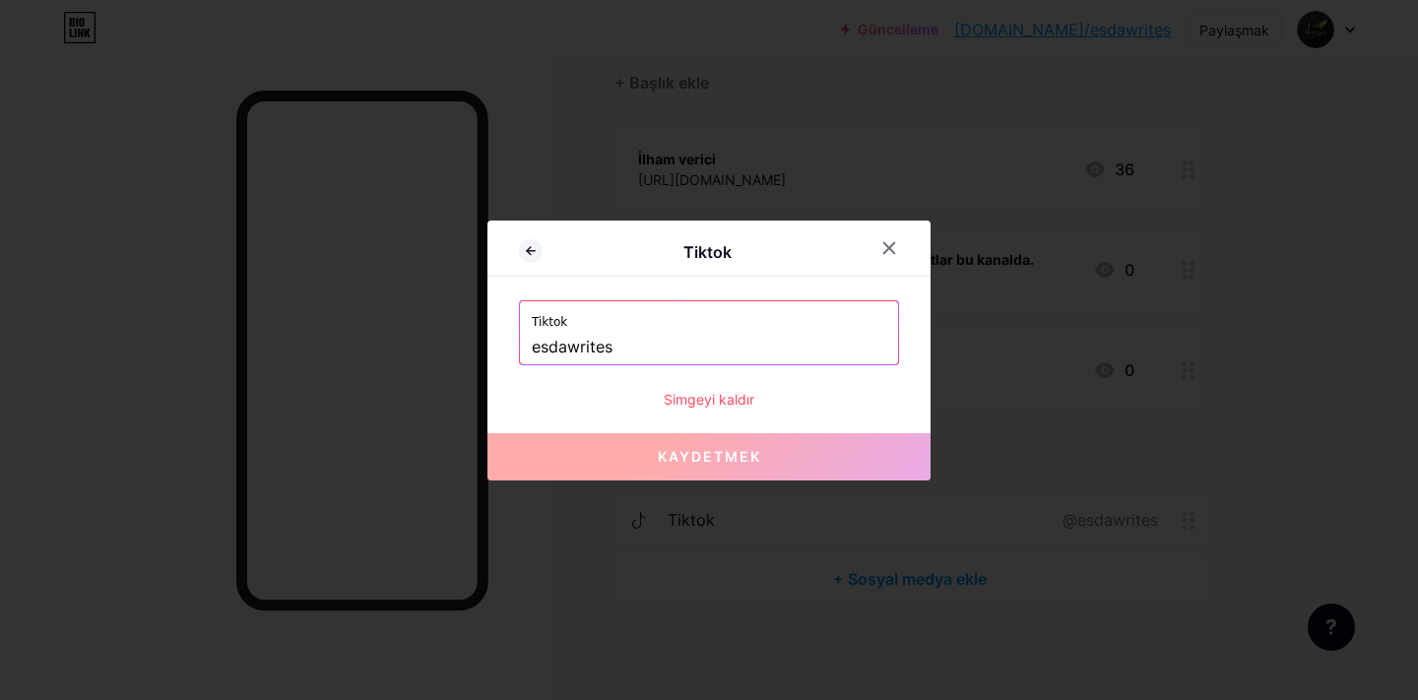
click at [743, 391] on font "Simgeyi kaldır" at bounding box center [709, 399] width 91 height 17
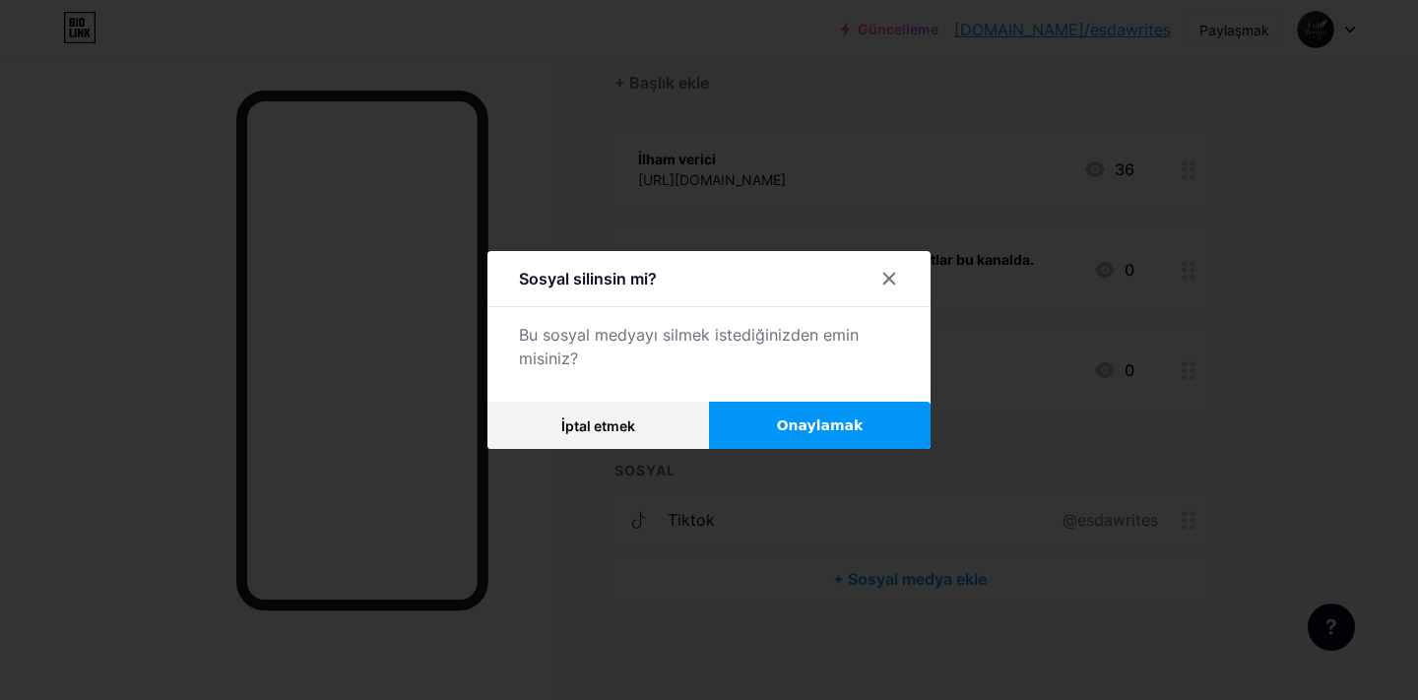
click at [779, 418] on button "Onaylamak" at bounding box center [820, 425] width 222 height 47
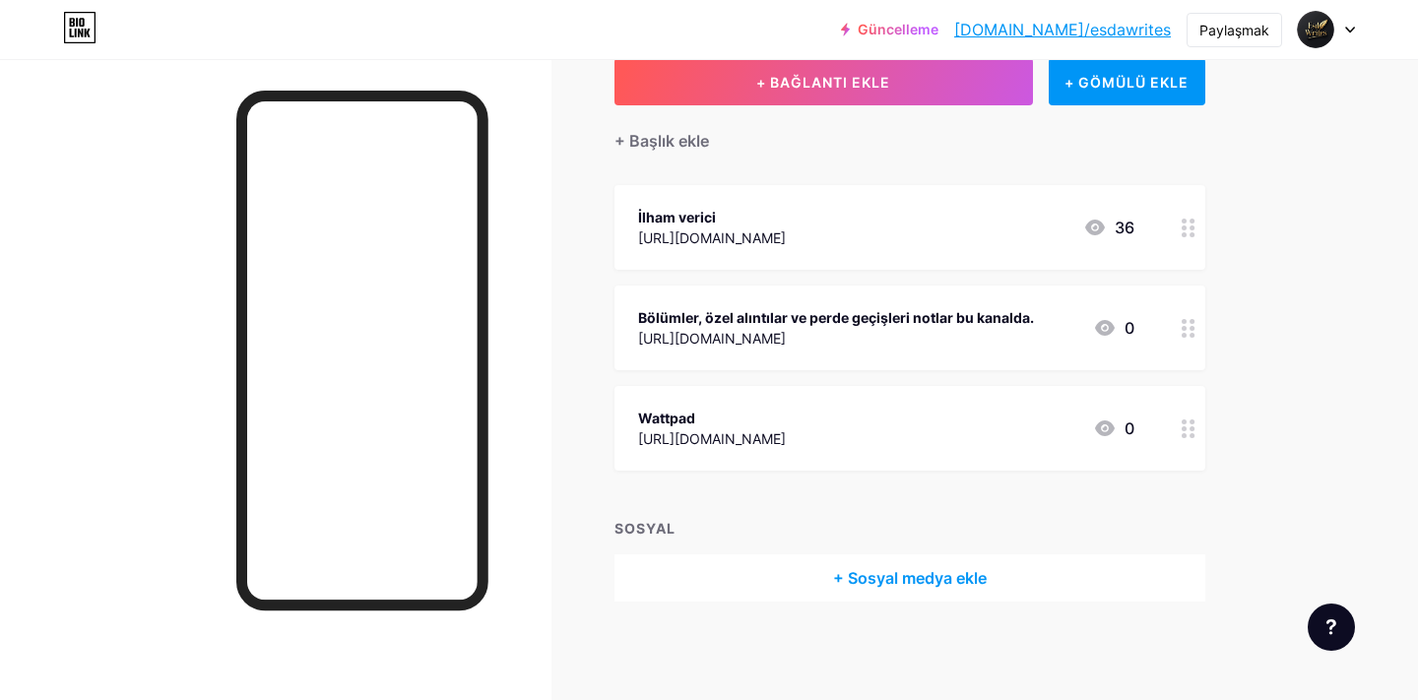
scroll to position [124, 0]
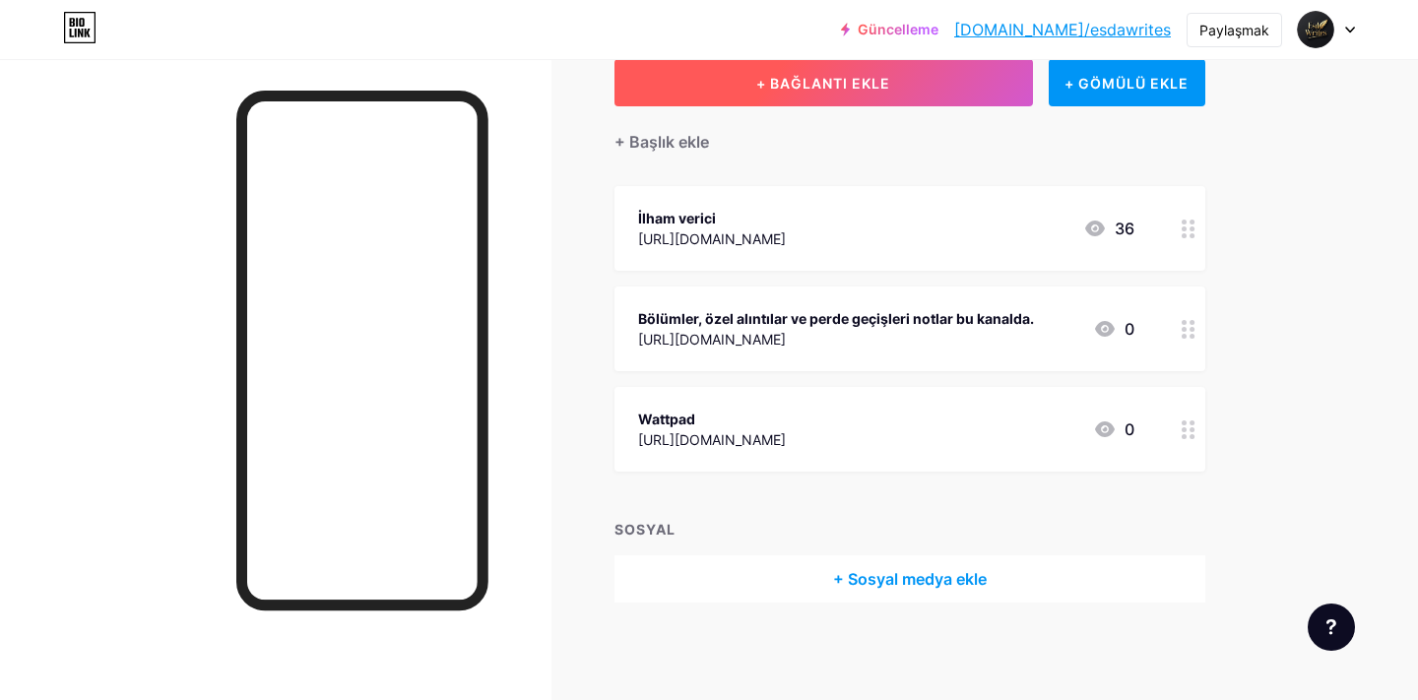
click at [910, 92] on button "+ BAĞLANTI EKLE" at bounding box center [823, 82] width 418 height 47
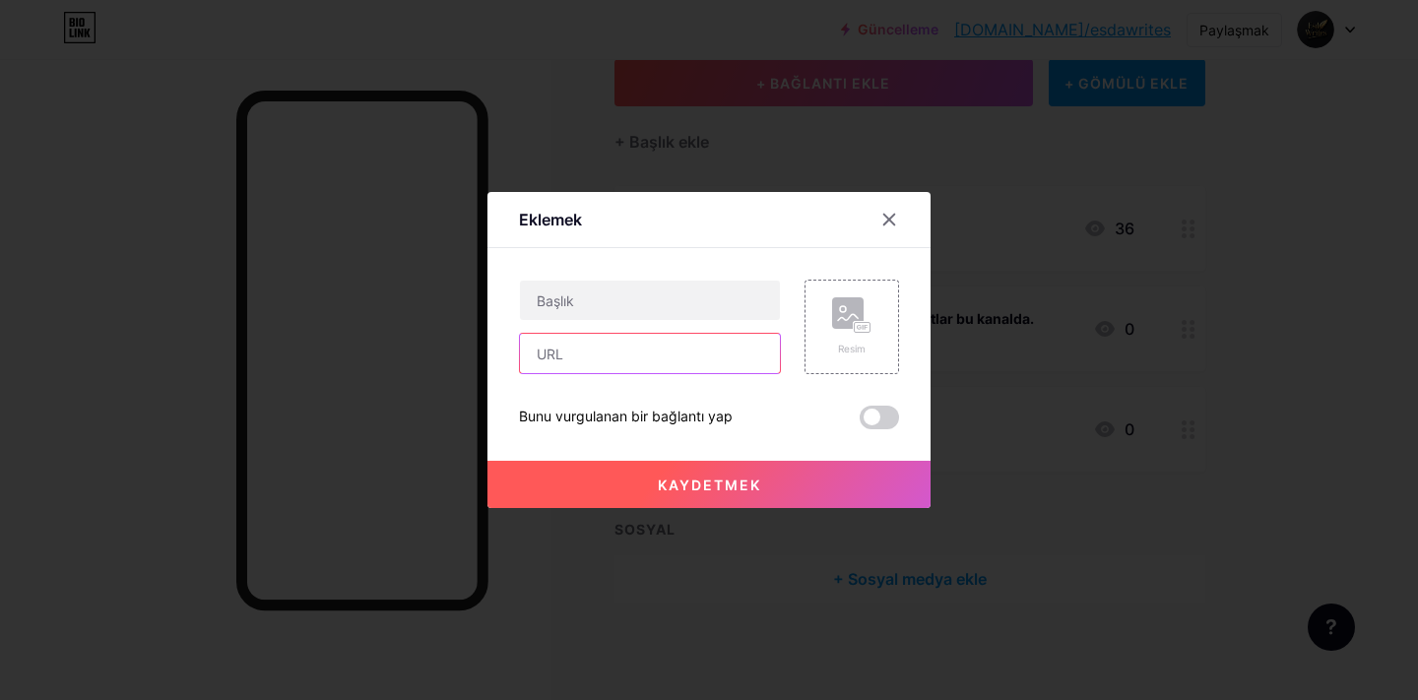
click at [625, 354] on input "text" at bounding box center [650, 353] width 260 height 39
